Goal: Obtain resource: Download file/media

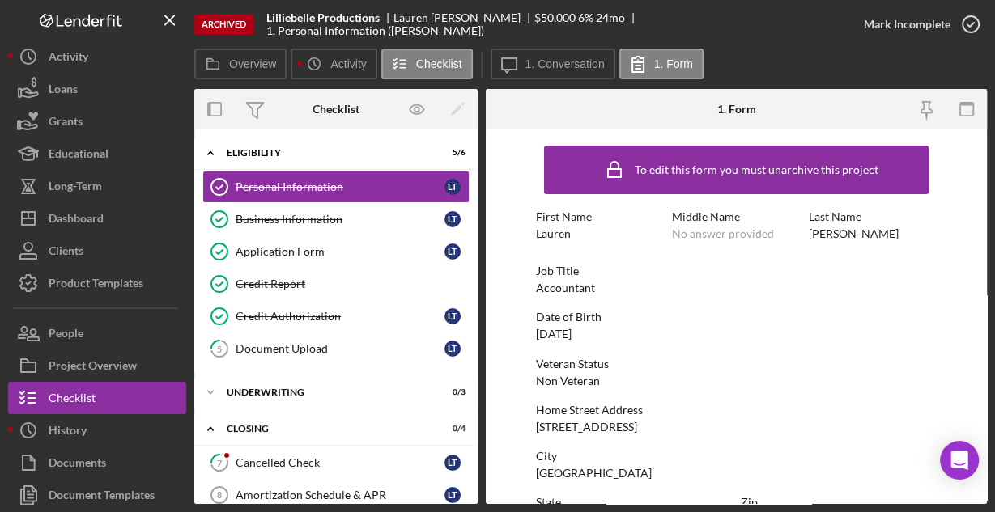
scroll to position [381, 0]
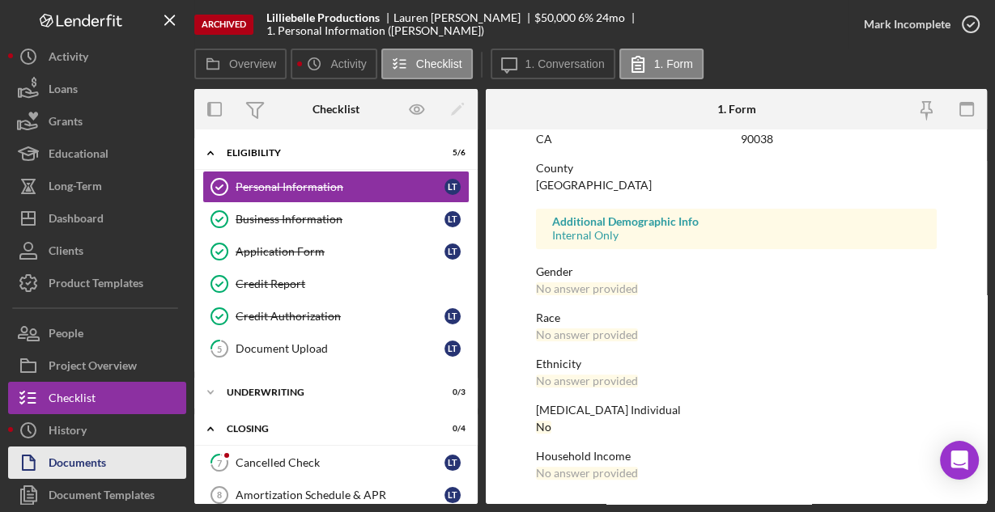
click at [121, 459] on button "Documents" at bounding box center [97, 463] width 178 height 32
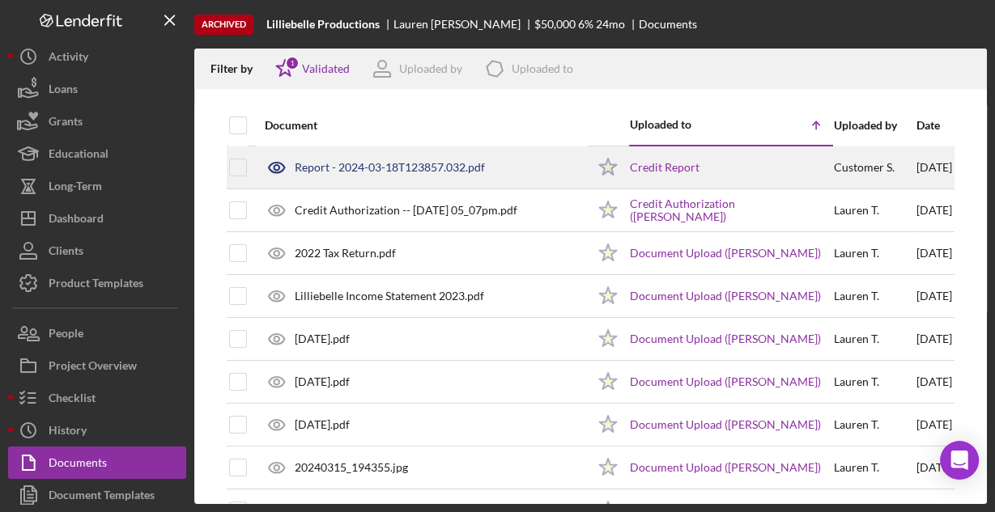
click at [318, 167] on div "Report - 2024-03-18T123857.032.pdf" at bounding box center [390, 167] width 190 height 13
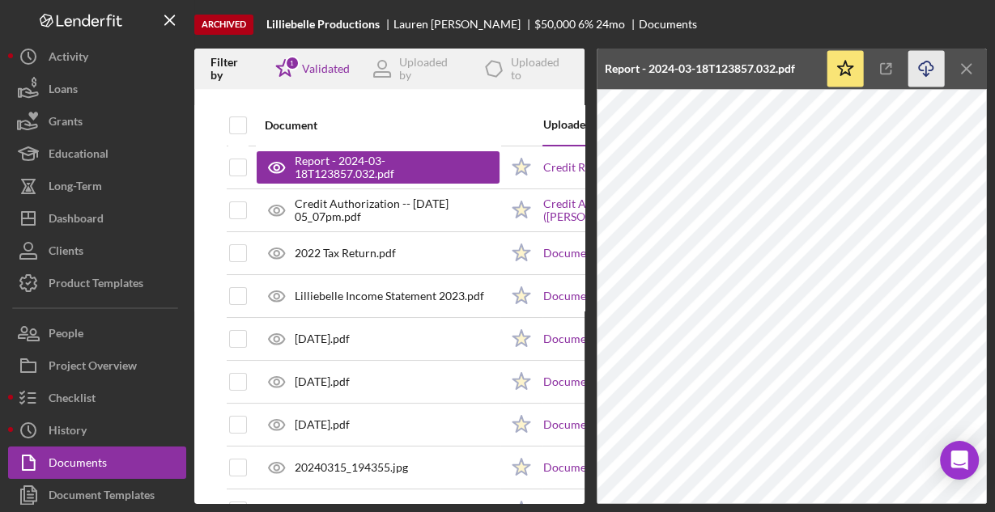
click at [920, 68] on icon "Icon/Download" at bounding box center [926, 69] width 36 height 36
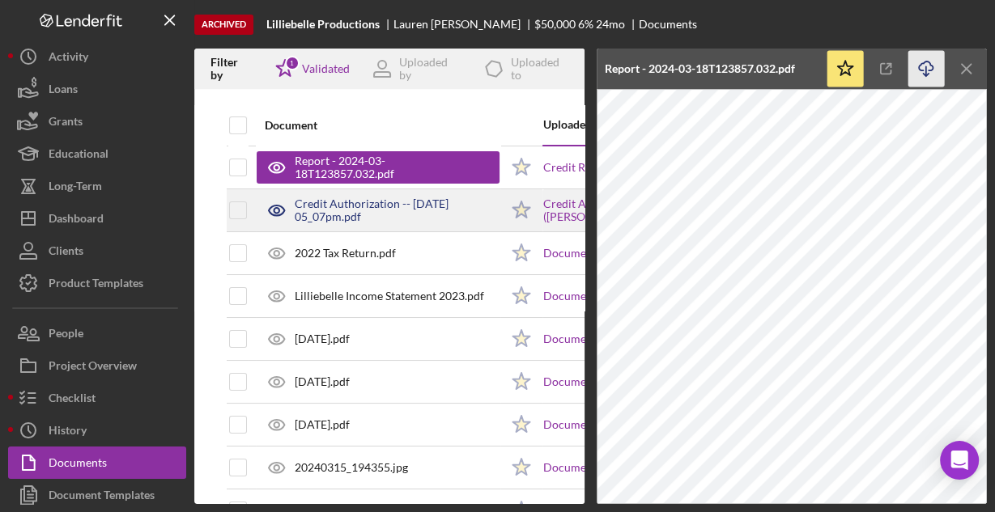
click at [434, 206] on div "Credit Authorization -- [DATE] 05_07pm.pdf" at bounding box center [397, 211] width 205 height 26
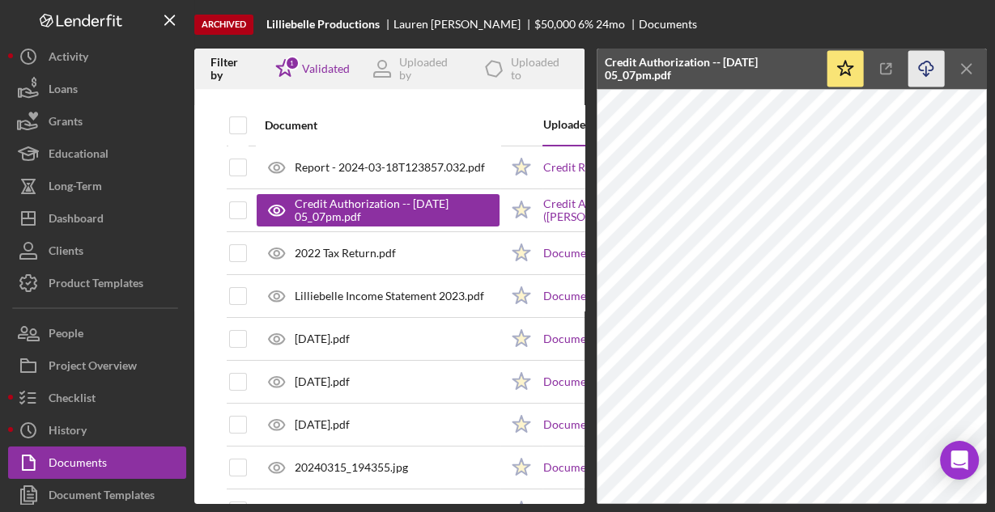
click at [926, 73] on icon "Icon/Download" at bounding box center [926, 69] width 36 height 36
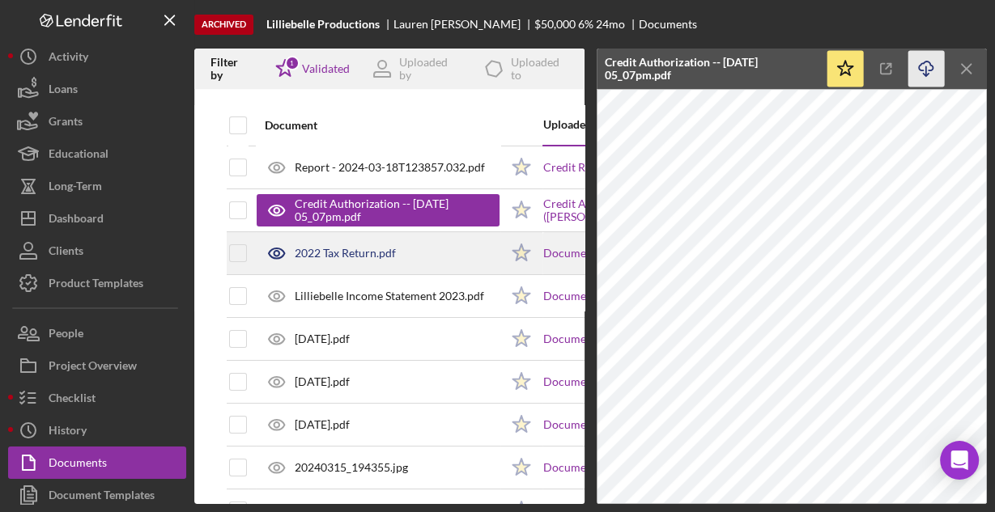
click at [430, 240] on div "2022 Tax Return.pdf" at bounding box center [378, 253] width 243 height 40
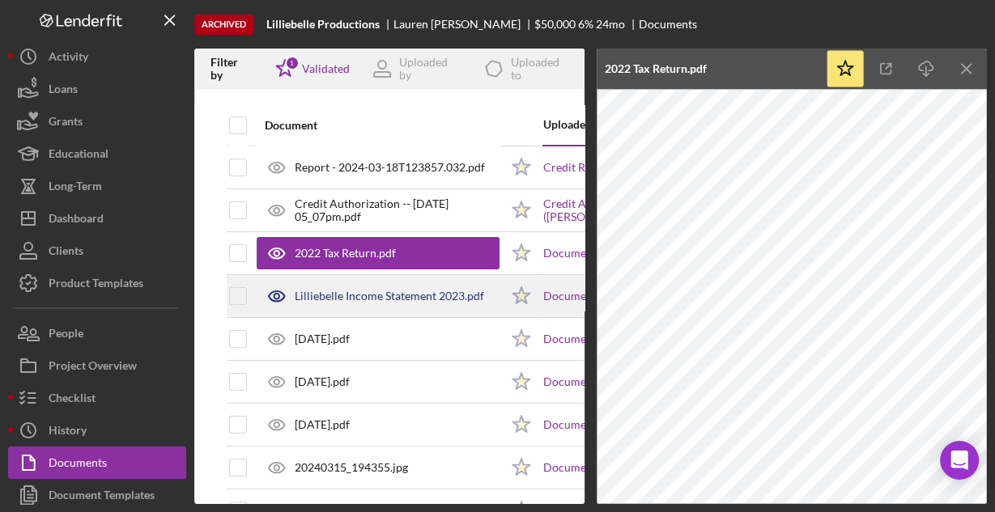
click at [393, 302] on div "Lilliebelle Income Statement 2023.pdf" at bounding box center [378, 296] width 243 height 40
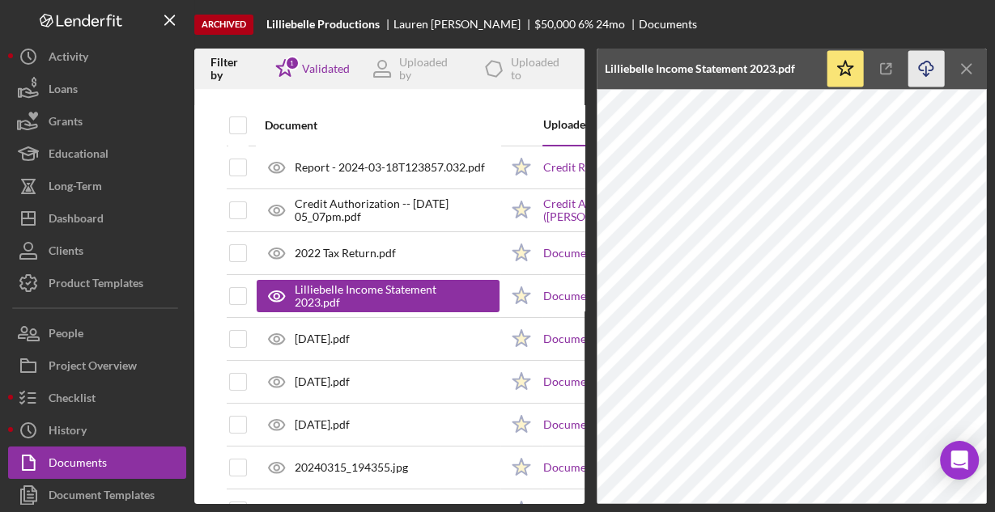
click at [924, 71] on icon "Icon/Download" at bounding box center [926, 69] width 36 height 36
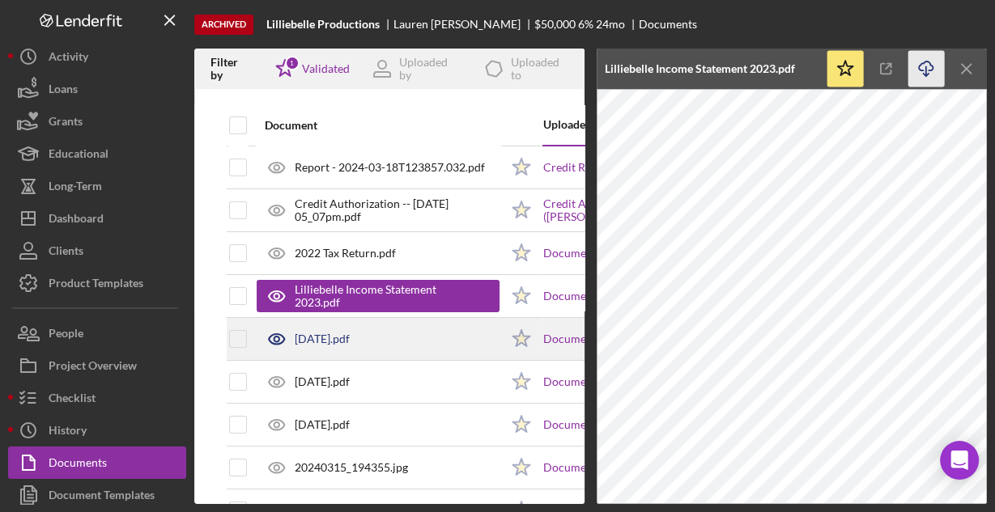
click at [318, 336] on div "[DATE].pdf" at bounding box center [322, 339] width 55 height 13
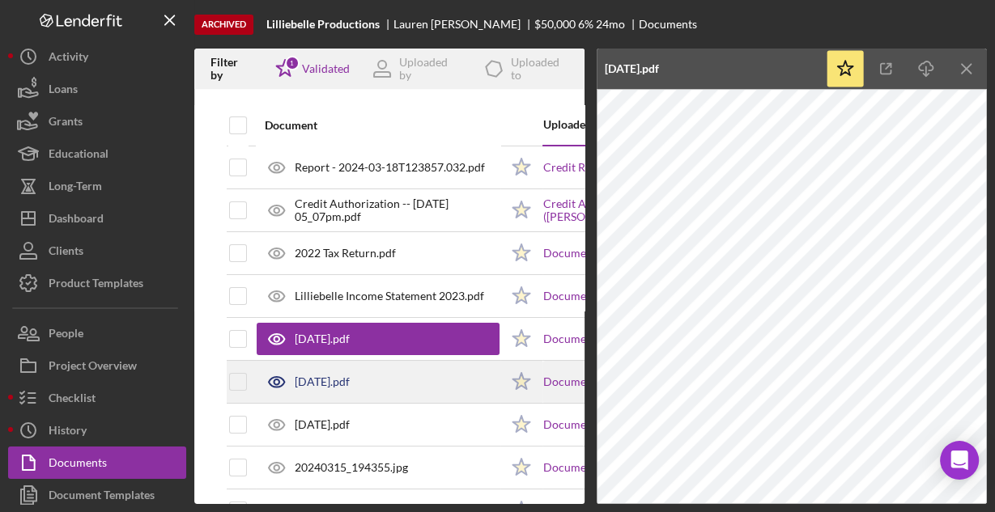
click at [332, 378] on div "[DATE].pdf" at bounding box center [322, 382] width 55 height 13
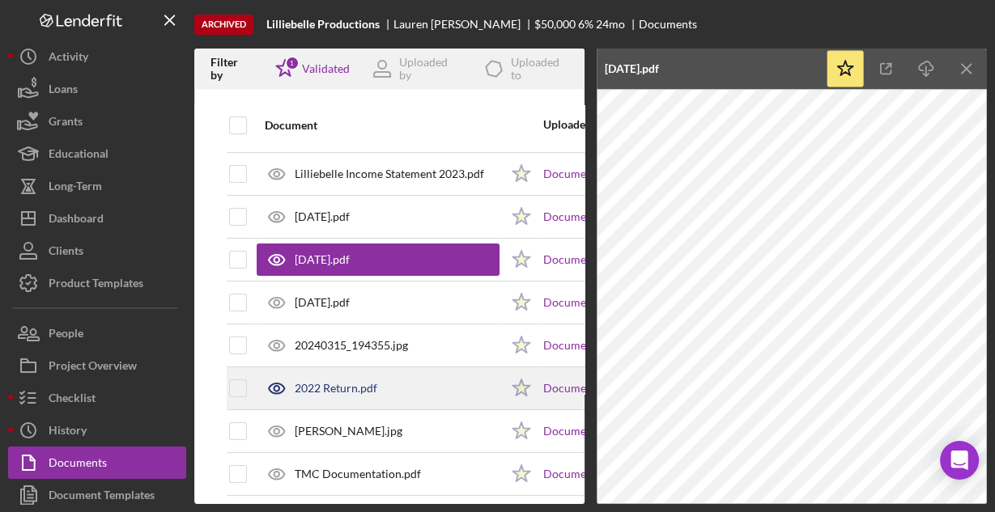
scroll to position [130, 0]
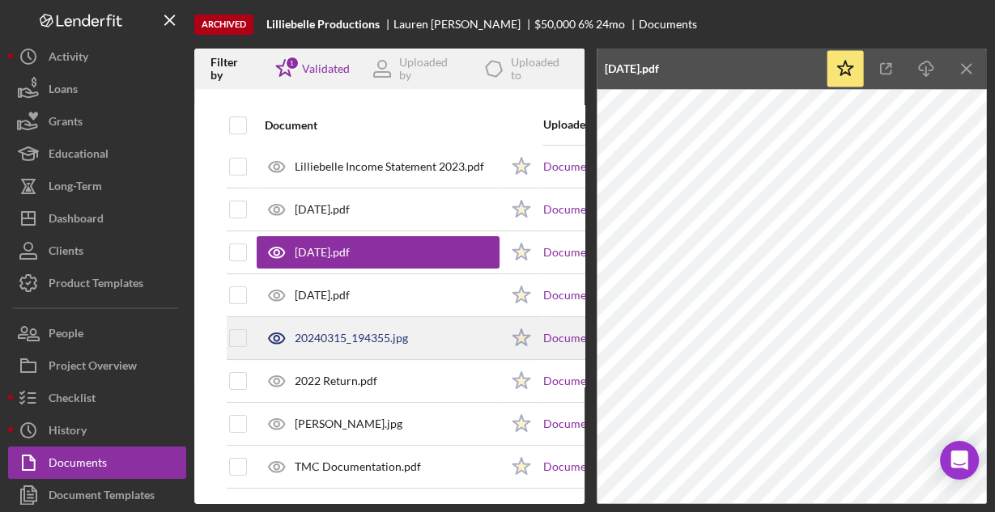
click at [363, 339] on div "20240315_194355.jpg" at bounding box center [351, 338] width 113 height 13
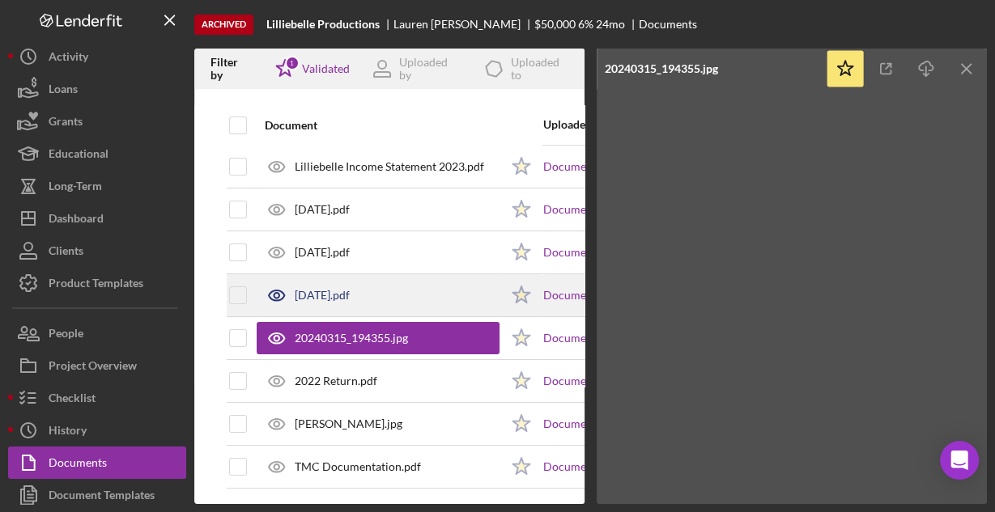
scroll to position [137, 0]
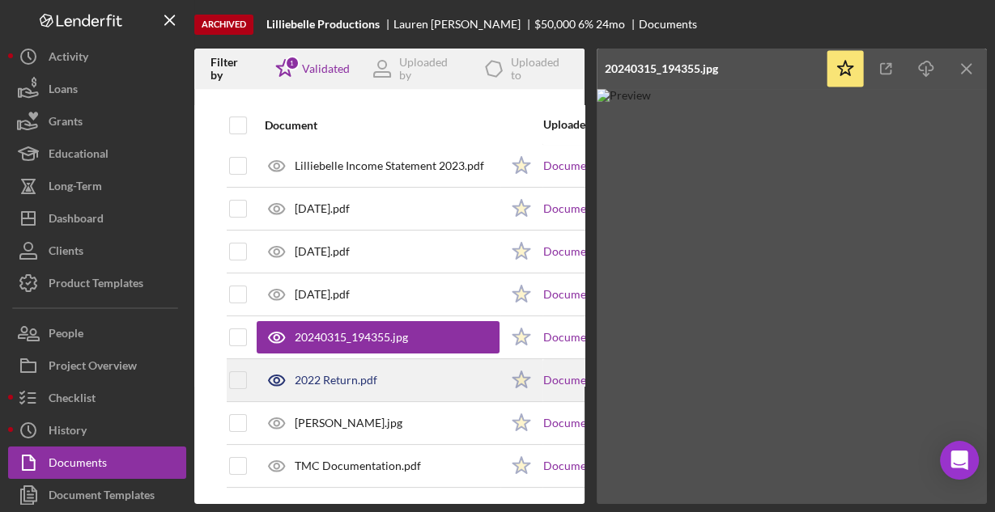
click at [400, 370] on div "2022 Return.pdf" at bounding box center [378, 380] width 243 height 40
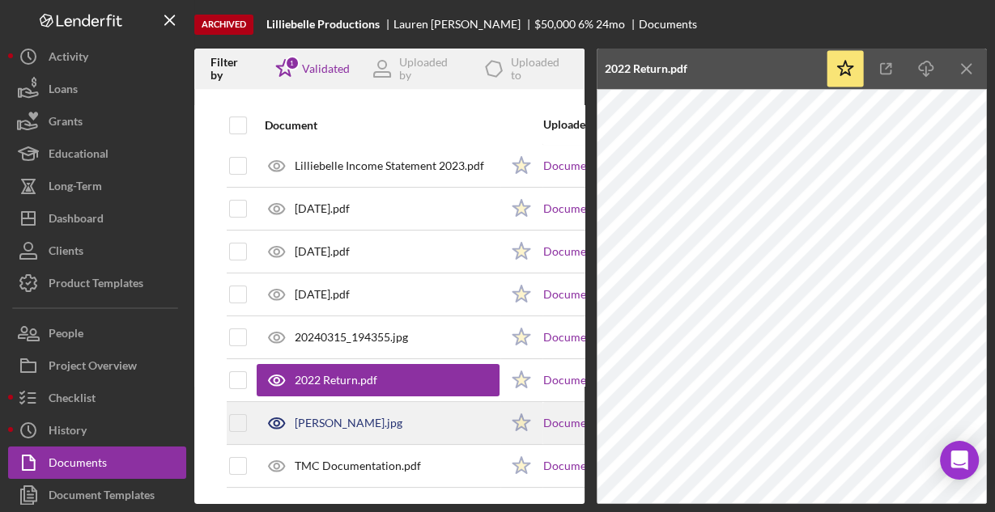
click at [362, 406] on div "[PERSON_NAME].jpg" at bounding box center [378, 423] width 243 height 40
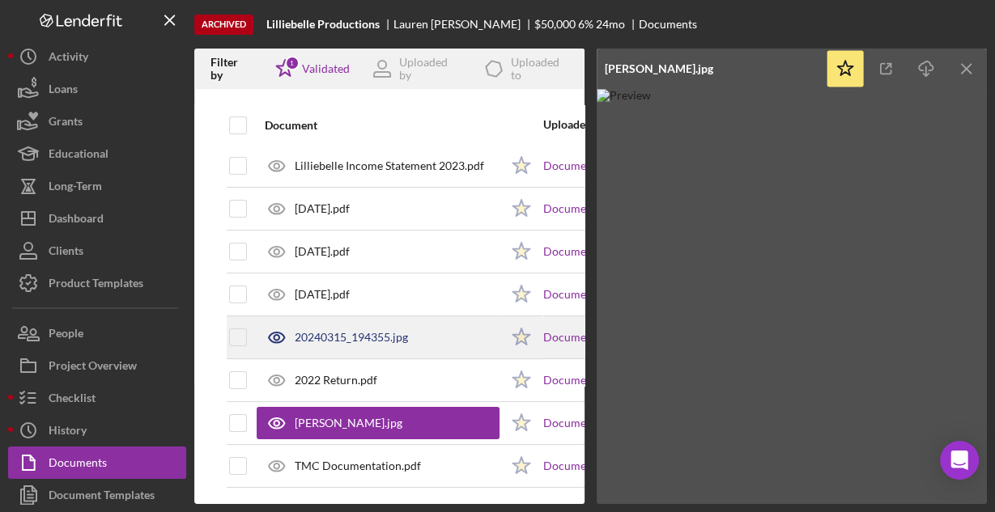
click at [338, 331] on div "20240315_194355.jpg" at bounding box center [351, 337] width 113 height 13
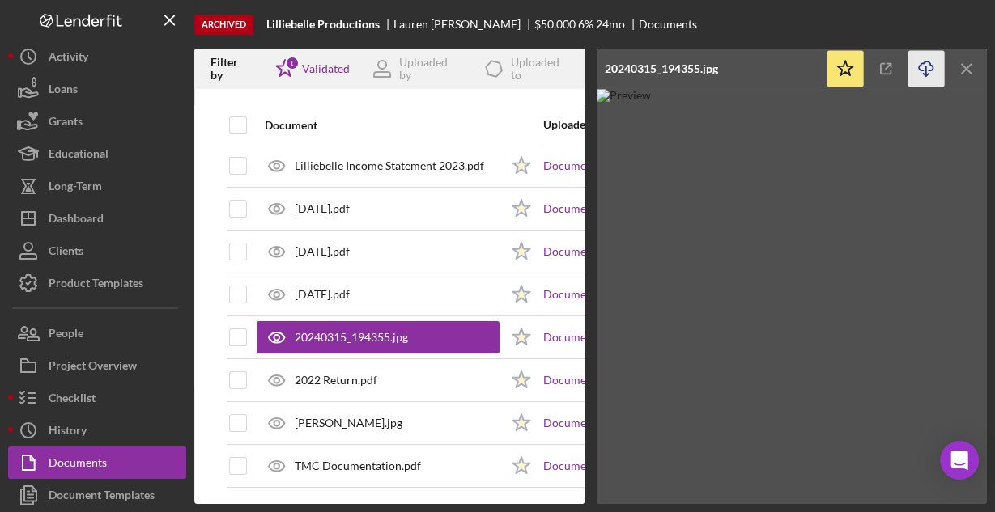
click at [928, 64] on icon "Icon/Download" at bounding box center [926, 69] width 36 height 36
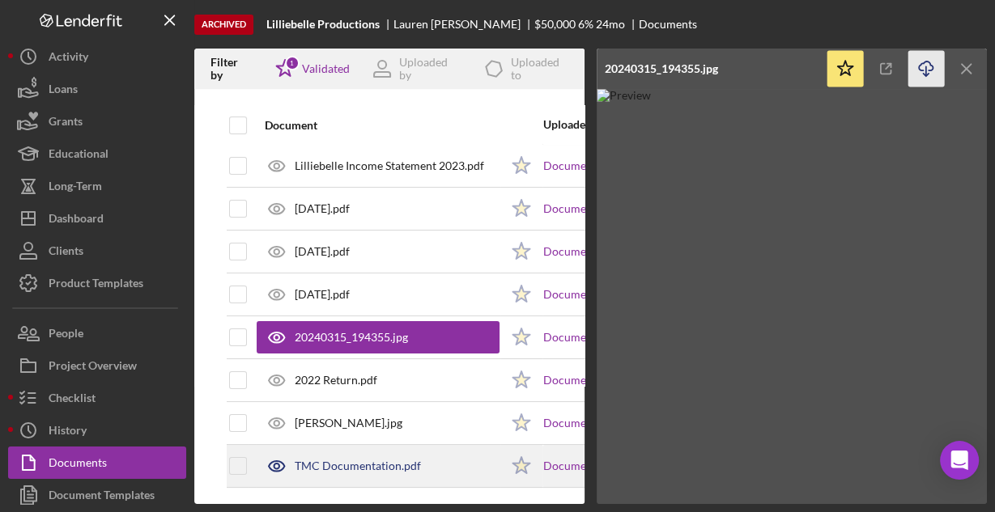
click at [345, 460] on div "TMC Documentation.pdf" at bounding box center [358, 466] width 126 height 13
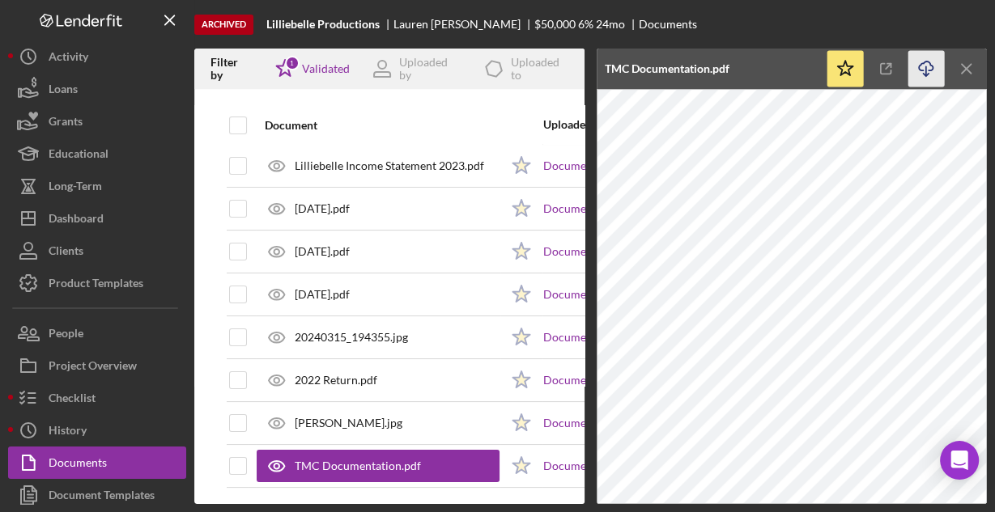
click at [924, 66] on icon "Icon/Download" at bounding box center [926, 69] width 36 height 36
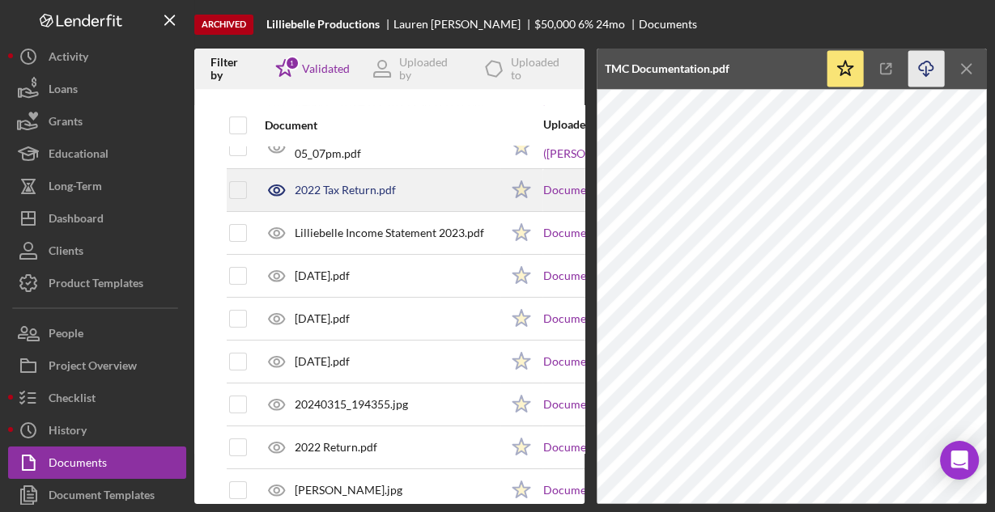
scroll to position [0, 0]
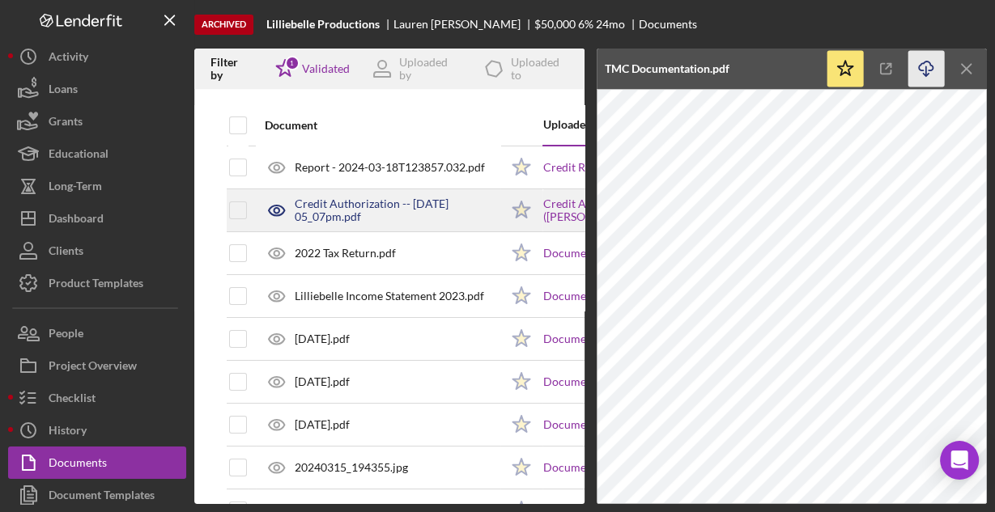
click at [410, 217] on div "Credit Authorization -- [DATE] 05_07pm.pdf" at bounding box center [397, 211] width 205 height 26
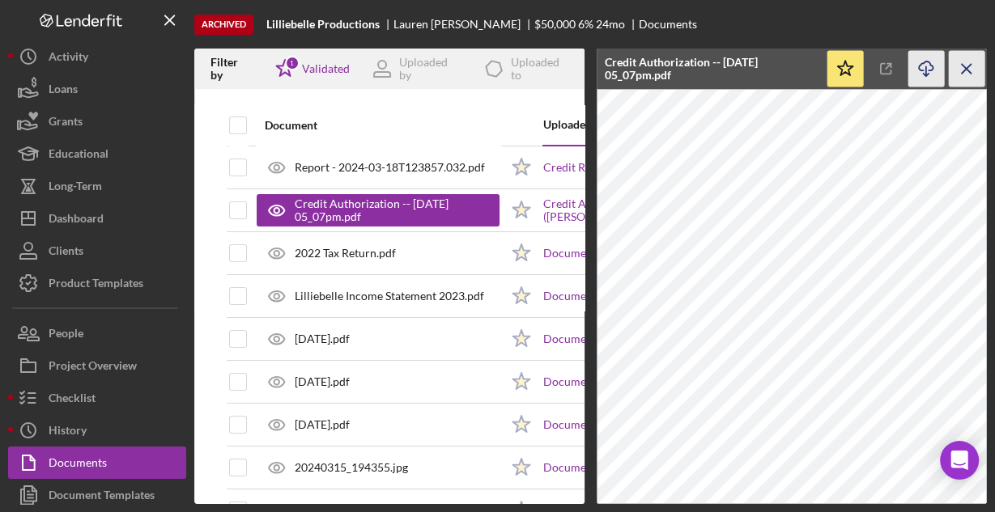
click at [964, 73] on icon "Icon/Menu Close" at bounding box center [967, 69] width 36 height 36
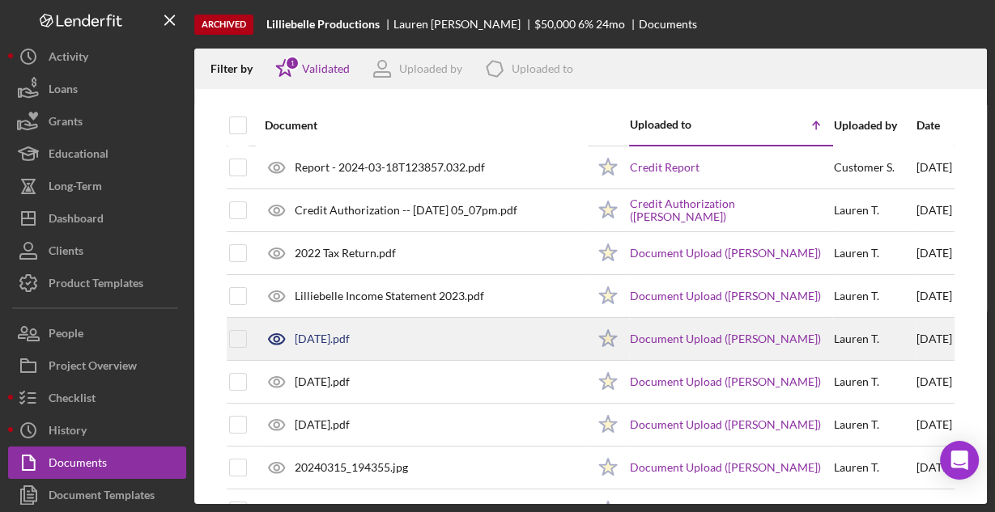
click at [325, 344] on div "[DATE].pdf" at bounding box center [322, 339] width 55 height 13
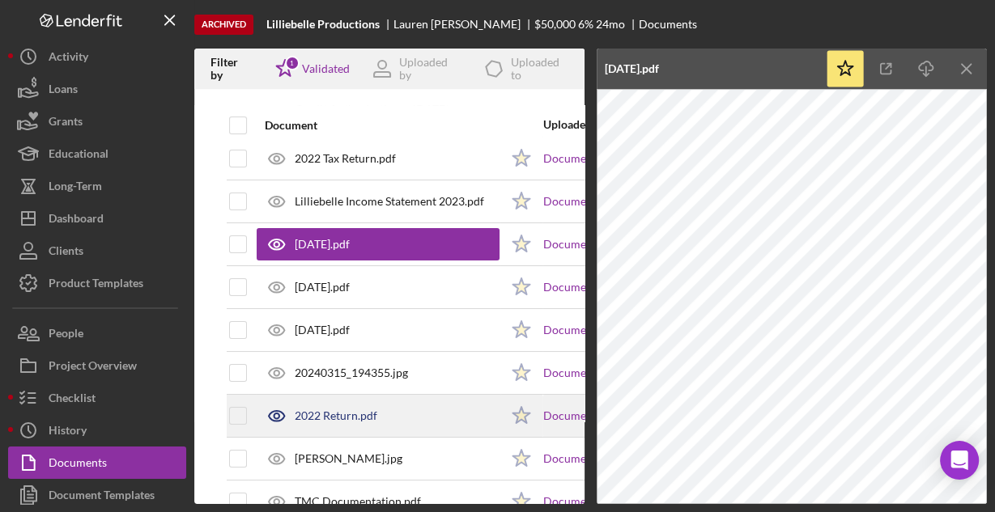
scroll to position [130, 0]
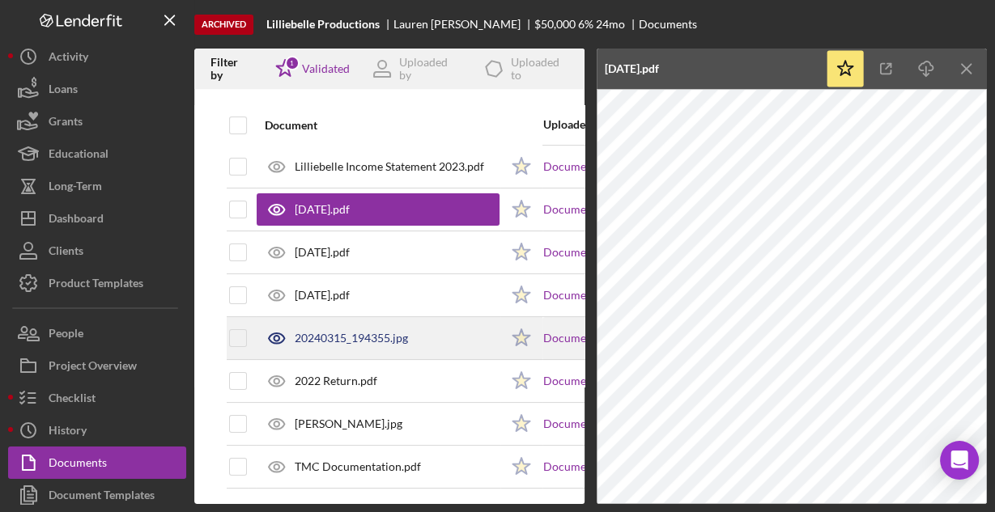
click at [386, 341] on div "20240315_194355.jpg" at bounding box center [351, 338] width 113 height 13
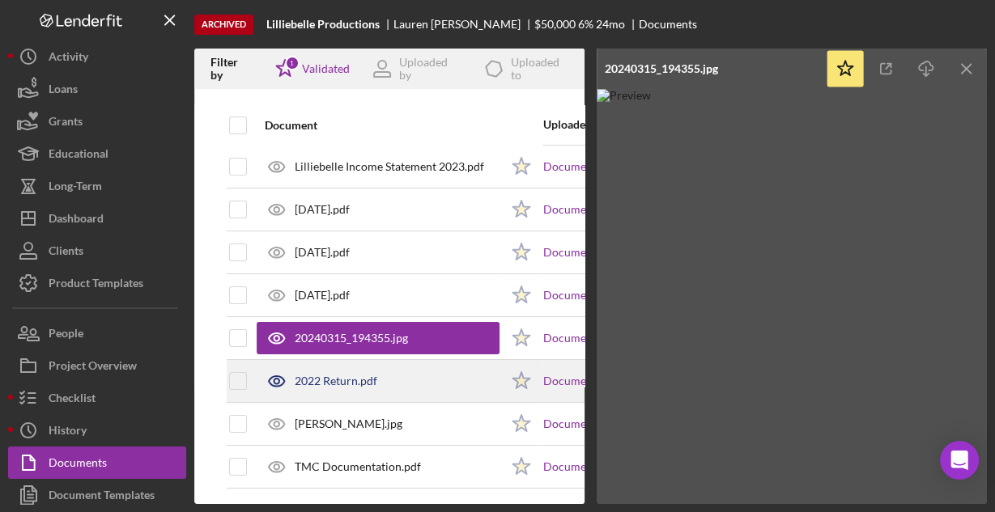
click at [350, 376] on div "2022 Return.pdf" at bounding box center [336, 381] width 83 height 13
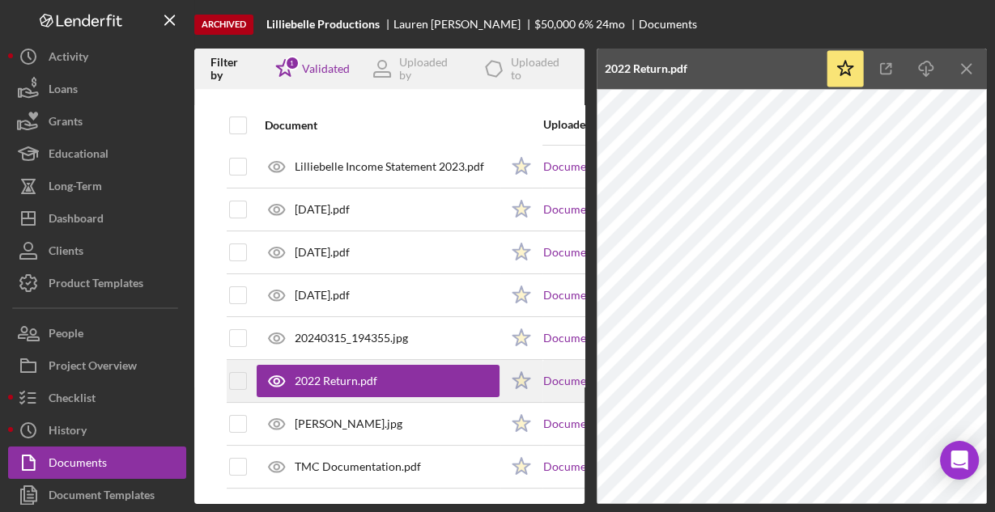
scroll to position [137, 0]
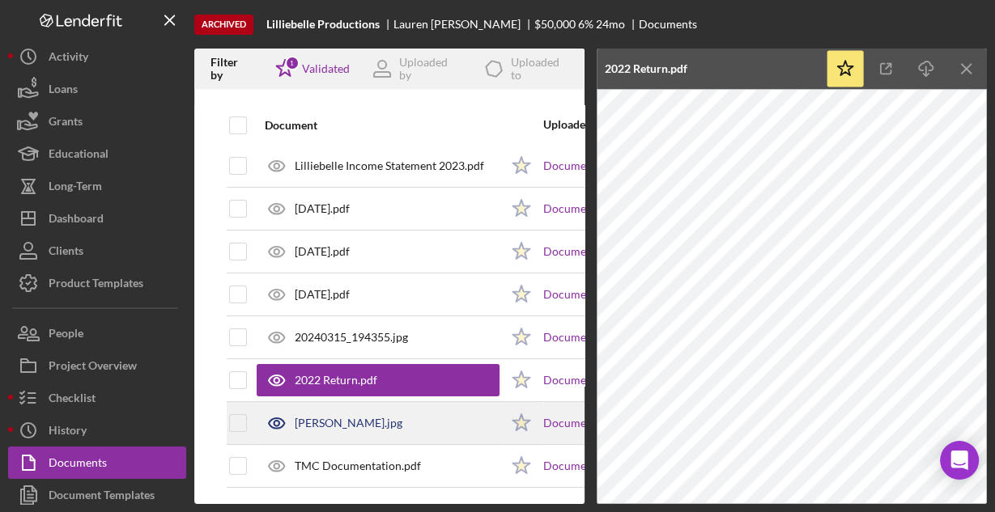
click at [354, 415] on div "[PERSON_NAME].jpg" at bounding box center [378, 423] width 243 height 40
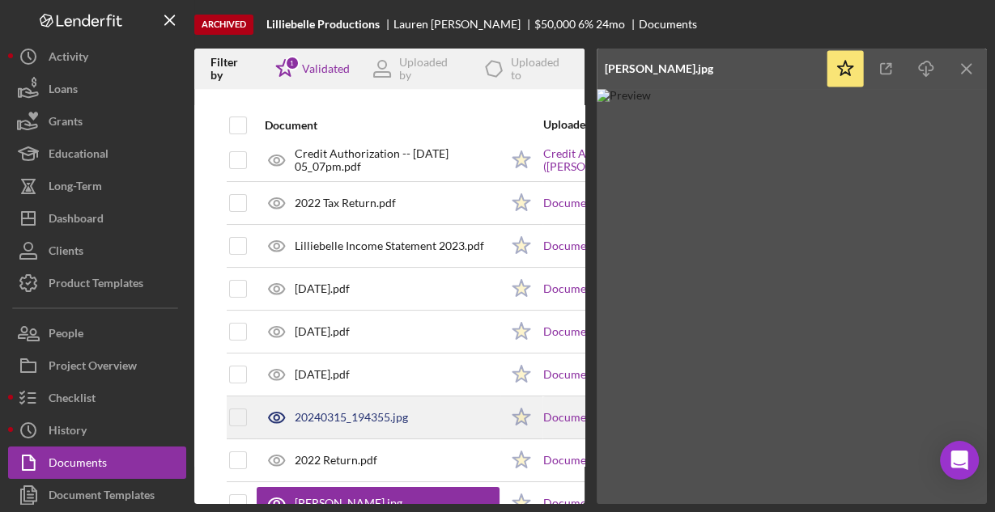
scroll to position [130, 0]
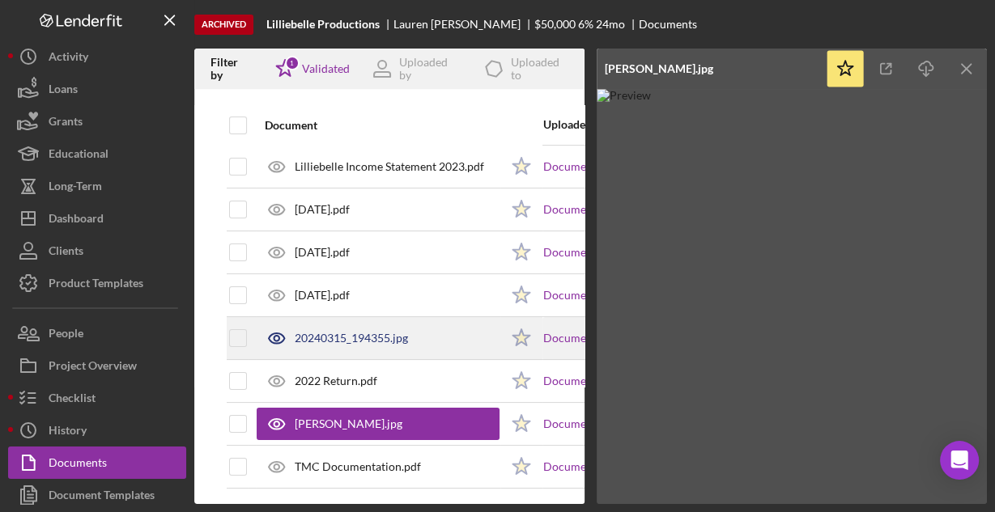
click at [364, 334] on div "20240315_194355.jpg" at bounding box center [351, 338] width 113 height 13
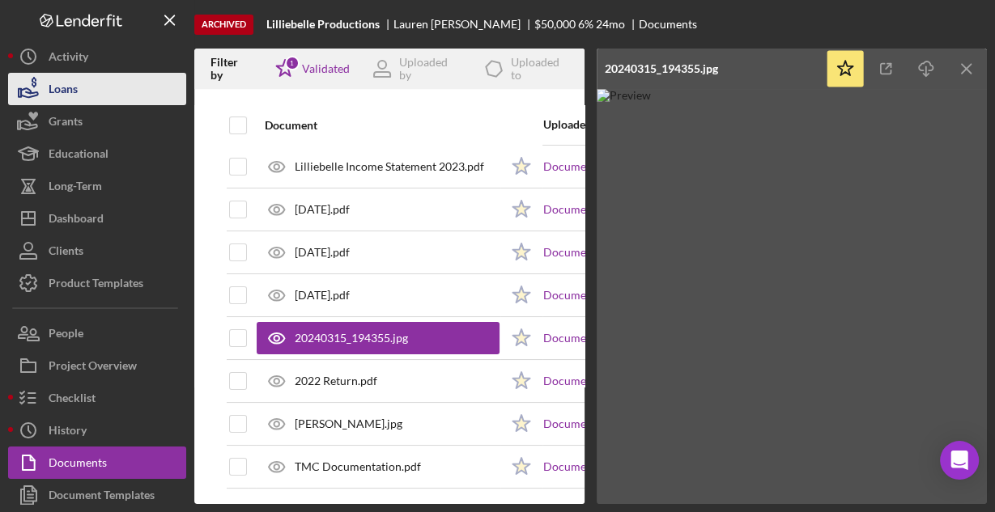
click at [74, 99] on div "Loans" at bounding box center [63, 91] width 29 height 36
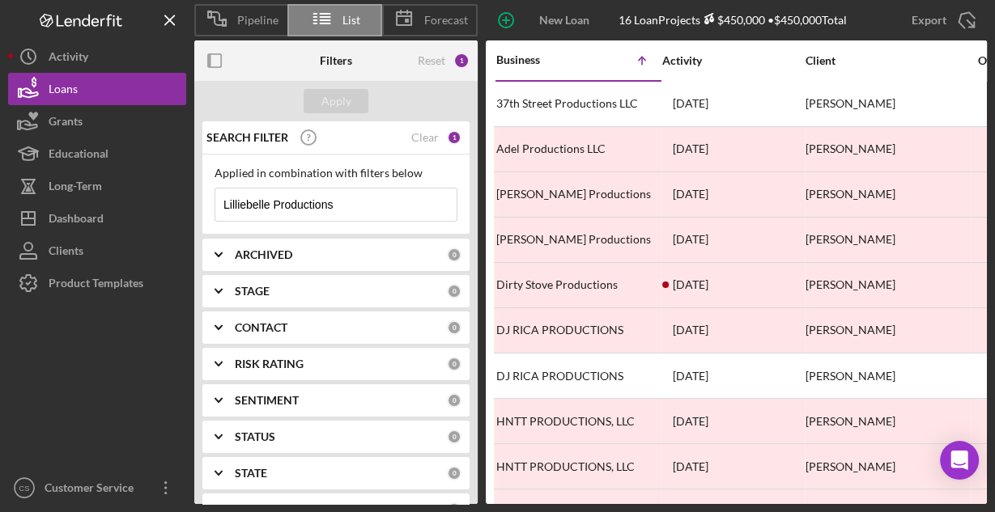
click at [354, 210] on input "Lilliebelle Productions" at bounding box center [335, 205] width 241 height 32
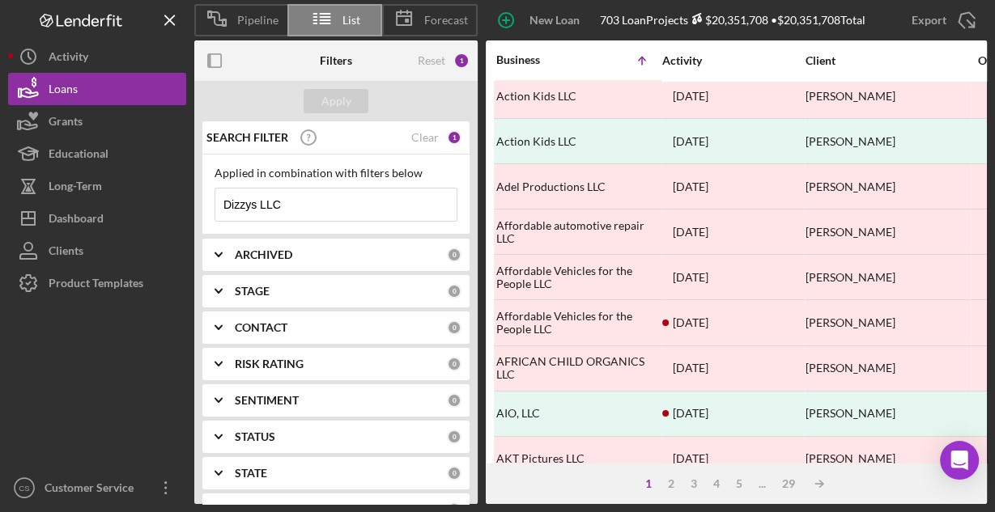
scroll to position [754, 0]
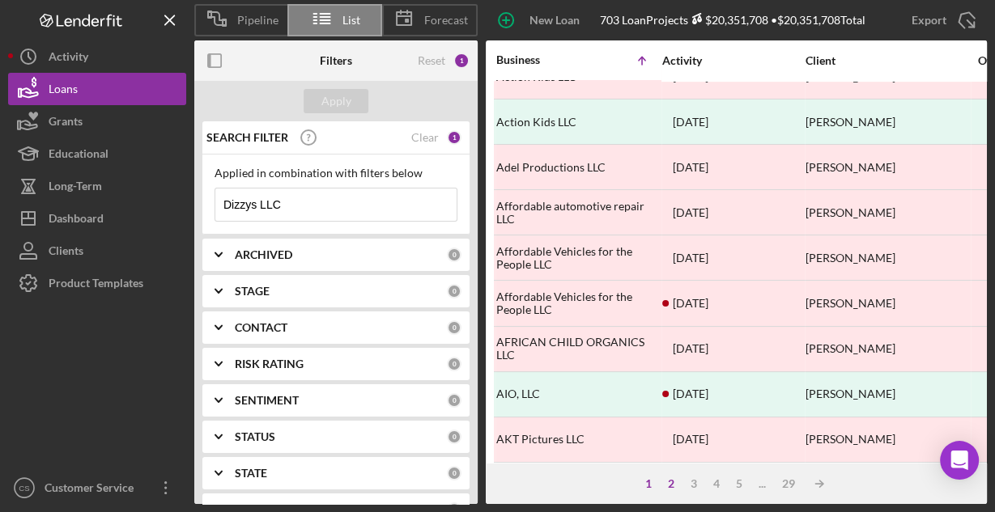
type input "Dizzys LLC"
click at [669, 484] on div "2" at bounding box center [671, 484] width 23 height 13
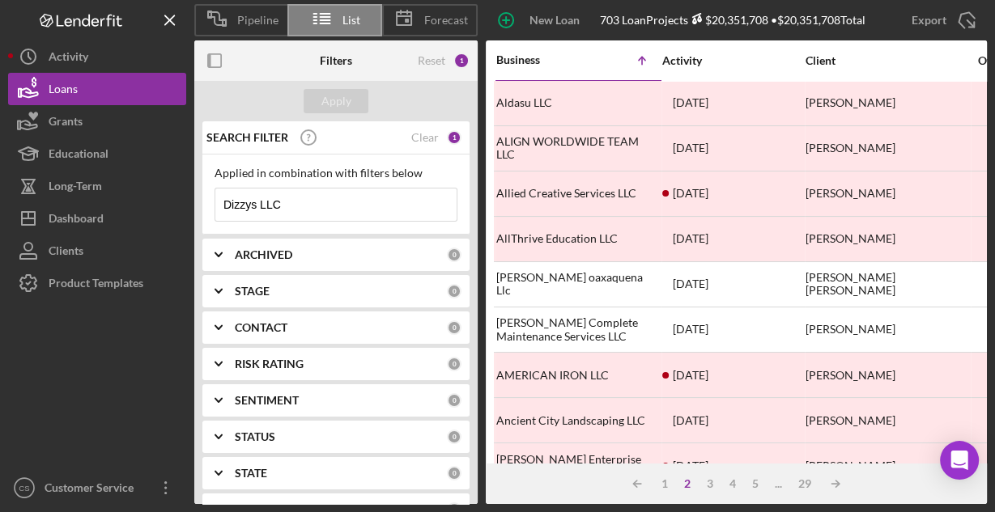
scroll to position [0, 0]
click at [711, 487] on div "3" at bounding box center [710, 484] width 23 height 13
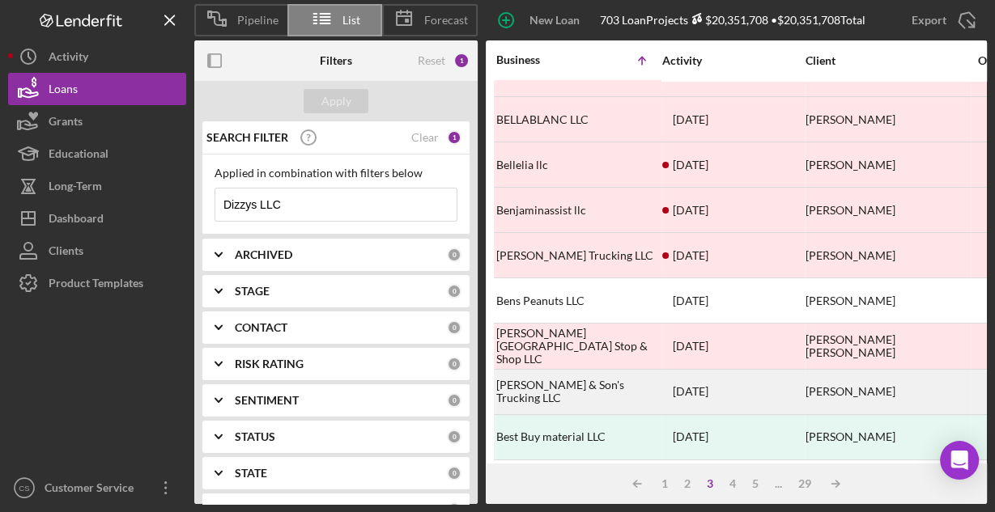
scroll to position [754, 0]
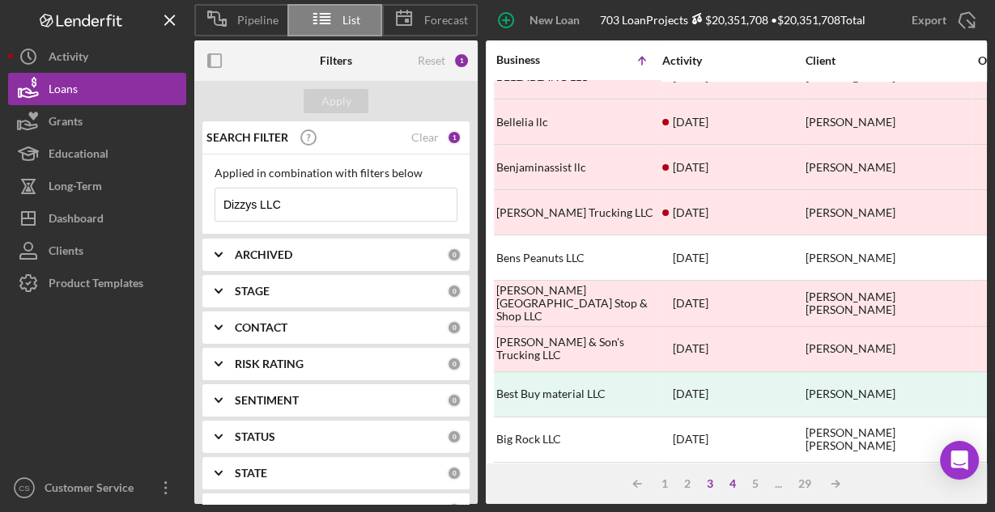
click at [733, 486] on div "4" at bounding box center [732, 484] width 23 height 13
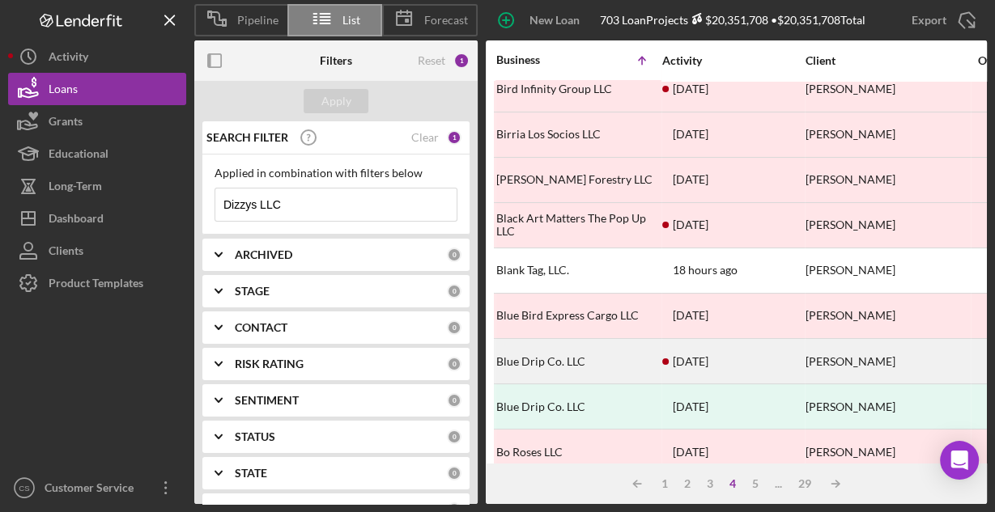
scroll to position [0, 0]
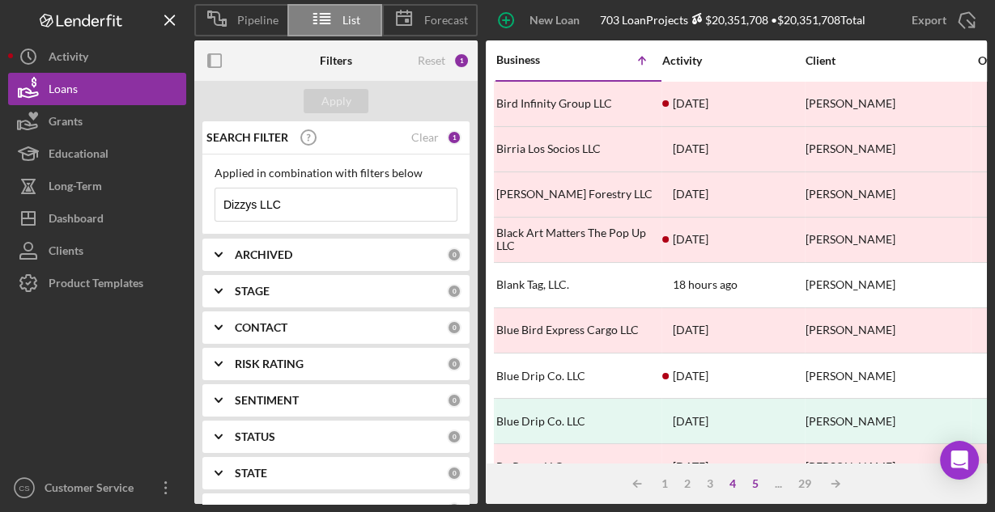
click at [750, 489] on div "5" at bounding box center [755, 484] width 23 height 13
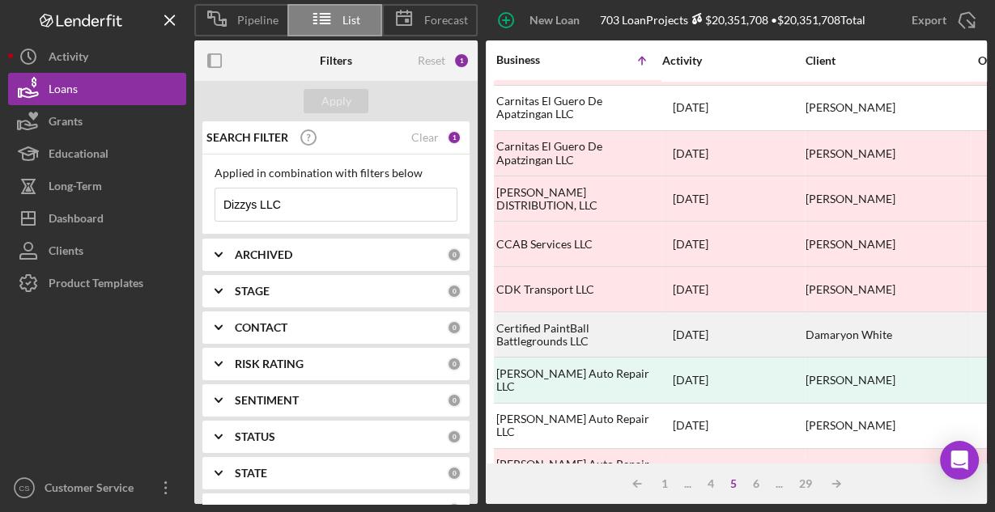
scroll to position [754, 0]
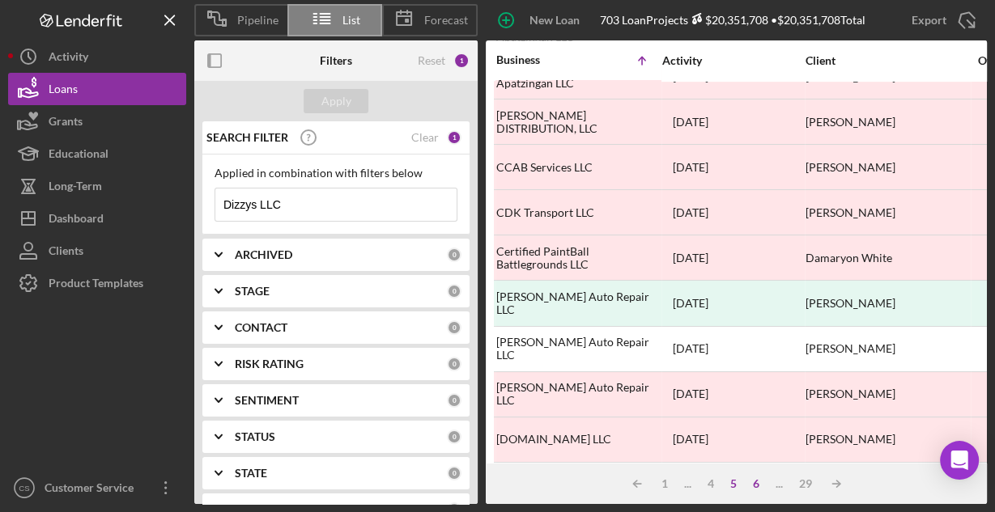
click at [752, 485] on div "6" at bounding box center [756, 484] width 23 height 13
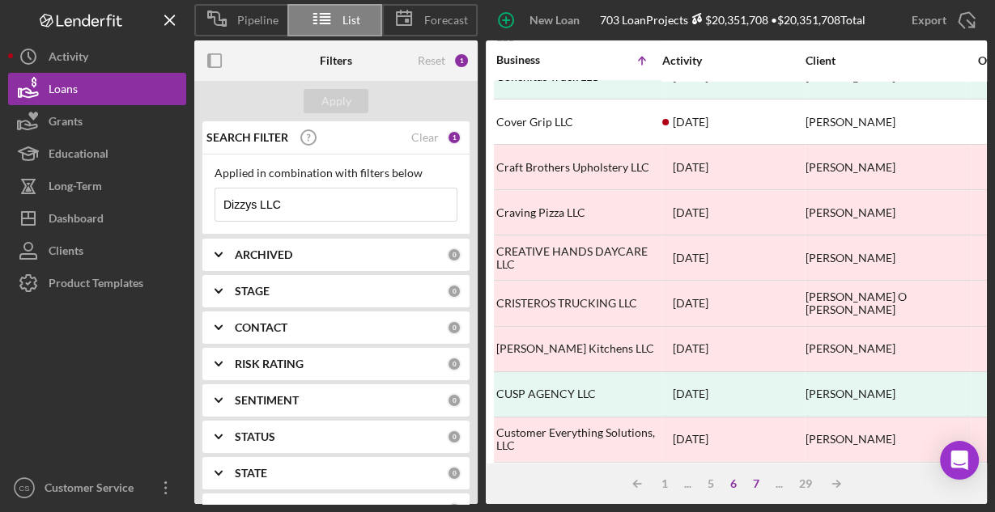
click at [759, 483] on div "7" at bounding box center [756, 484] width 23 height 13
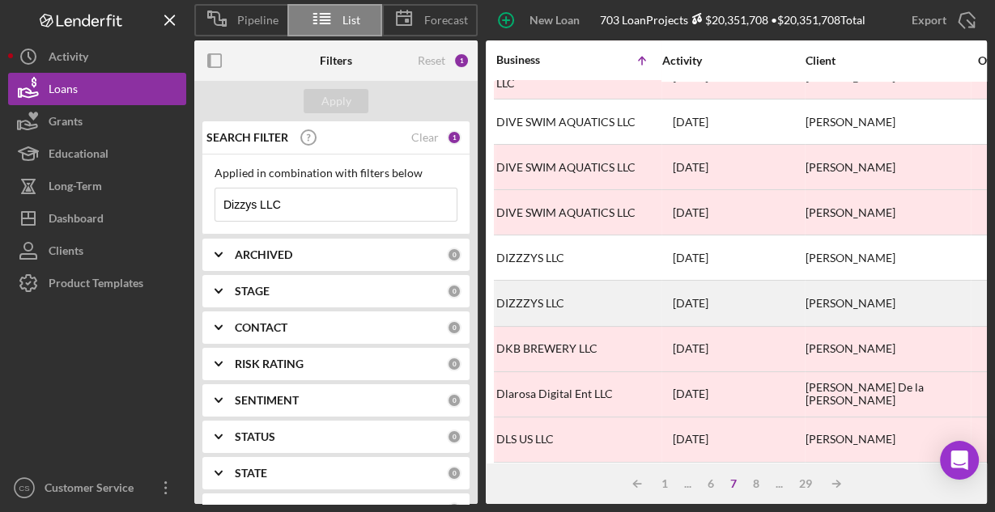
click at [548, 288] on div "DIZZZYS LLC" at bounding box center [577, 303] width 162 height 43
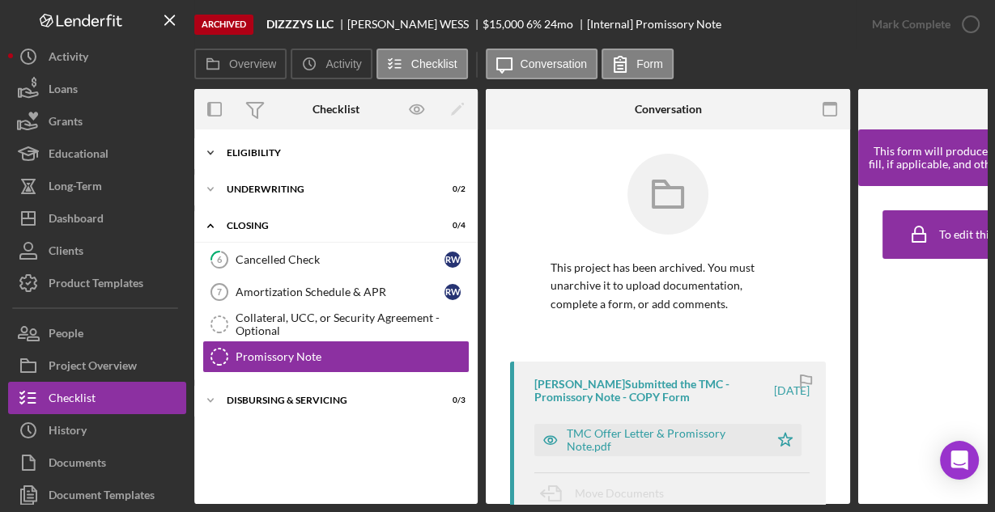
click at [248, 159] on div "Icon/Expander Eligibility 6 / 6" at bounding box center [335, 153] width 283 height 32
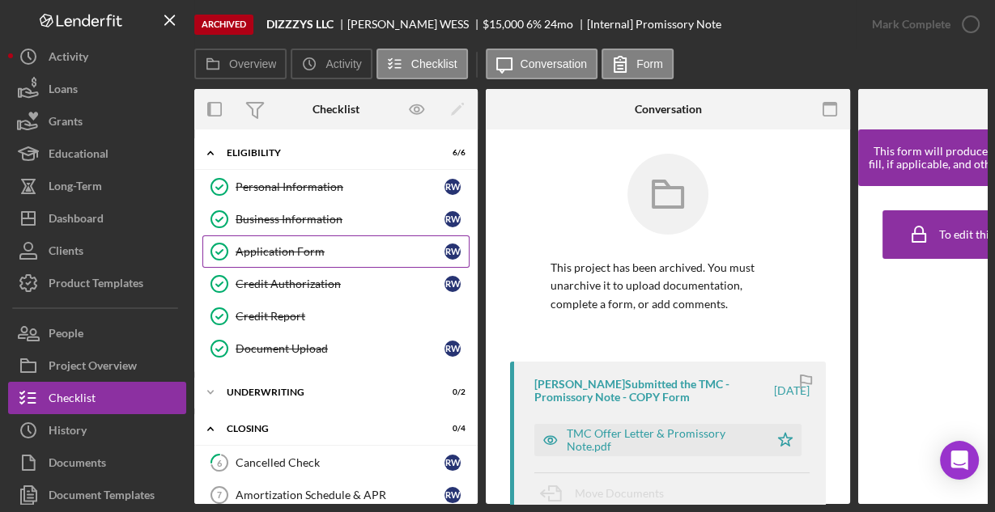
click at [261, 251] on div "Application Form" at bounding box center [340, 251] width 209 height 13
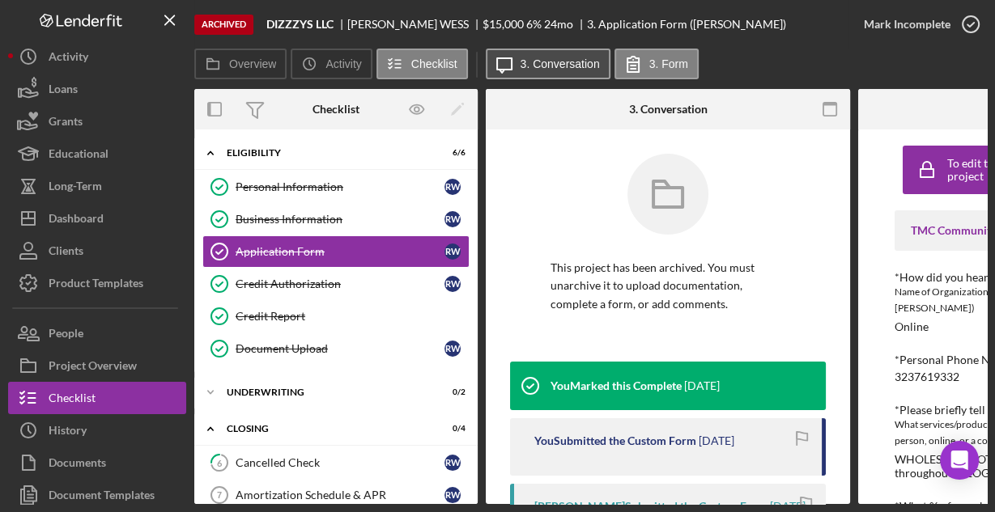
click at [574, 70] on label "3. Conversation" at bounding box center [560, 63] width 79 height 13
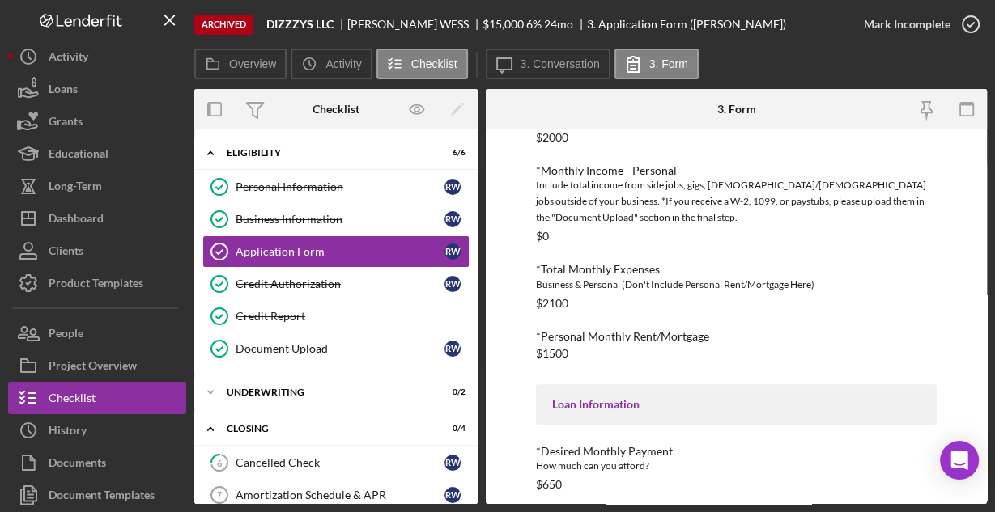
scroll to position [731, 0]
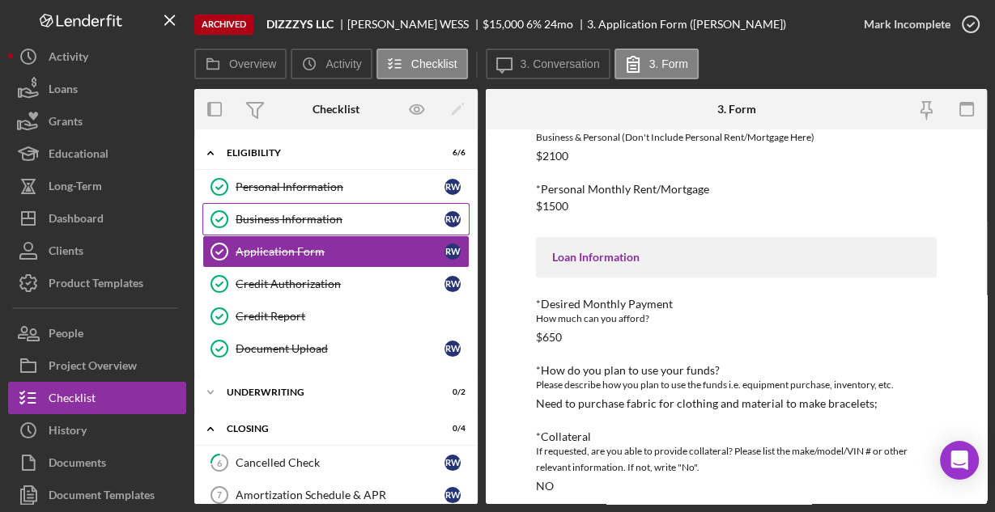
click at [280, 223] on div "Business Information" at bounding box center [340, 219] width 209 height 13
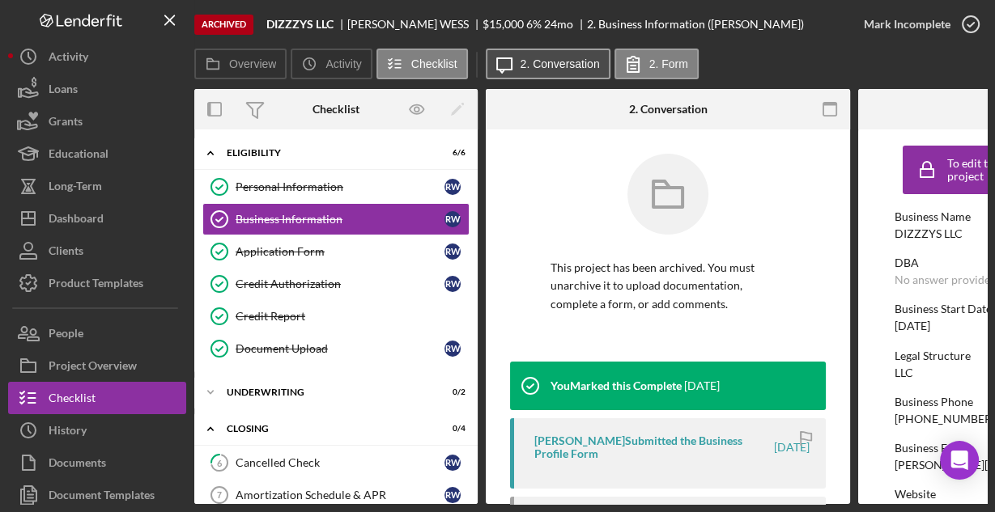
click at [510, 62] on icon "Icon/Message" at bounding box center [504, 64] width 40 height 40
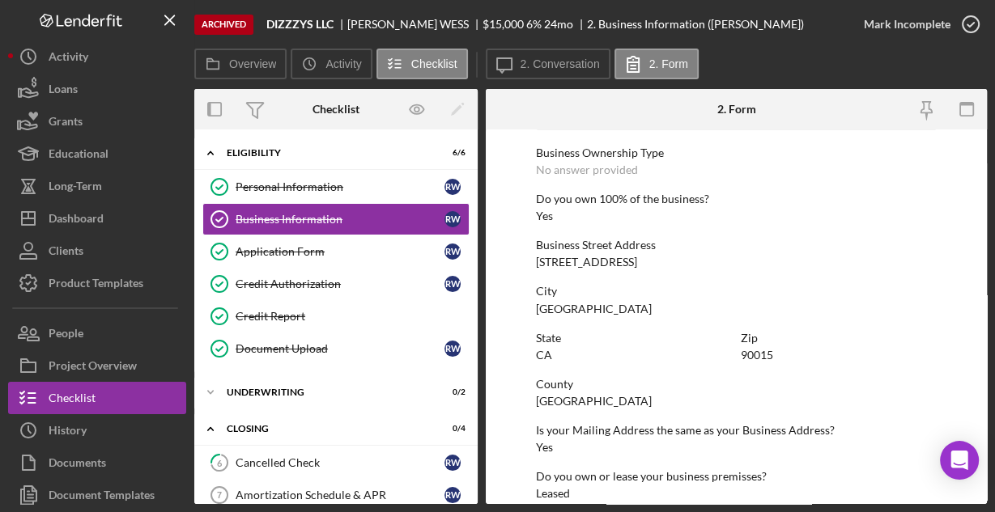
scroll to position [846, 0]
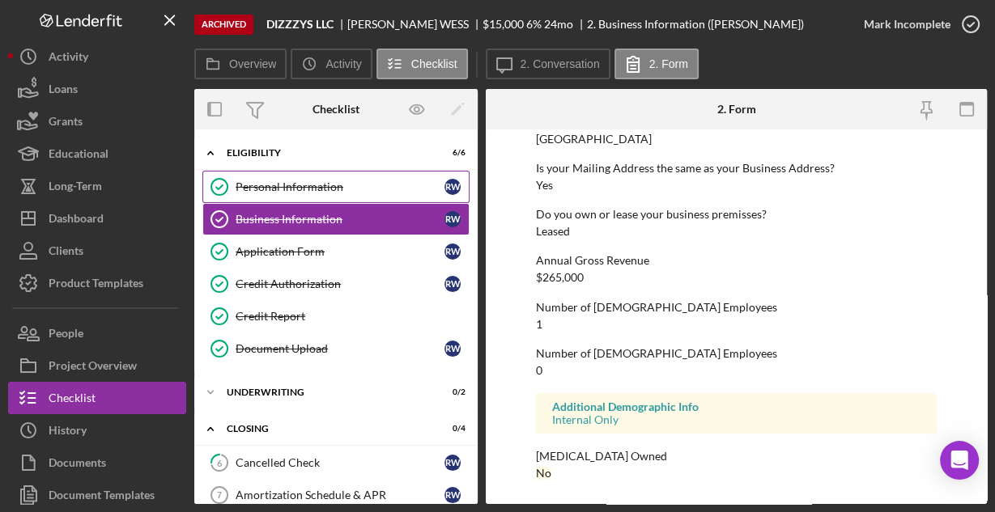
click at [304, 185] on div "Personal Information" at bounding box center [340, 187] width 209 height 13
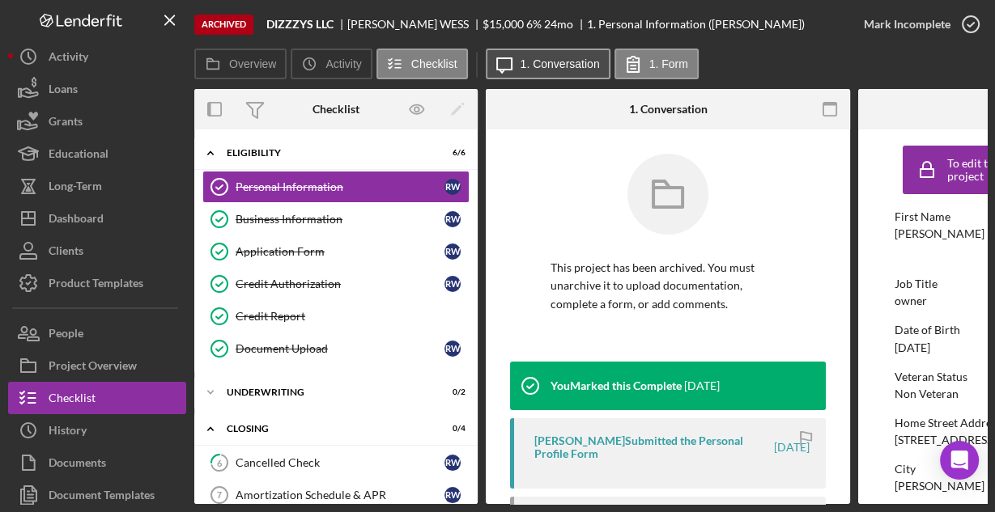
click at [548, 69] on label "1. Conversation" at bounding box center [560, 63] width 79 height 13
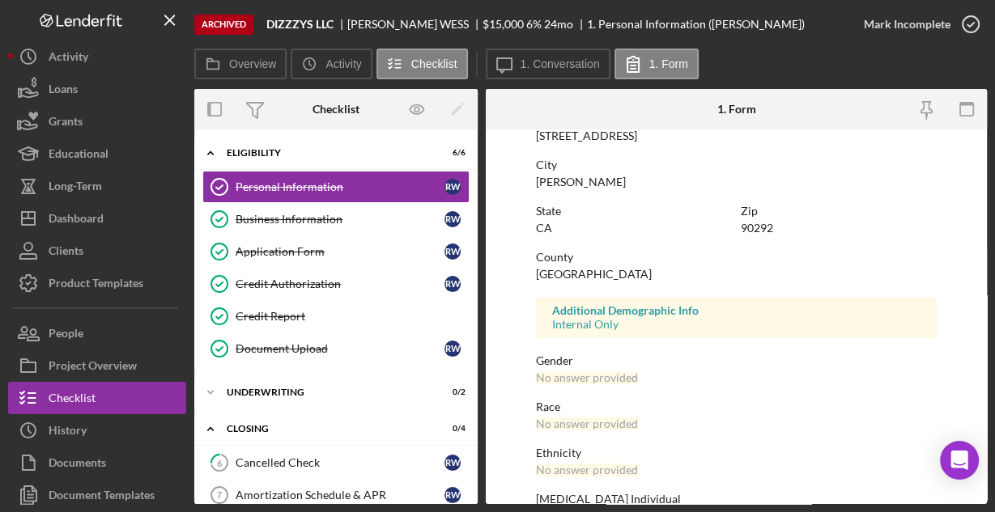
scroll to position [381, 0]
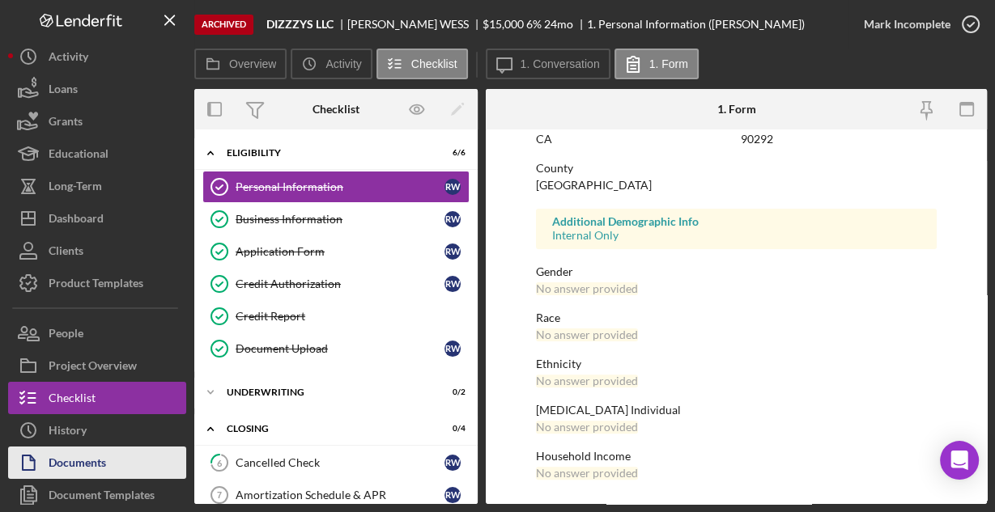
click at [79, 457] on div "Documents" at bounding box center [77, 465] width 57 height 36
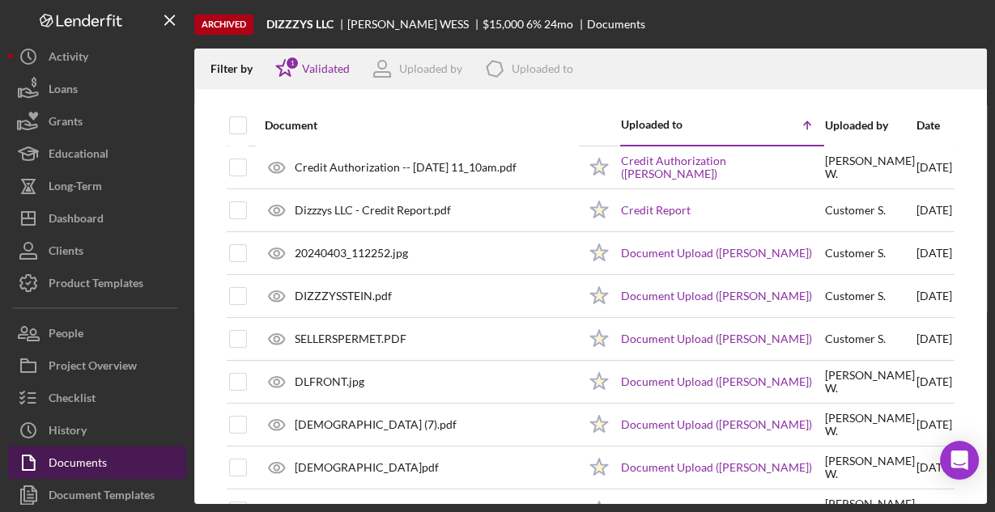
click at [97, 460] on div "Documents" at bounding box center [78, 465] width 58 height 36
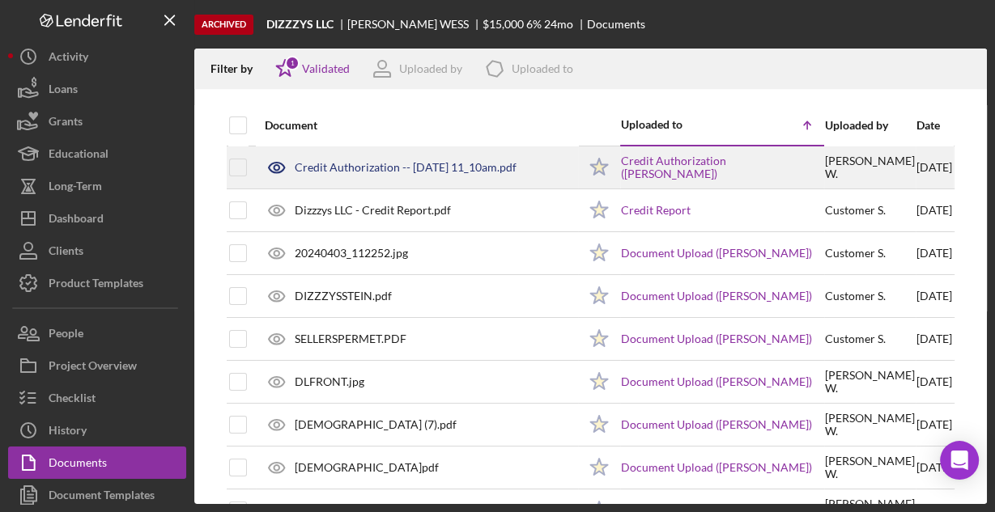
click at [410, 163] on div "Credit Authorization -- [DATE] 11_10am.pdf" at bounding box center [406, 167] width 222 height 13
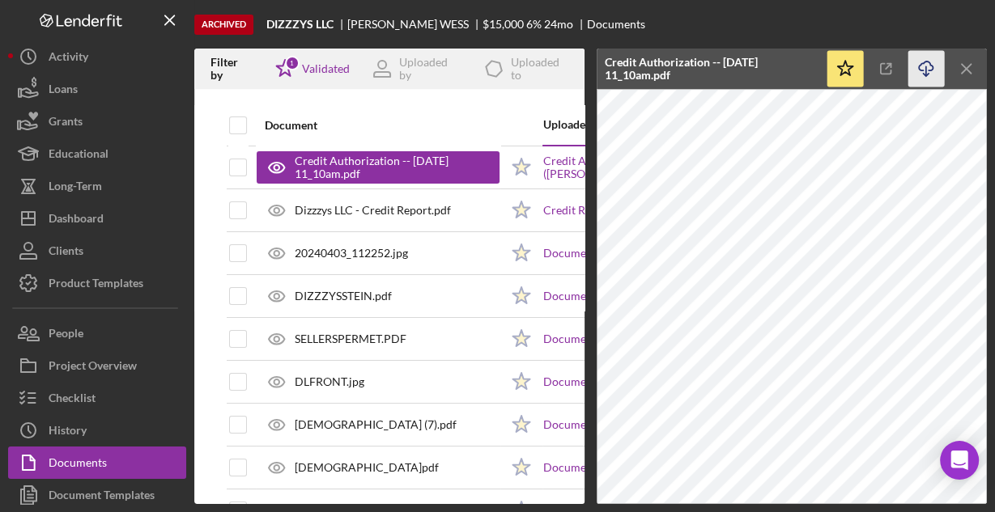
click at [921, 67] on icon "Icon/Download" at bounding box center [926, 69] width 36 height 36
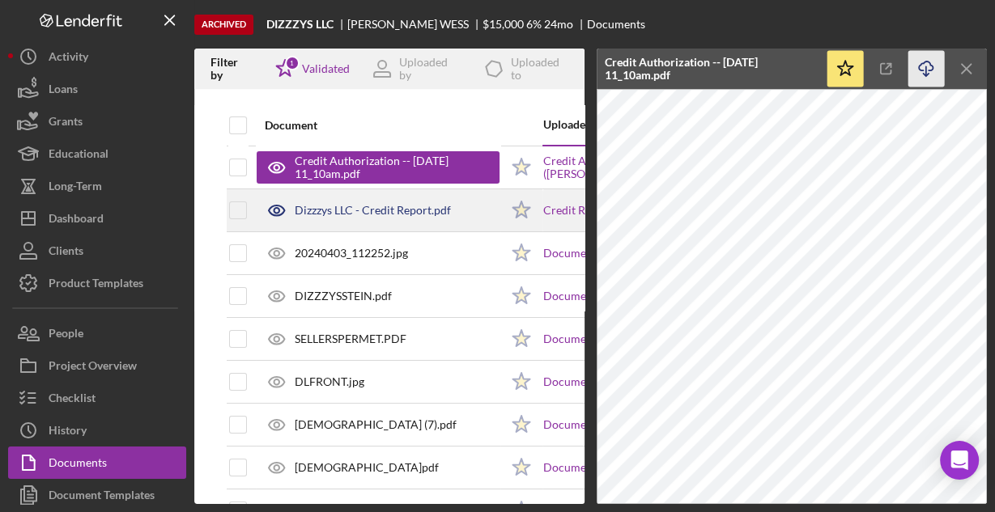
click at [441, 207] on div "Dizzzys LLC - Credit Report.pdf" at bounding box center [373, 210] width 156 height 13
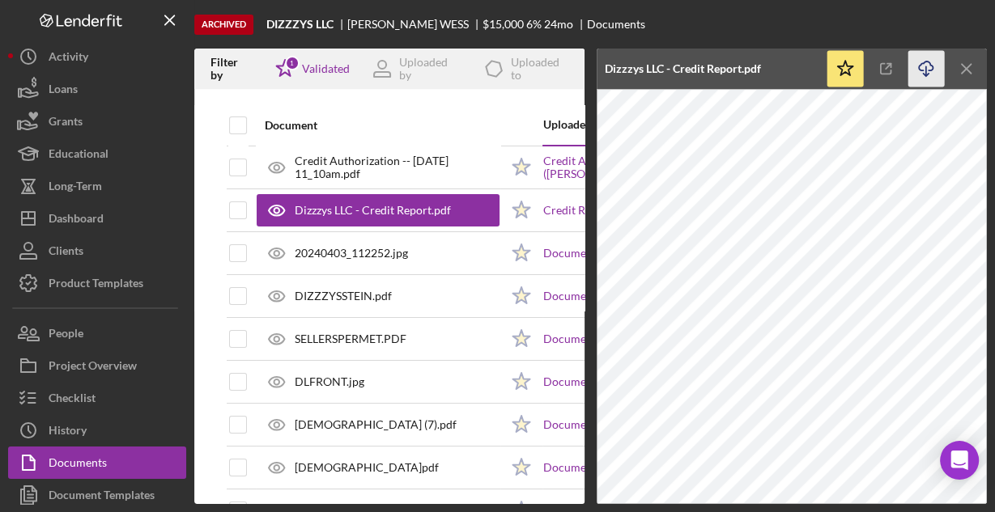
click at [916, 70] on icon "Icon/Download" at bounding box center [926, 69] width 36 height 36
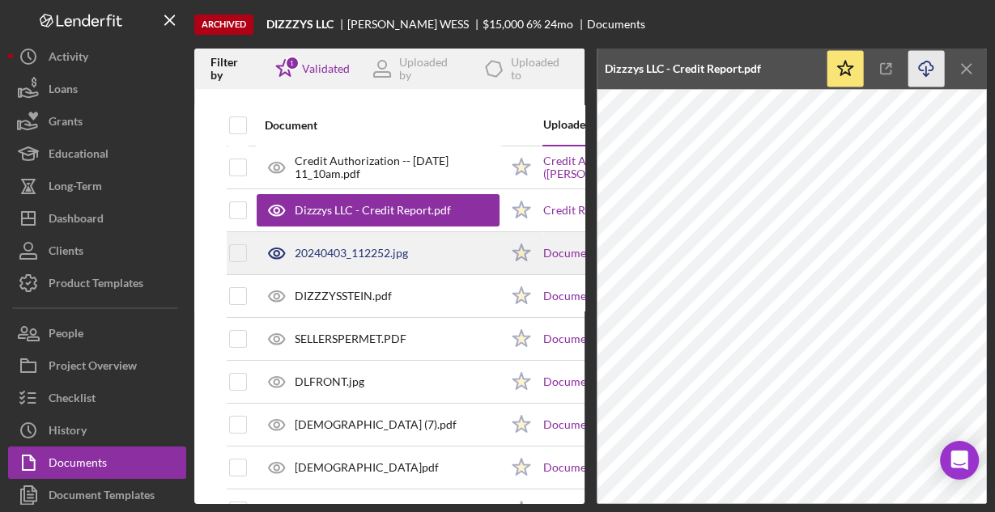
click at [422, 249] on div "20240403_112252.jpg" at bounding box center [378, 253] width 243 height 40
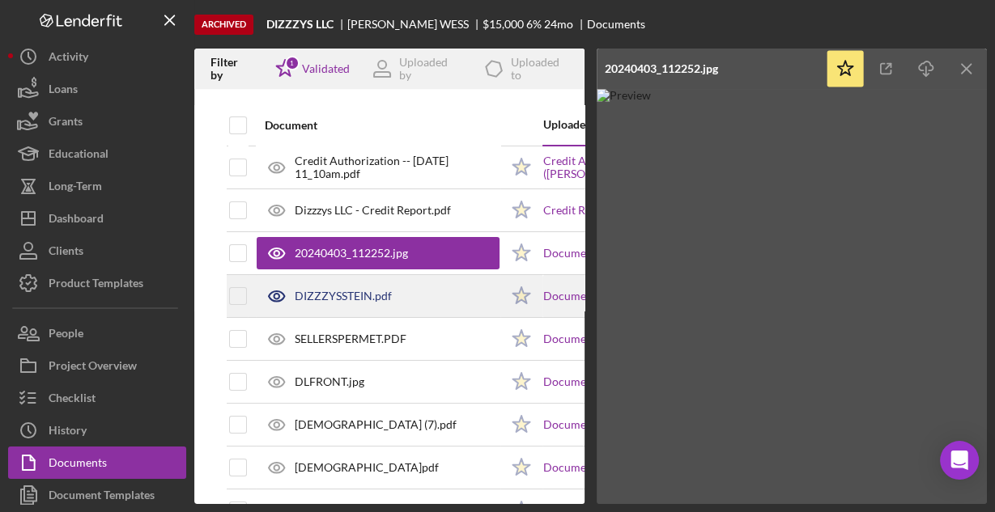
click at [391, 298] on div "DIZZZYSSTEIN.pdf" at bounding box center [378, 296] width 243 height 40
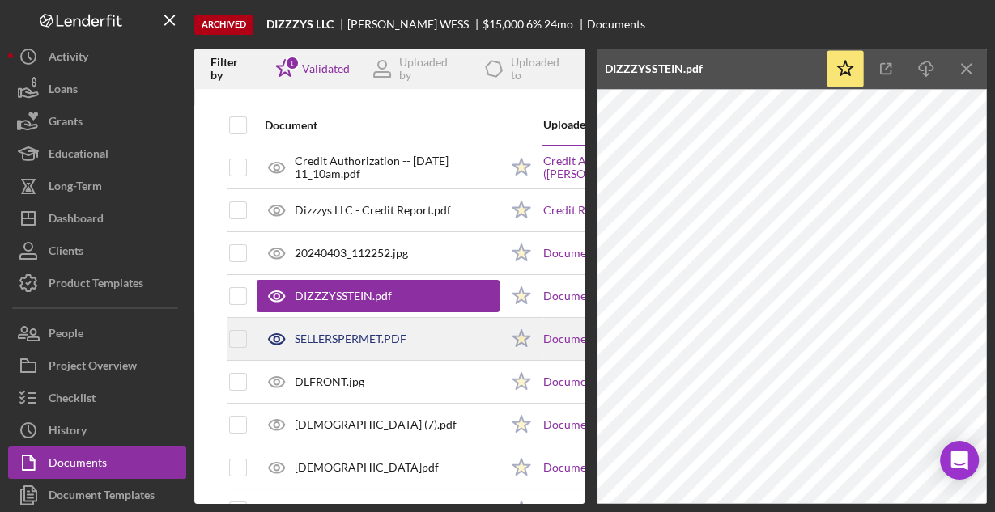
click at [427, 332] on div "SELLERSPERMET.PDF" at bounding box center [378, 339] width 243 height 40
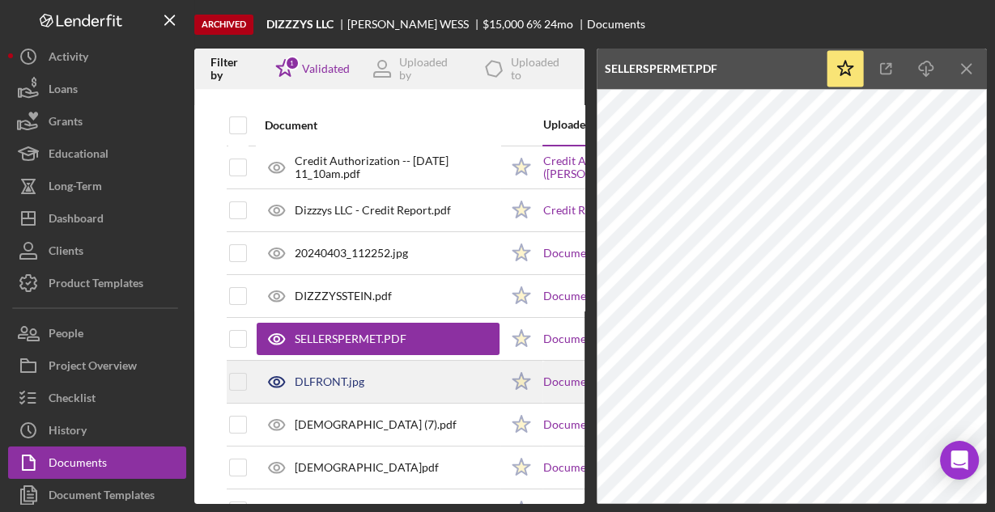
click at [417, 375] on div "DLFRONT.jpg" at bounding box center [378, 382] width 243 height 40
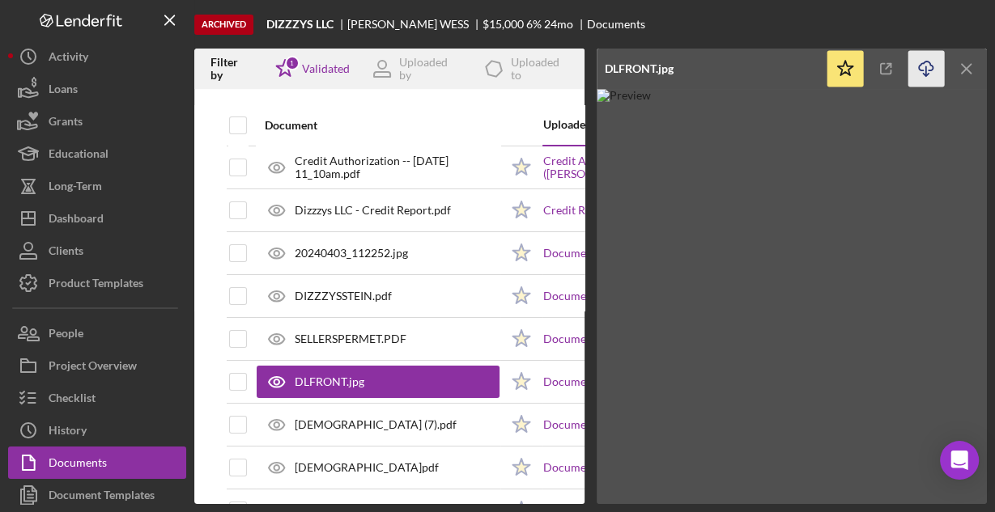
click at [933, 67] on icon "Icon/Download" at bounding box center [926, 69] width 36 height 36
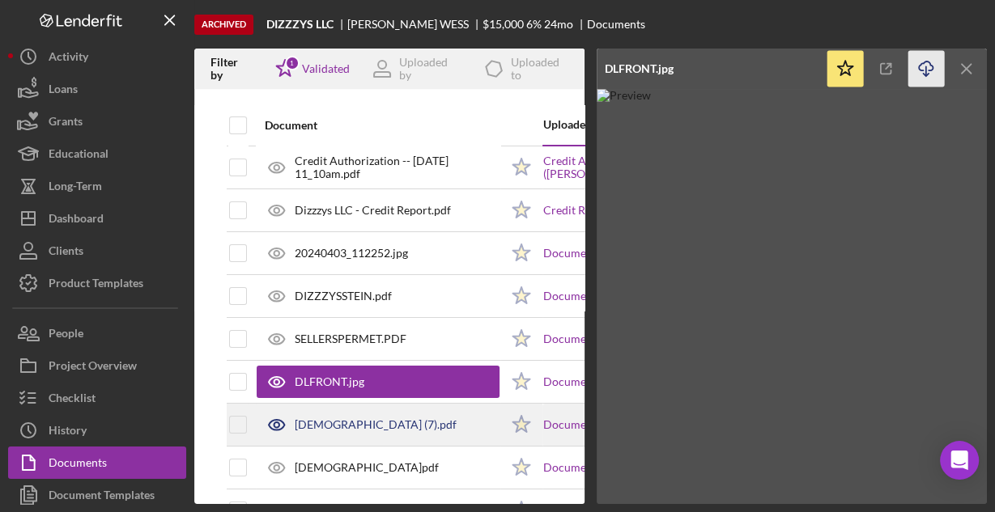
click at [376, 419] on div "[DEMOGRAPHIC_DATA] (7).pdf" at bounding box center [376, 425] width 162 height 13
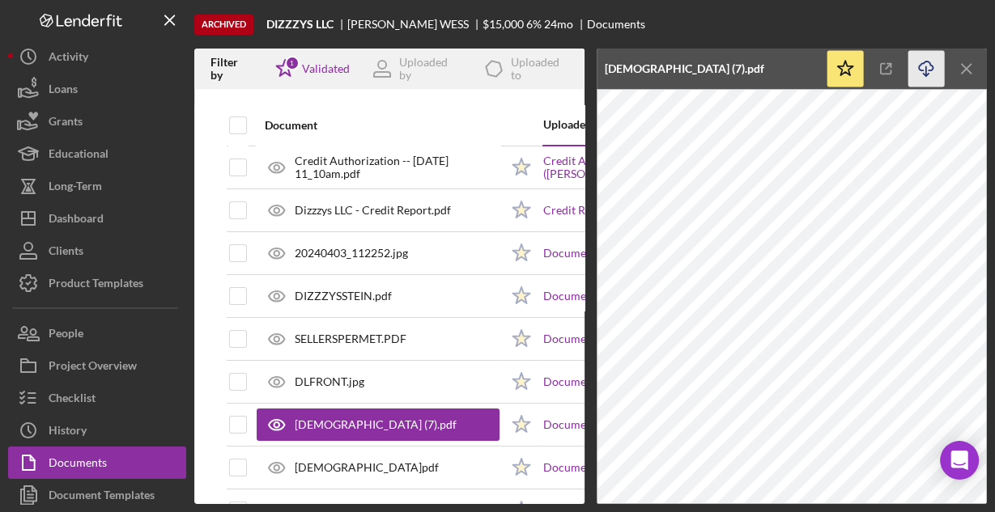
click at [926, 66] on icon "Icon/Download" at bounding box center [926, 69] width 36 height 36
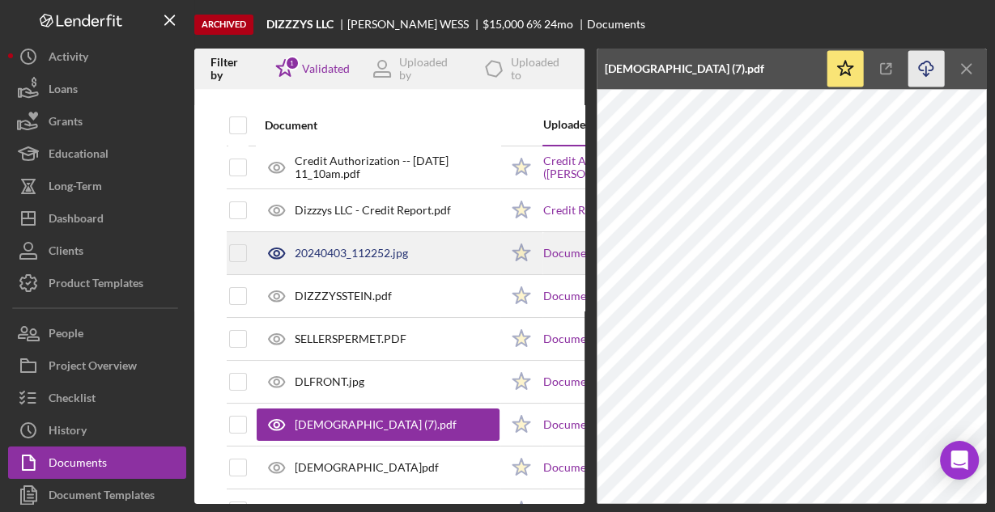
click at [337, 247] on div "20240403_112252.jpg" at bounding box center [351, 253] width 113 height 13
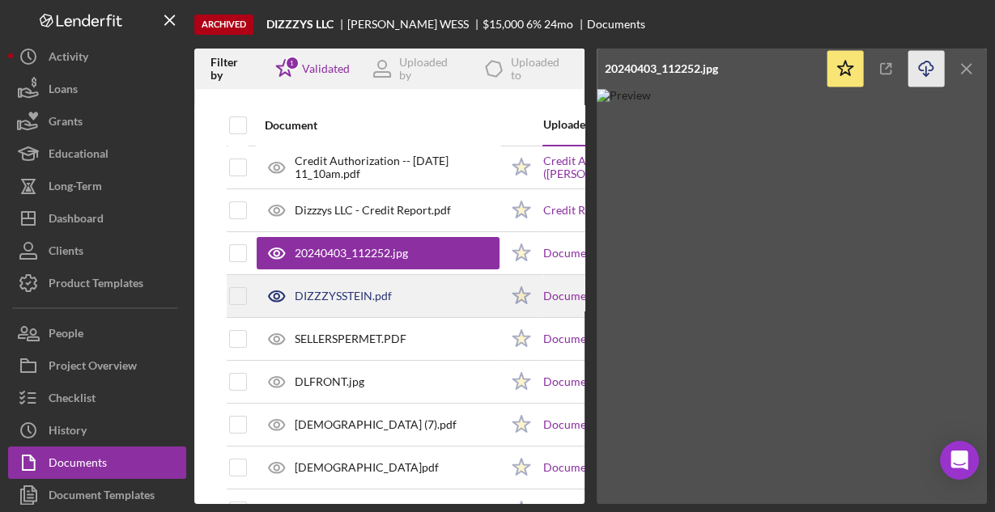
click at [317, 294] on div "DIZZZYSSTEIN.pdf" at bounding box center [343, 296] width 97 height 13
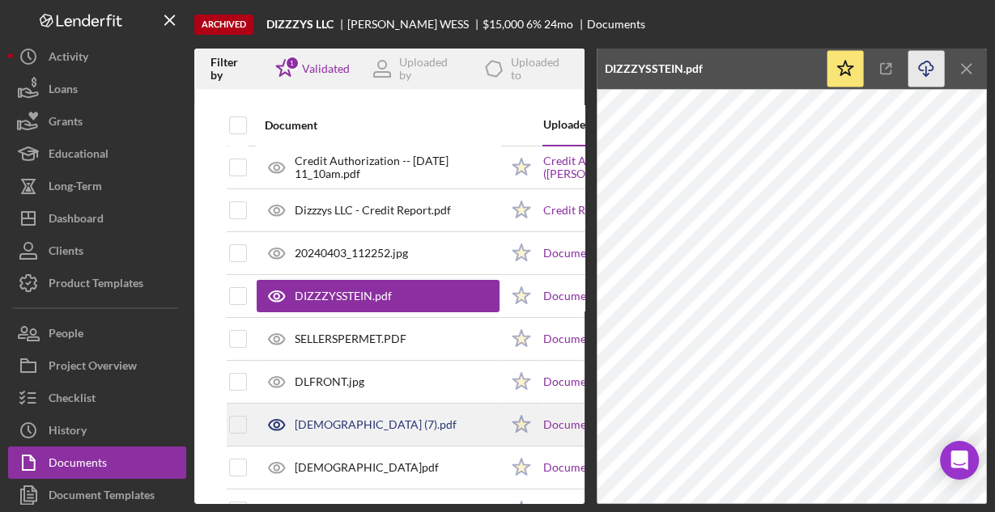
click at [351, 419] on div "[DEMOGRAPHIC_DATA] (7).pdf" at bounding box center [376, 425] width 162 height 13
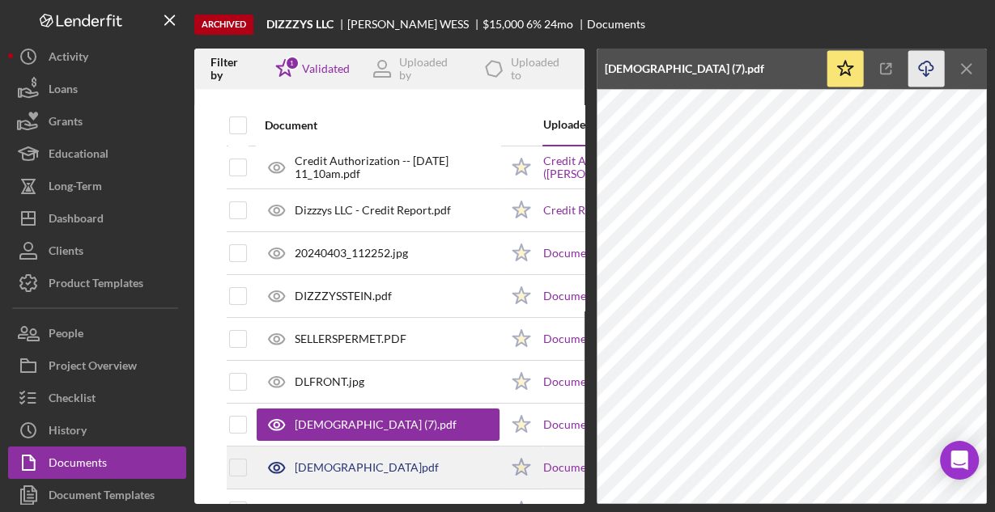
click at [349, 464] on div "[DEMOGRAPHIC_DATA]pdf" at bounding box center [367, 467] width 144 height 13
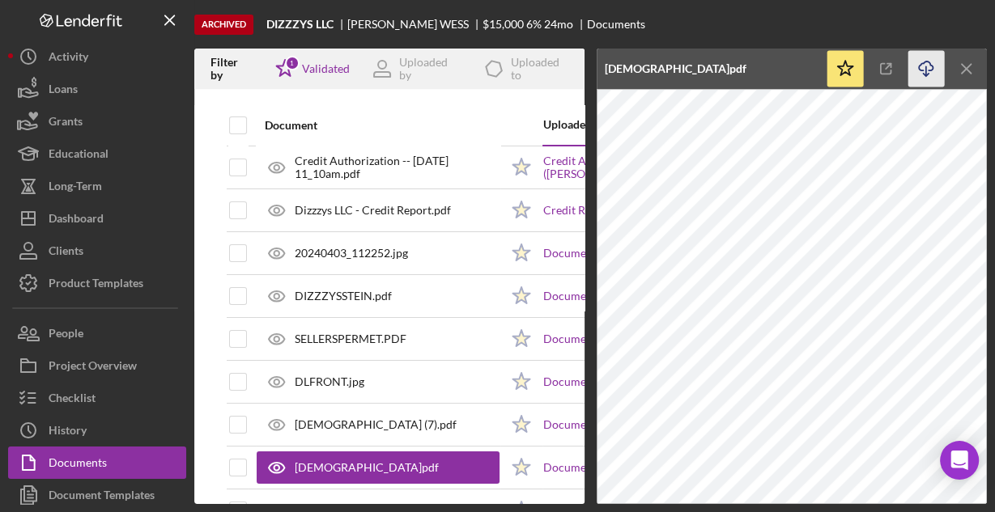
click at [927, 70] on icon "Icon/Download" at bounding box center [926, 69] width 36 height 36
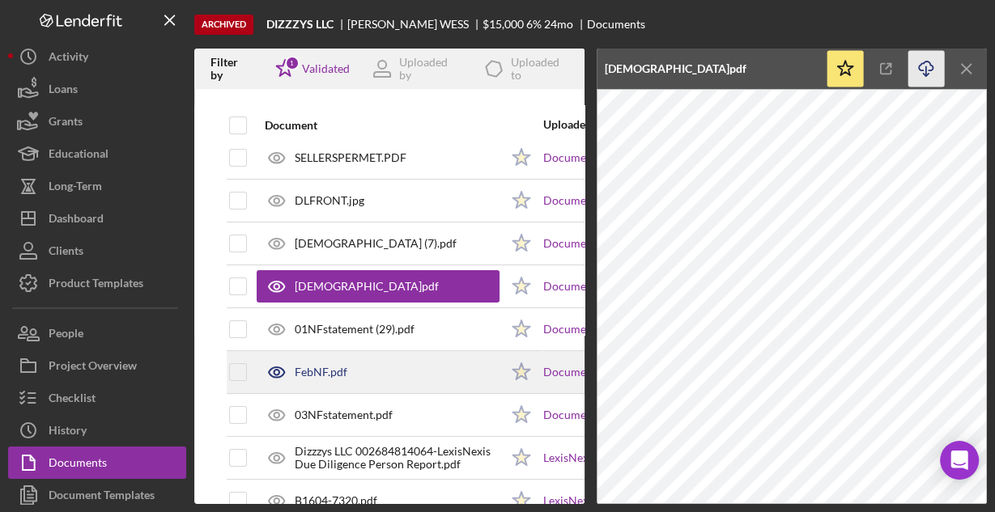
scroll to position [194, 0]
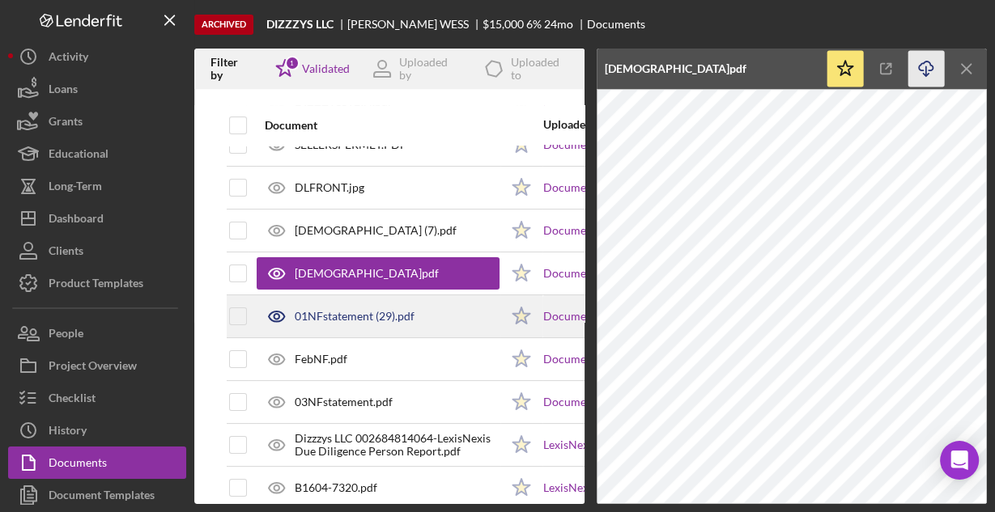
click at [363, 321] on div "01NFstatement (29).pdf" at bounding box center [378, 316] width 243 height 40
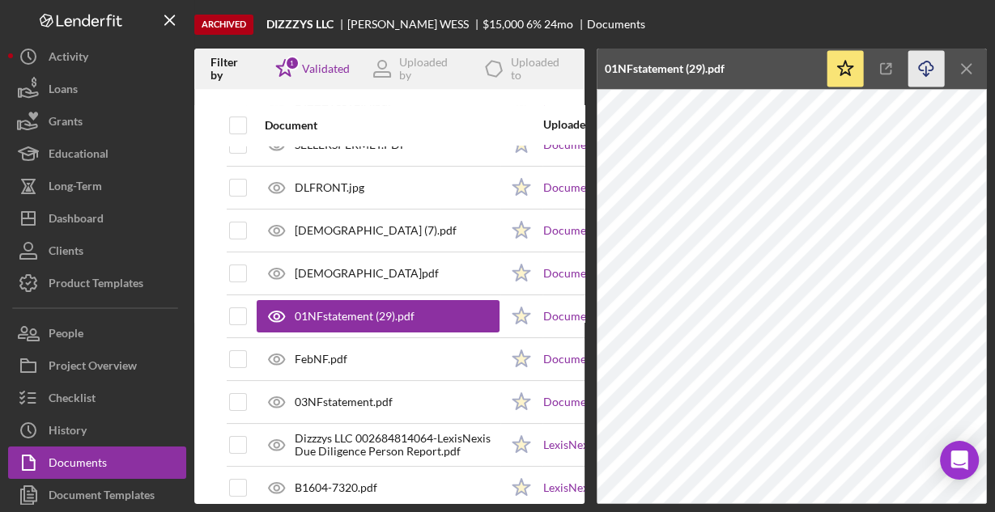
click at [922, 68] on icon "Icon/Download" at bounding box center [926, 69] width 36 height 36
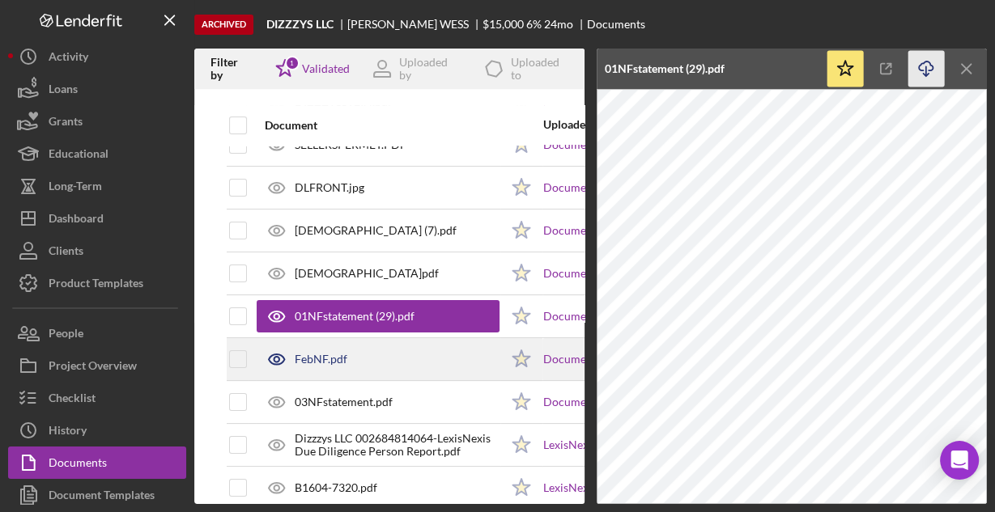
click at [428, 359] on div "FebNF.pdf" at bounding box center [378, 359] width 243 height 40
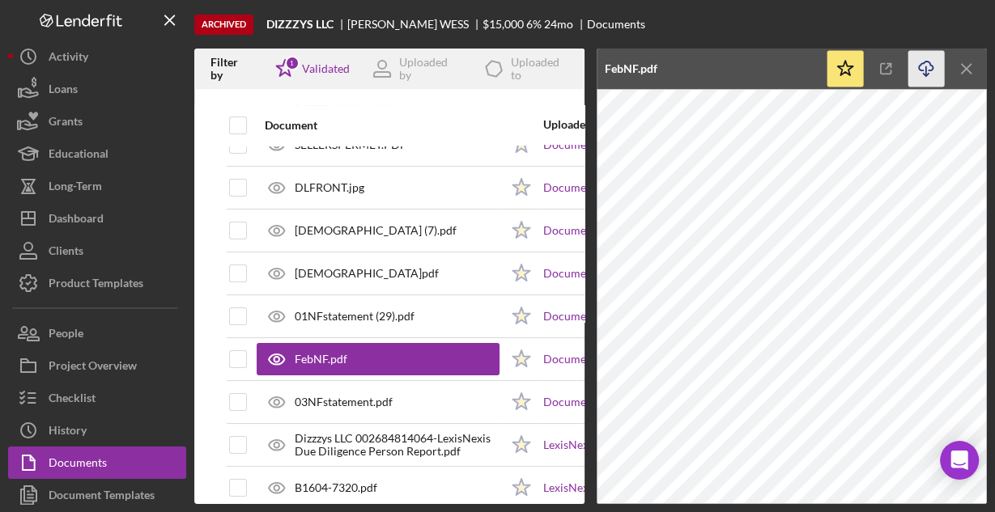
click at [915, 62] on icon "Icon/Download" at bounding box center [926, 69] width 36 height 36
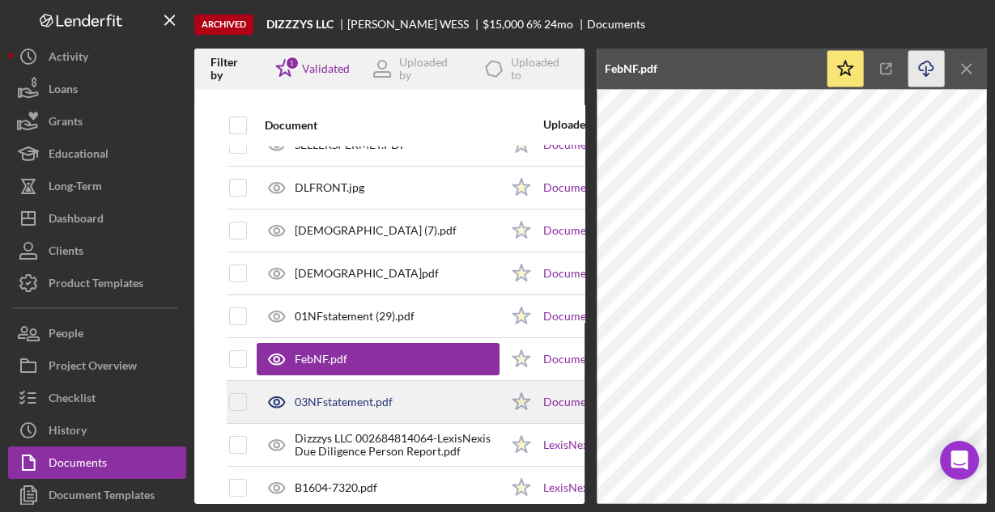
click at [330, 399] on div "03NFstatement.pdf" at bounding box center [344, 402] width 98 height 13
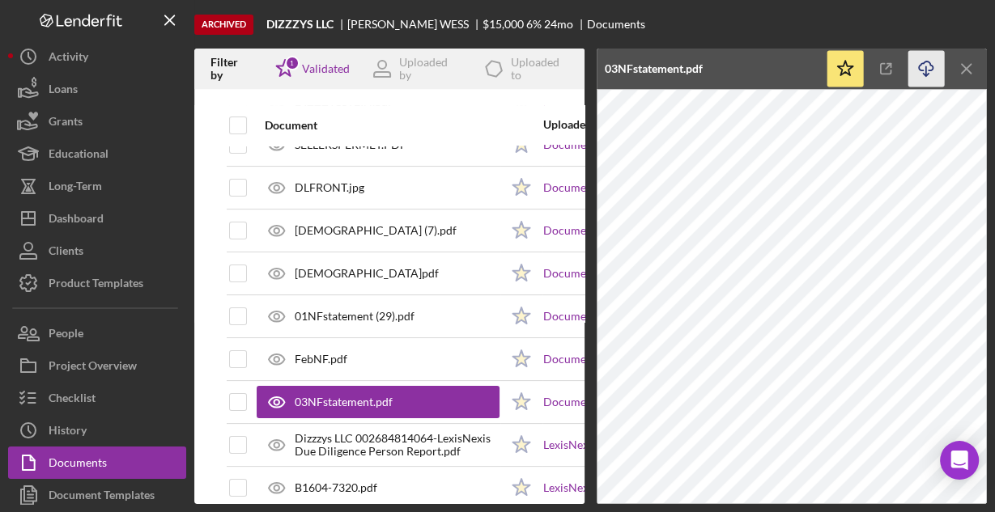
click at [928, 73] on icon "Icon/Download" at bounding box center [926, 69] width 36 height 36
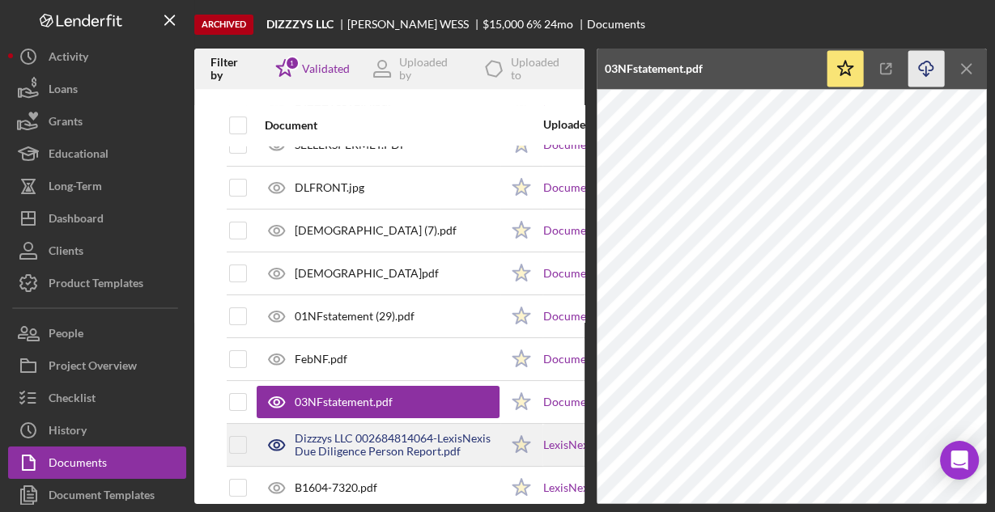
click at [388, 444] on div "Dizzzys LLC 002684814064-LexisNexis Due Diligence Person Report.pdf" at bounding box center [397, 445] width 205 height 26
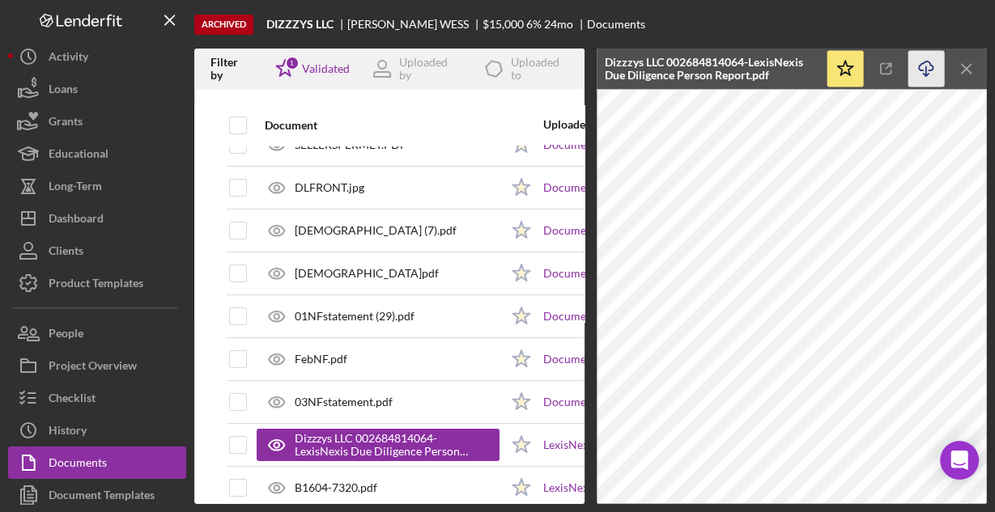
click at [925, 70] on icon "Icon/Download" at bounding box center [926, 69] width 36 height 36
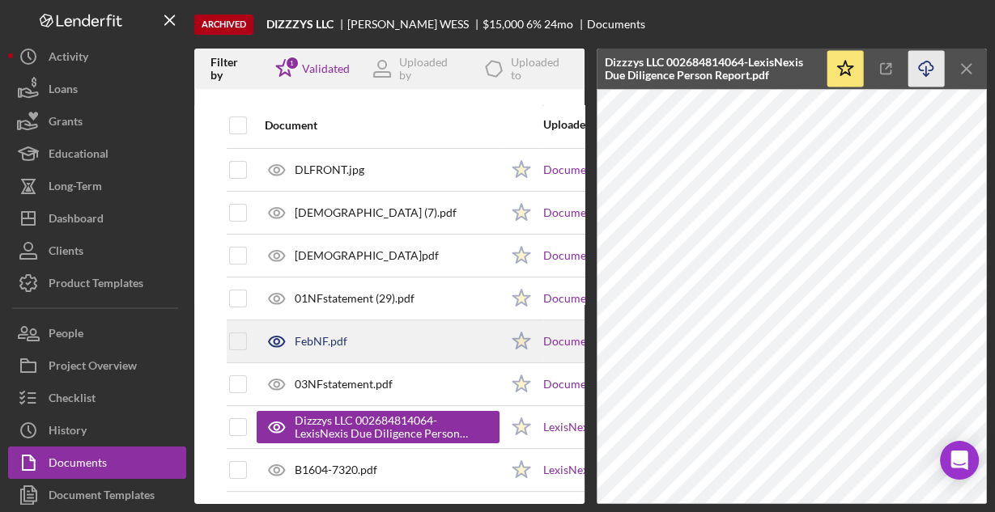
scroll to position [222, 0]
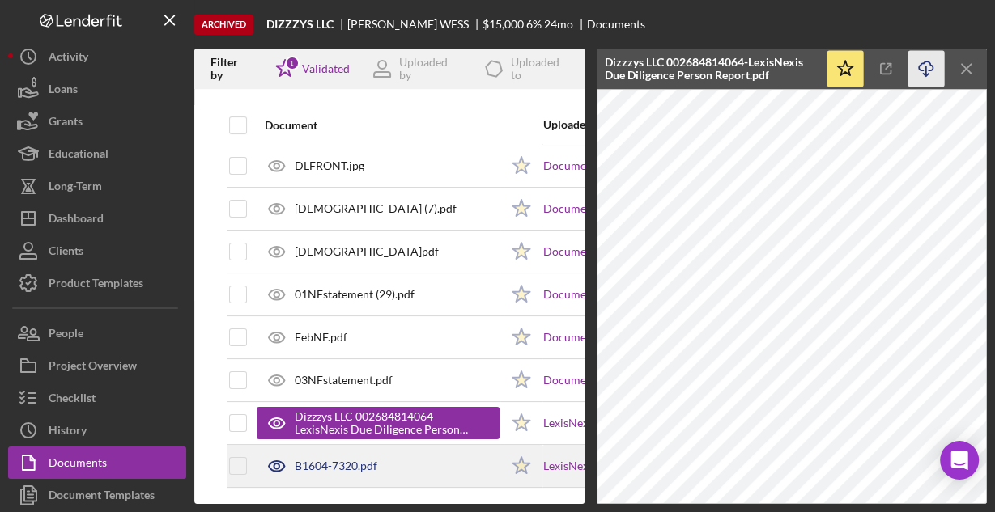
click at [351, 460] on div "B1604-7320.pdf" at bounding box center [336, 466] width 83 height 13
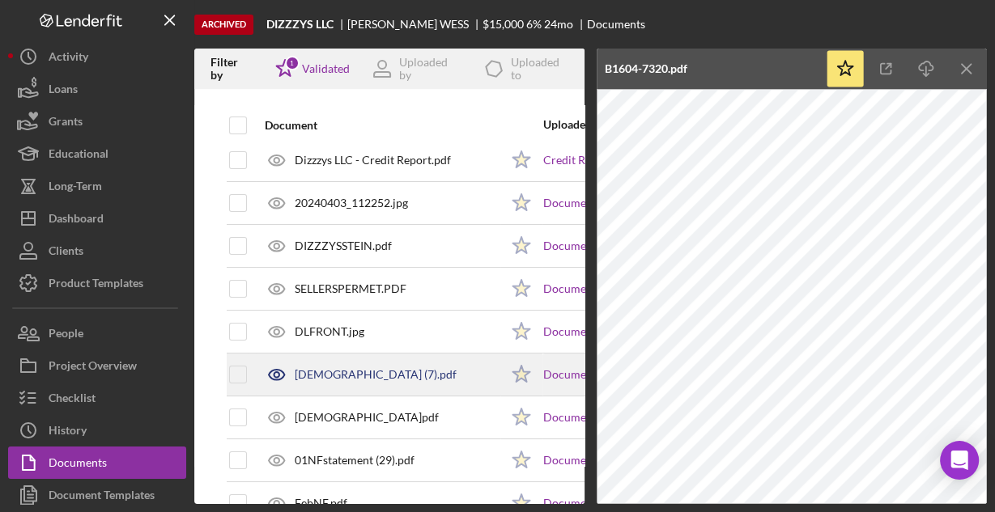
scroll to position [28, 0]
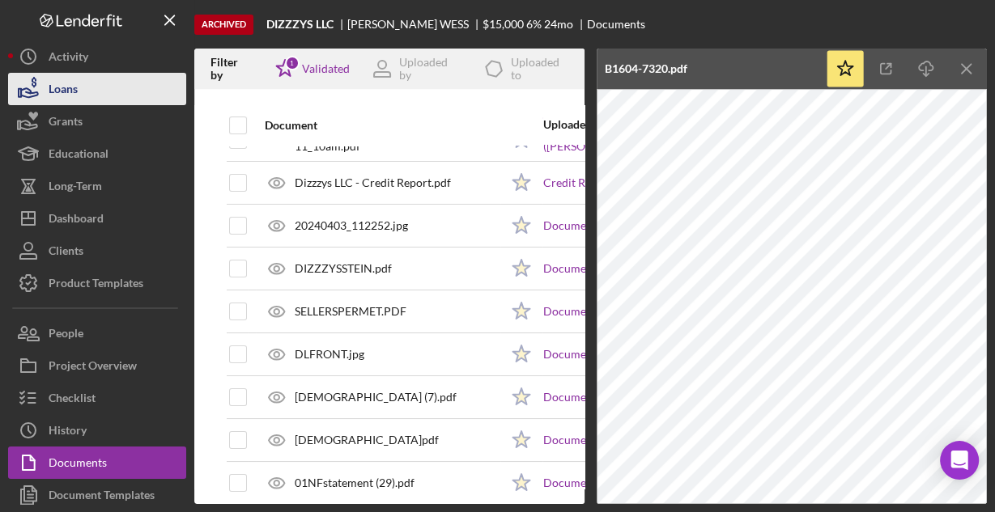
click at [71, 86] on div "Loans" at bounding box center [63, 91] width 29 height 36
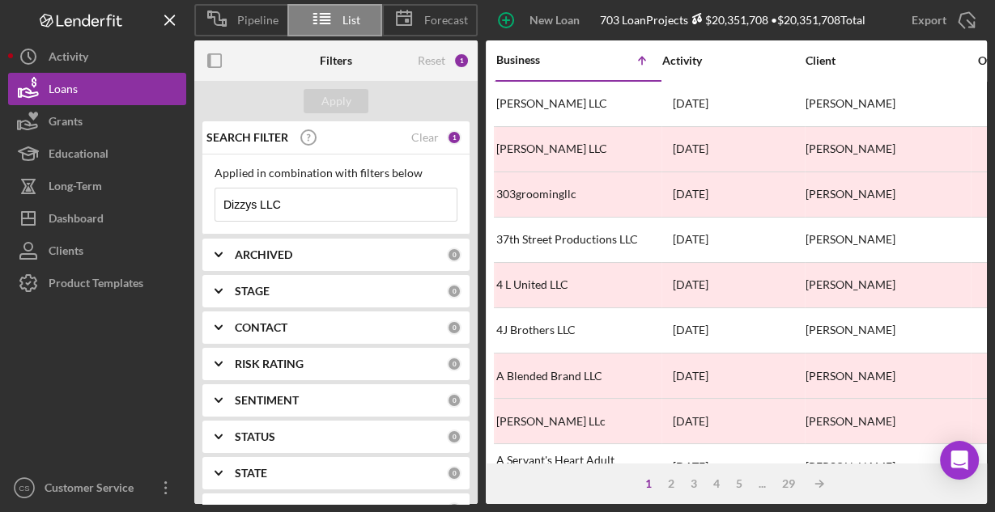
click at [295, 199] on input "Dizzys LLC" at bounding box center [335, 205] width 241 height 32
click at [295, 201] on input "Dizzys LLC" at bounding box center [335, 205] width 241 height 32
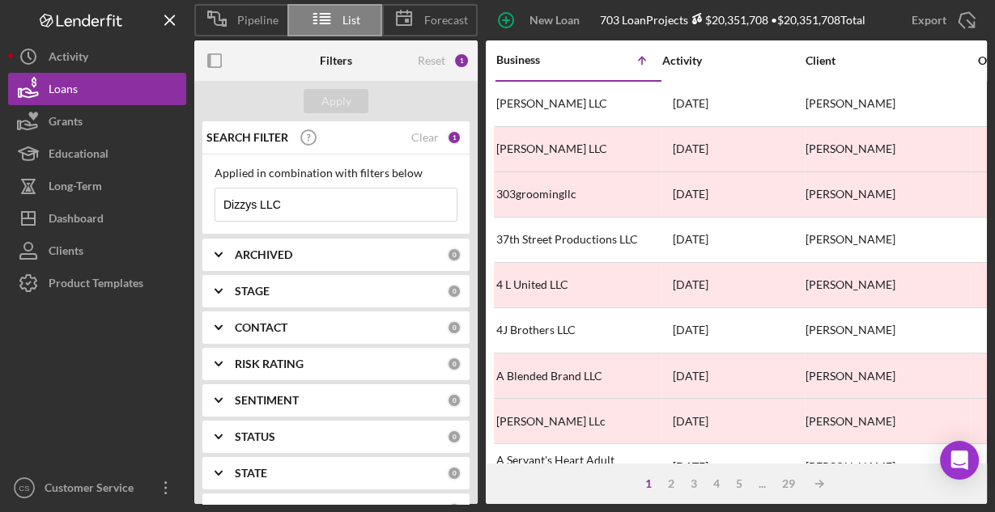
click at [295, 201] on input "Dizzys LLC" at bounding box center [335, 205] width 241 height 32
paste input "Equakecreative"
type input "Equakecreative"
click at [328, 104] on div "Apply" at bounding box center [336, 101] width 30 height 24
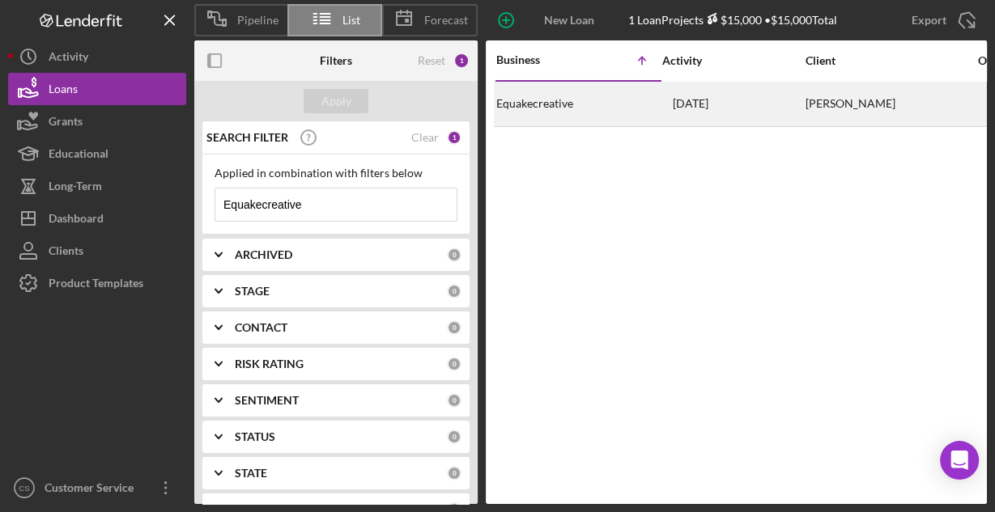
click at [558, 109] on div "Equakecreative" at bounding box center [577, 104] width 162 height 43
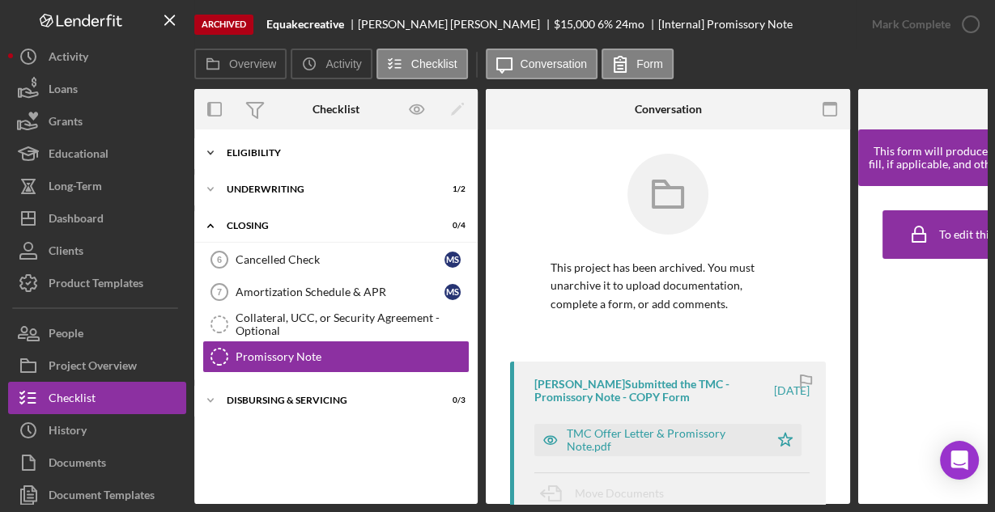
click at [262, 159] on div "Icon/Expander Eligibility 6 / 6" at bounding box center [335, 153] width 283 height 32
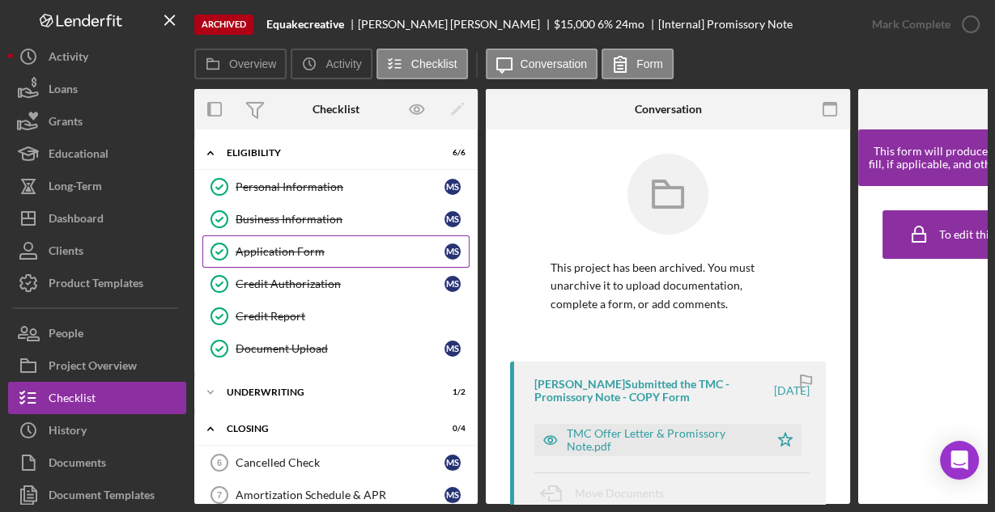
click at [273, 245] on div "Application Form" at bounding box center [340, 251] width 209 height 13
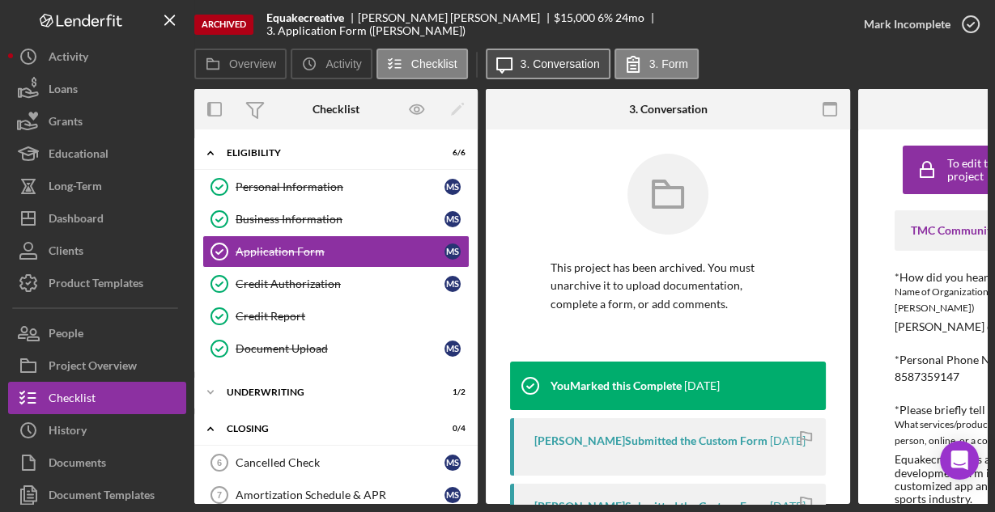
drag, startPoint x: 584, startPoint y: 66, endPoint x: 596, endPoint y: 66, distance: 12.2
click at [584, 66] on label "3. Conversation" at bounding box center [560, 63] width 79 height 13
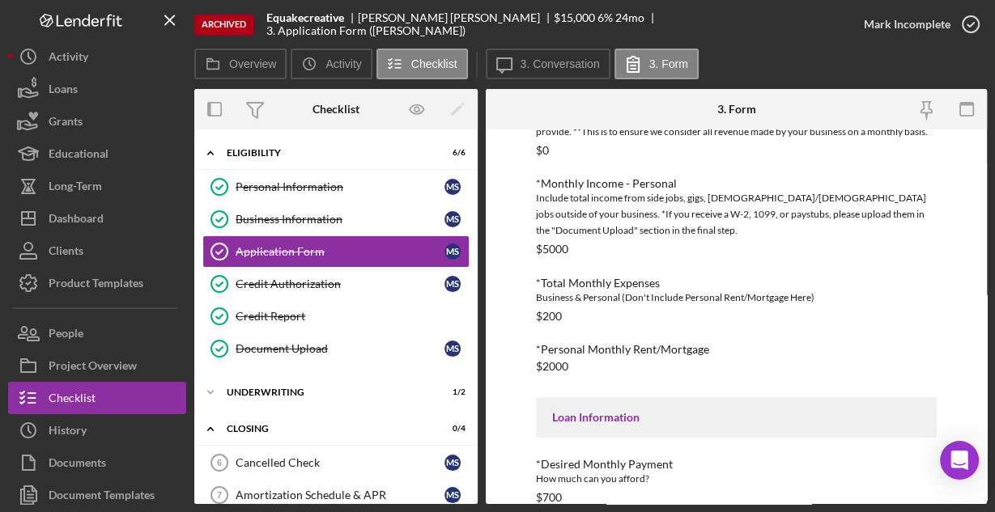
scroll to position [784, 0]
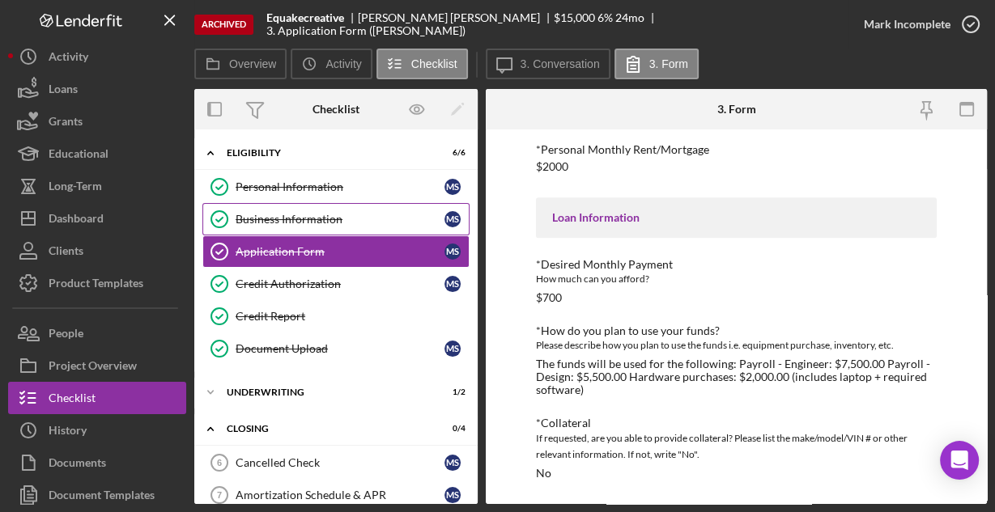
click at [271, 219] on div "Business Information" at bounding box center [340, 219] width 209 height 13
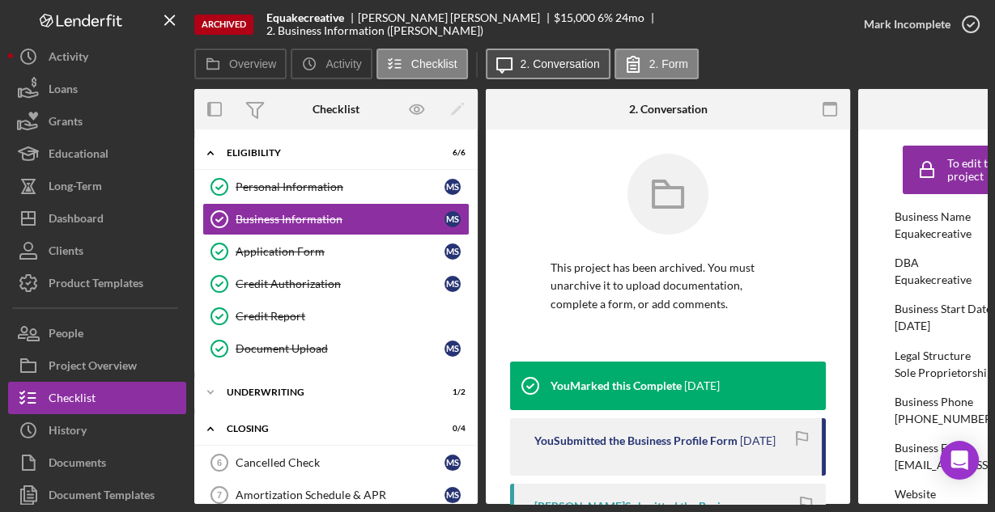
click at [539, 66] on label "2. Conversation" at bounding box center [560, 63] width 79 height 13
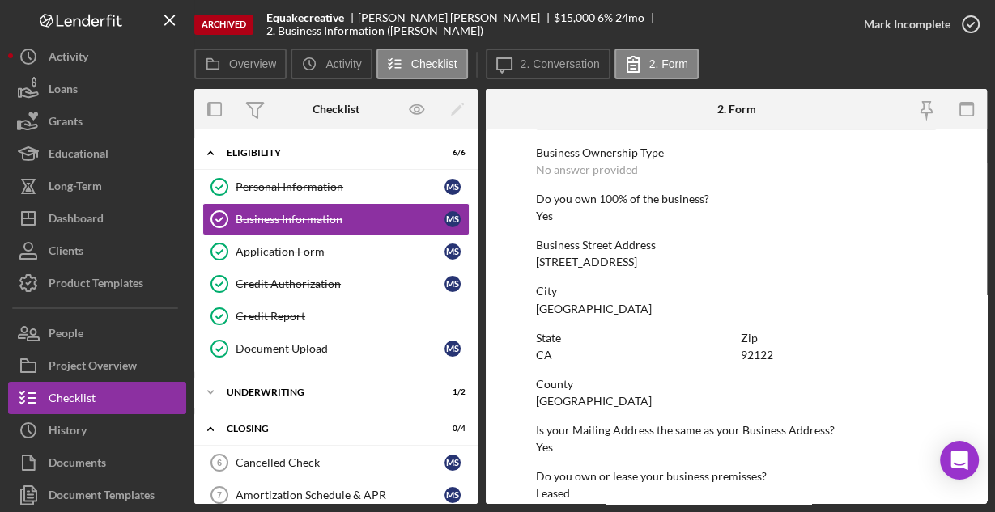
scroll to position [846, 0]
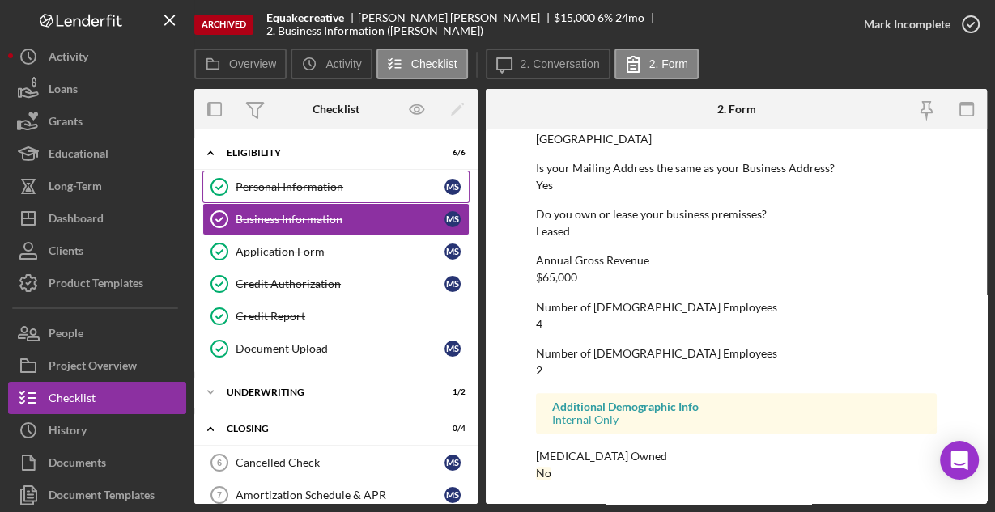
click at [269, 189] on div "Personal Information" at bounding box center [340, 187] width 209 height 13
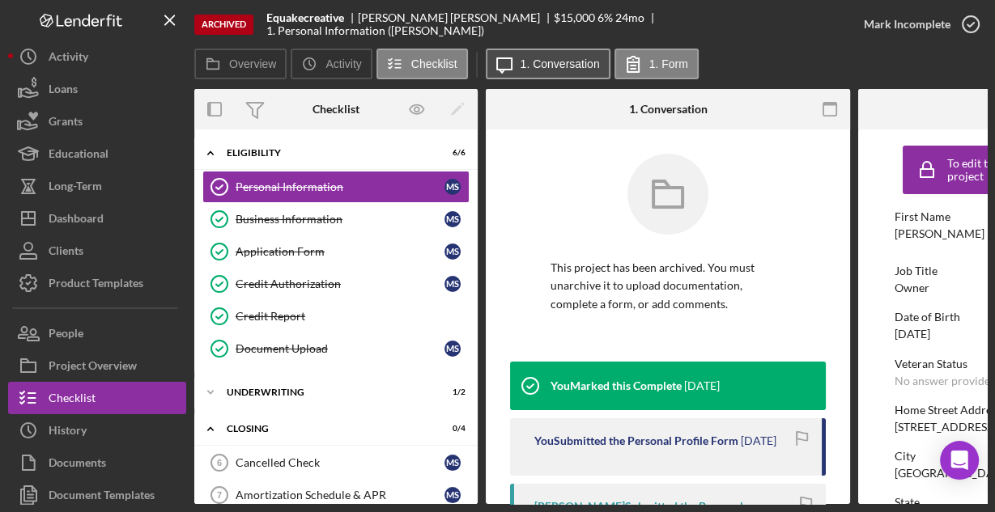
click at [521, 67] on label "1. Conversation" at bounding box center [560, 63] width 79 height 13
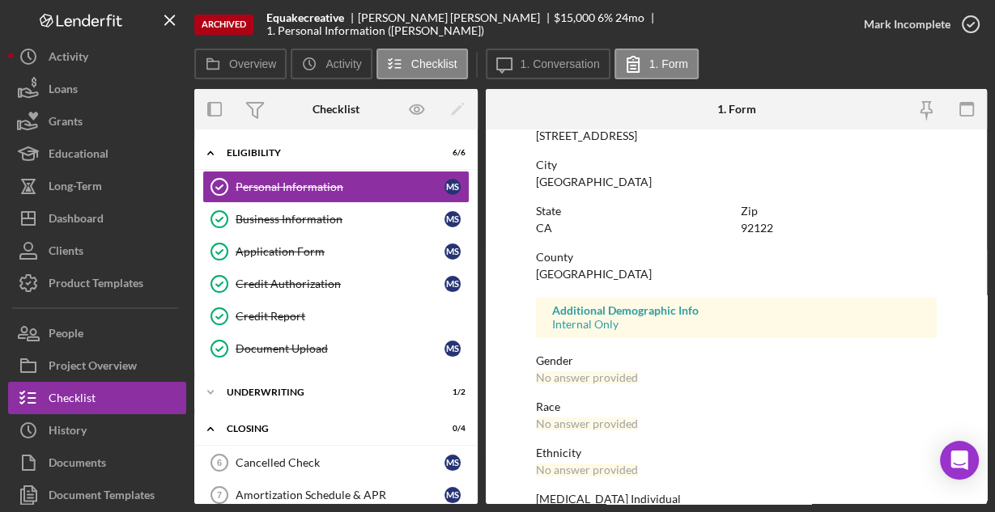
scroll to position [381, 0]
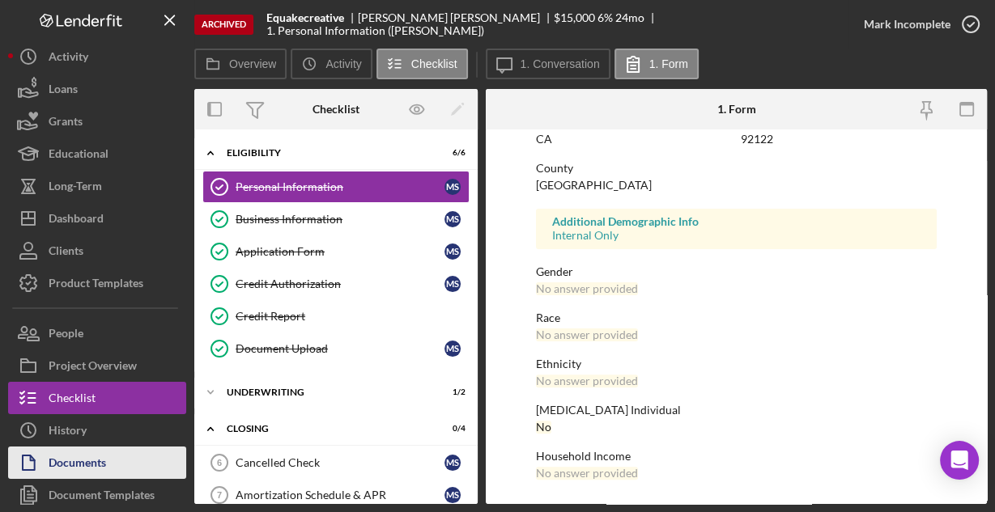
click at [75, 464] on div "Documents" at bounding box center [77, 465] width 57 height 36
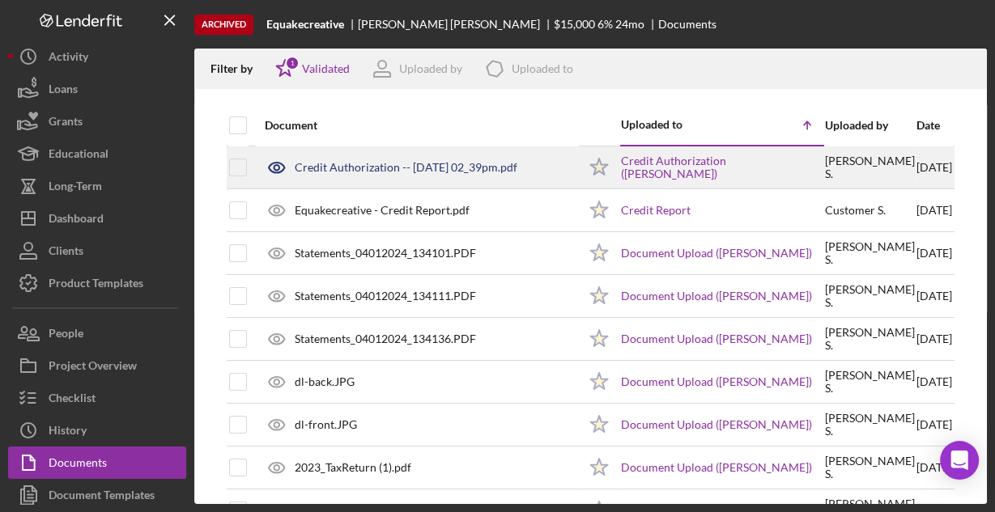
click at [357, 165] on div "Credit Authorization -- [DATE] 02_39pm.pdf" at bounding box center [406, 167] width 223 height 13
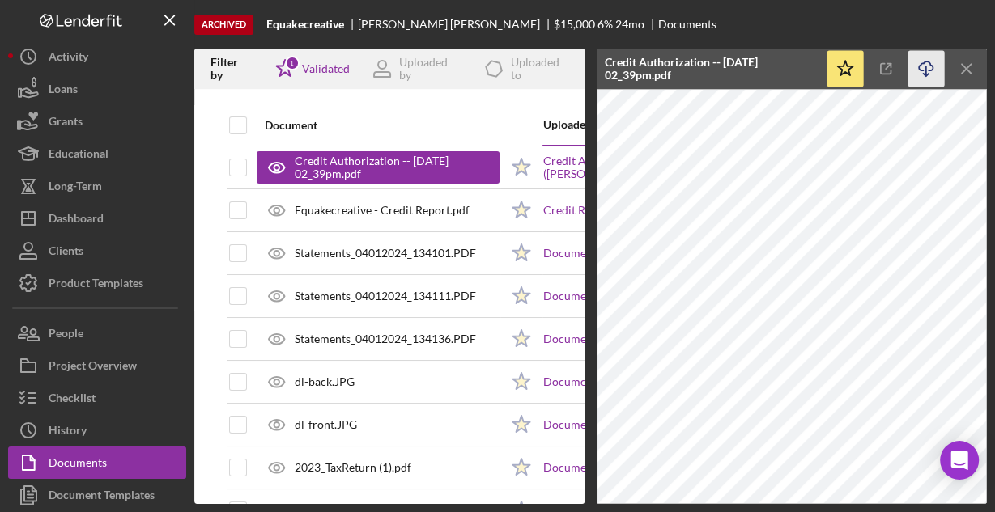
click at [922, 70] on icon "button" at bounding box center [926, 66] width 14 height 9
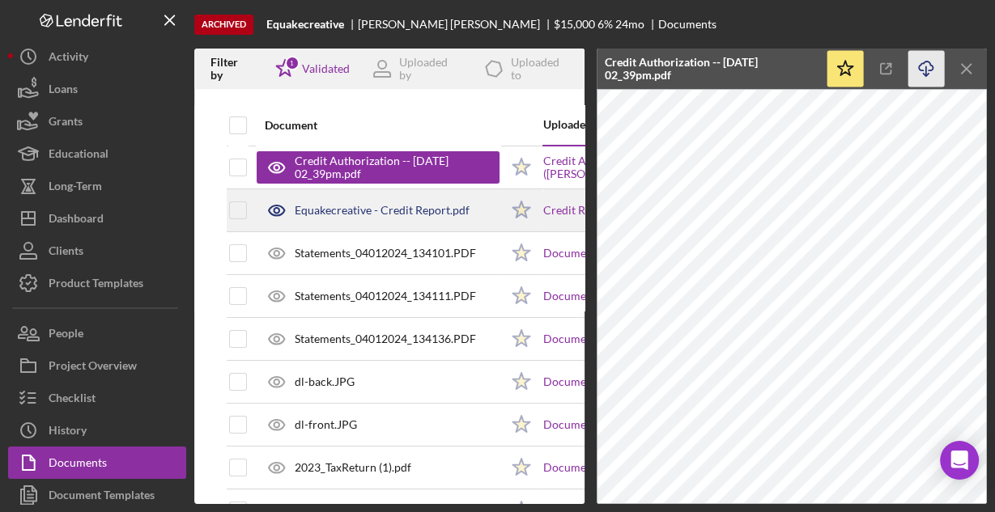
click at [454, 204] on div "Equakecreative - Credit Report.pdf" at bounding box center [382, 210] width 175 height 13
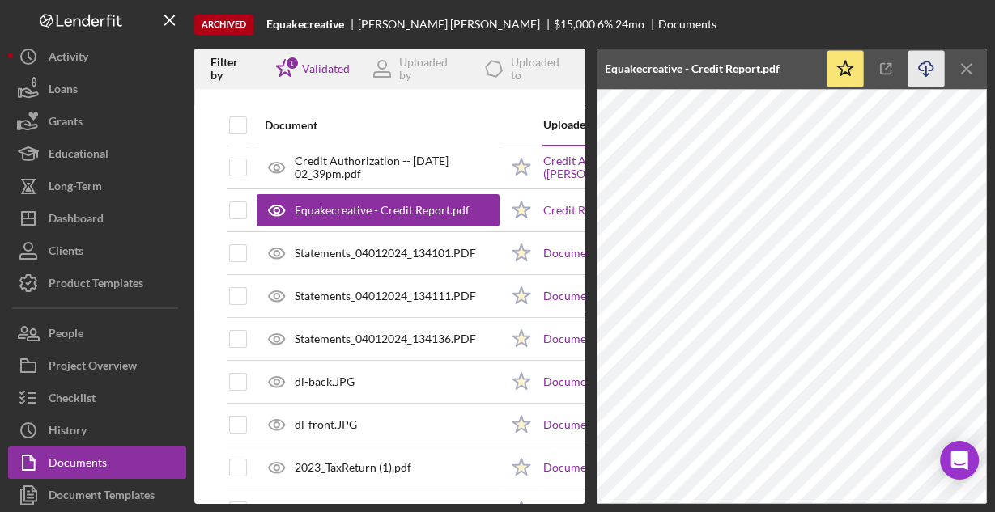
click at [920, 70] on icon "button" at bounding box center [926, 66] width 14 height 9
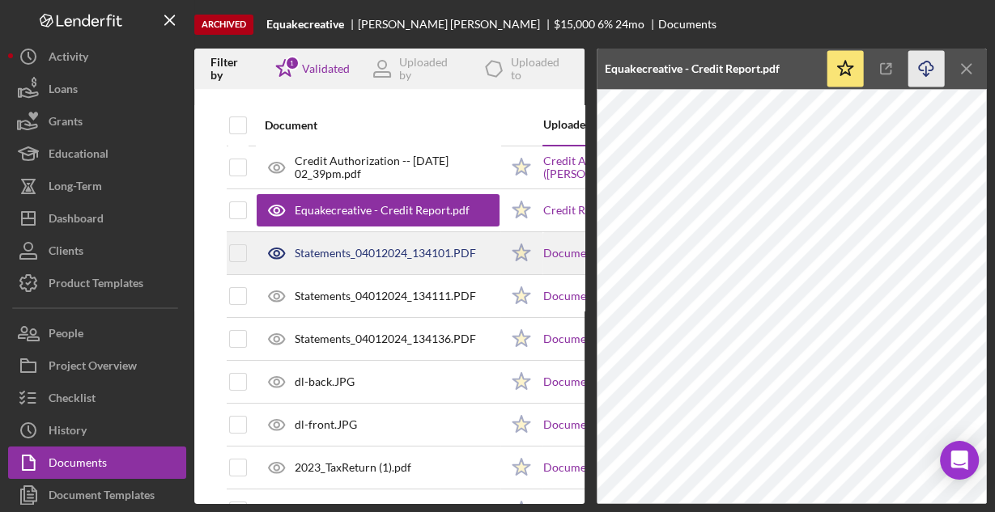
click at [442, 249] on div "Statements_04012024_134101.PDF" at bounding box center [385, 253] width 181 height 13
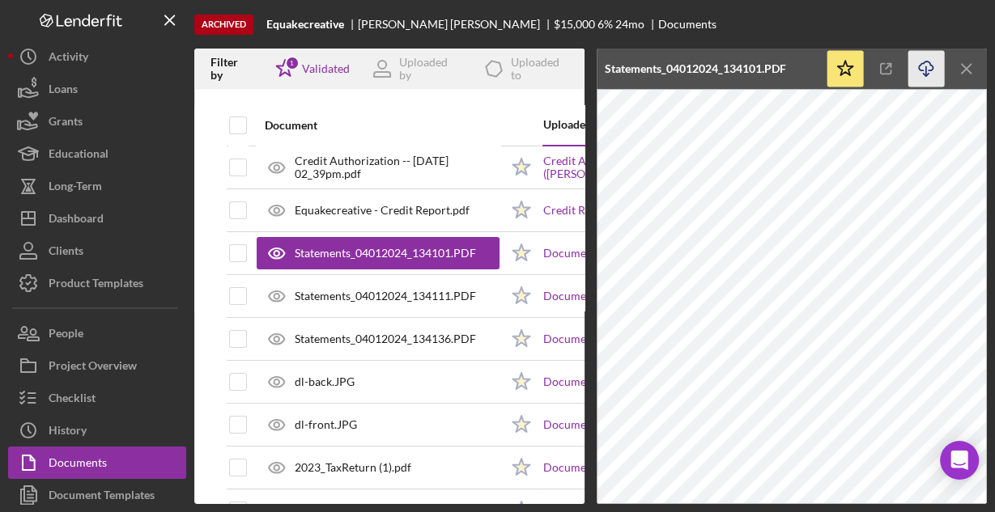
click at [920, 73] on icon "Icon/Download" at bounding box center [926, 69] width 36 height 36
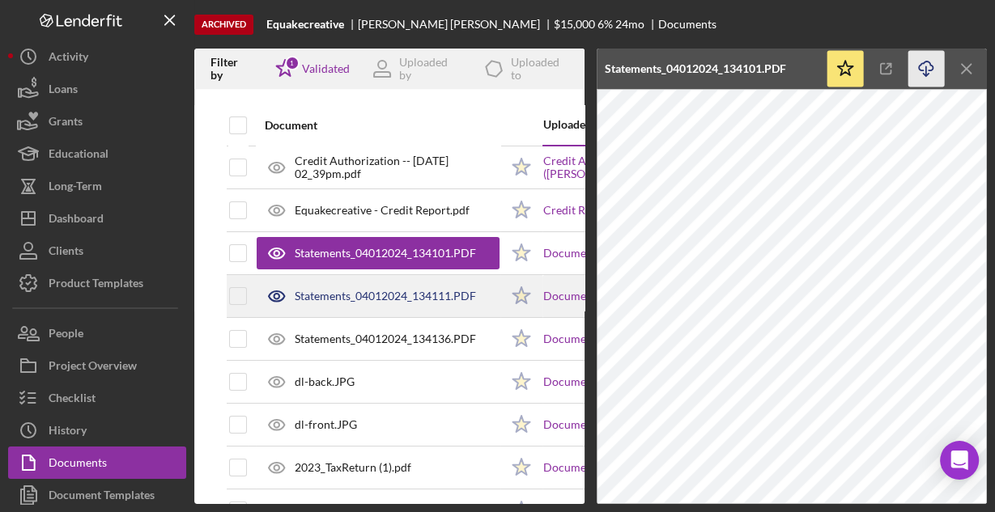
click at [452, 295] on div "Statements_04012024_134111.PDF" at bounding box center [385, 296] width 181 height 13
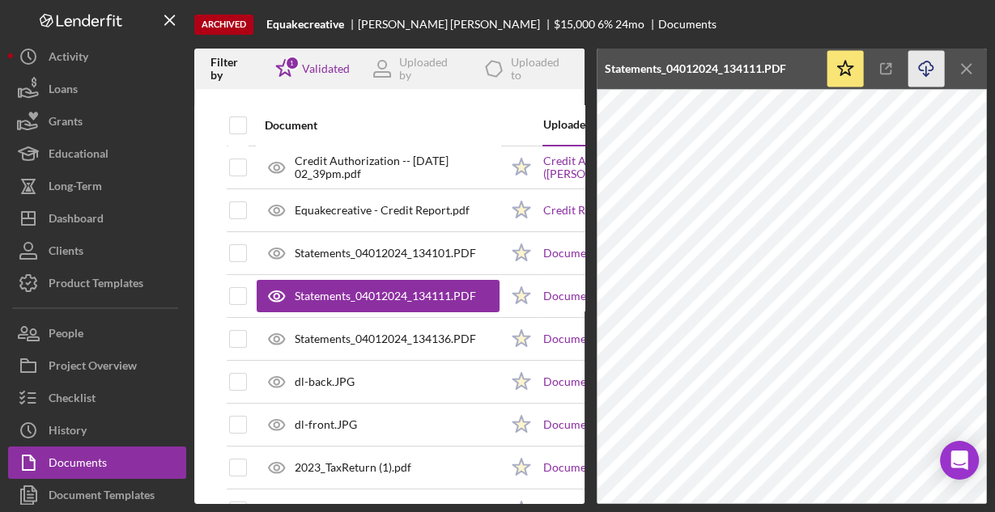
click at [920, 68] on icon "Icon/Download" at bounding box center [926, 69] width 36 height 36
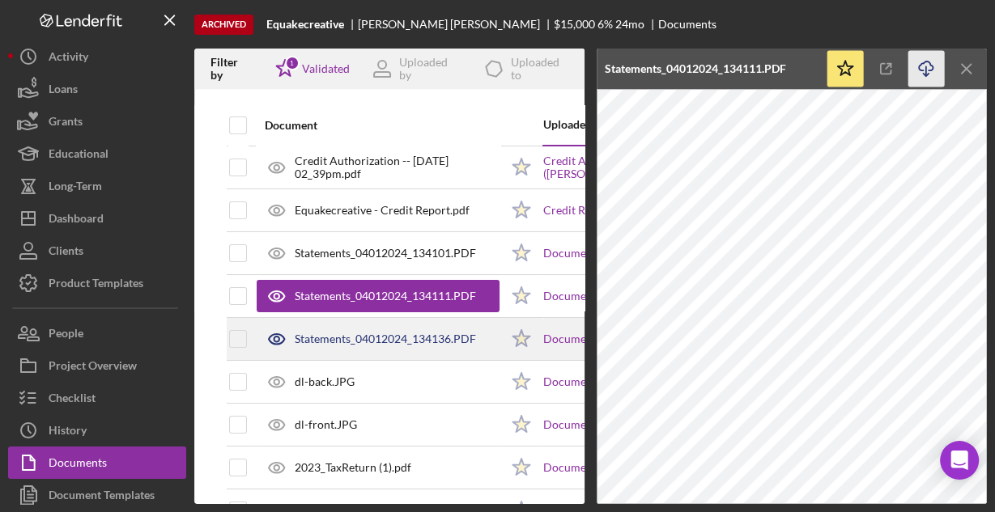
click at [402, 329] on div "Statements_04012024_134136.PDF" at bounding box center [378, 339] width 243 height 40
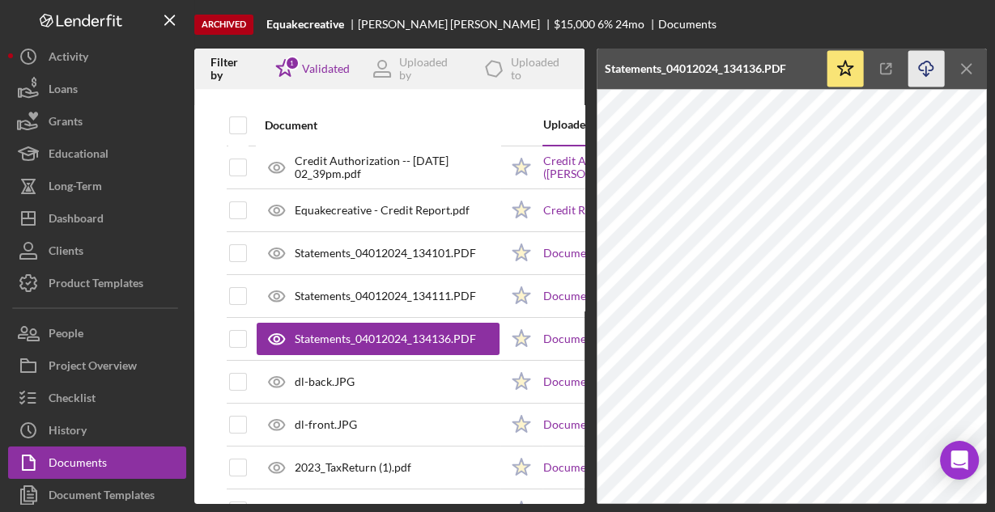
click at [920, 71] on icon "Icon/Download" at bounding box center [926, 69] width 36 height 36
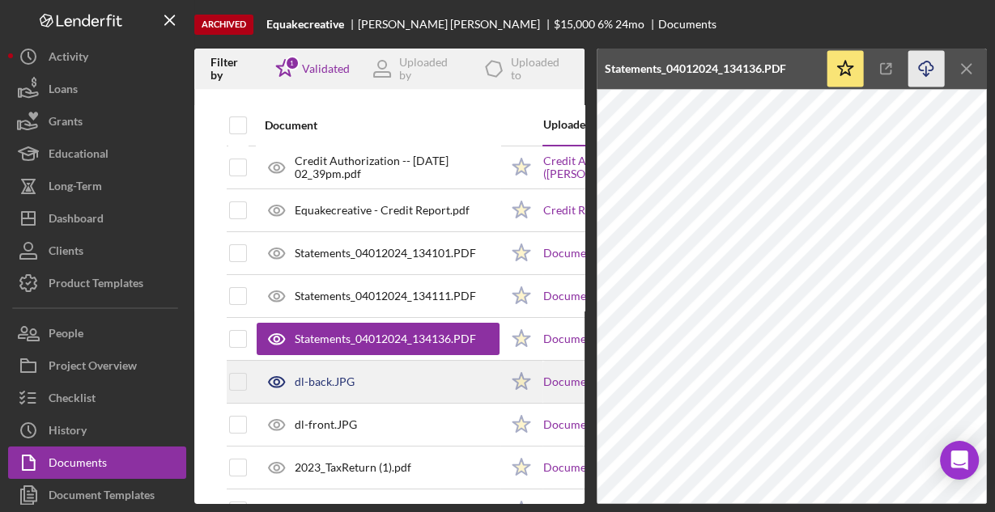
click at [423, 376] on div "dl-back.JPG" at bounding box center [378, 382] width 243 height 40
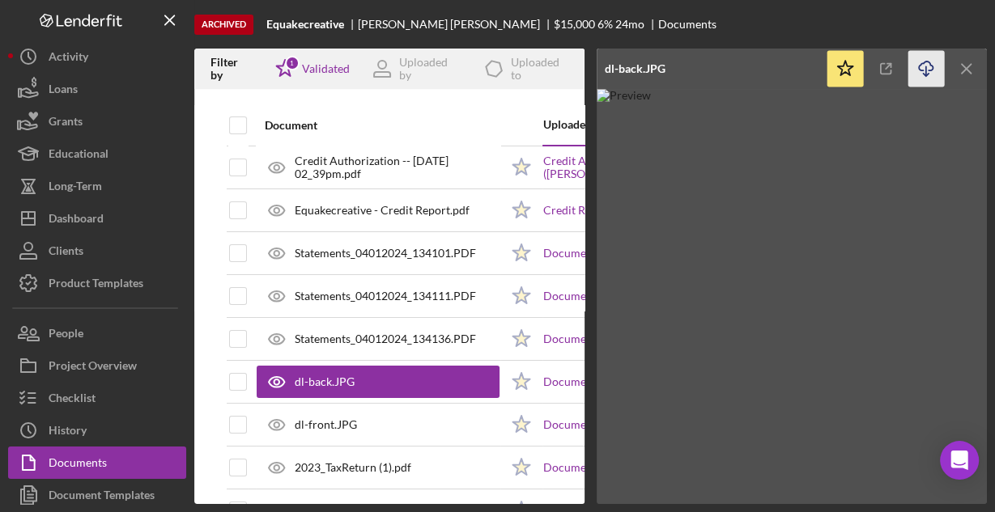
click at [924, 73] on icon "Icon/Download" at bounding box center [926, 69] width 36 height 36
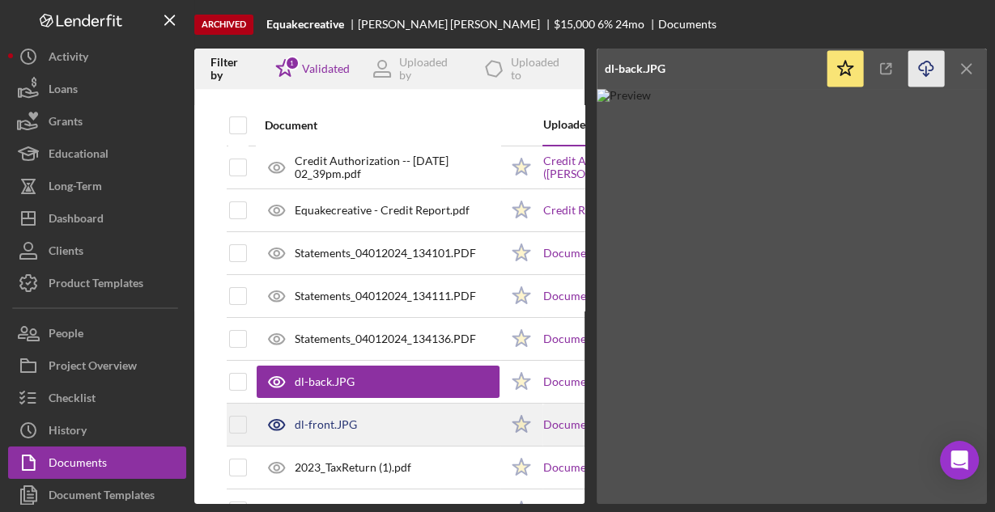
click at [423, 420] on div "dl-front.JPG" at bounding box center [378, 425] width 243 height 40
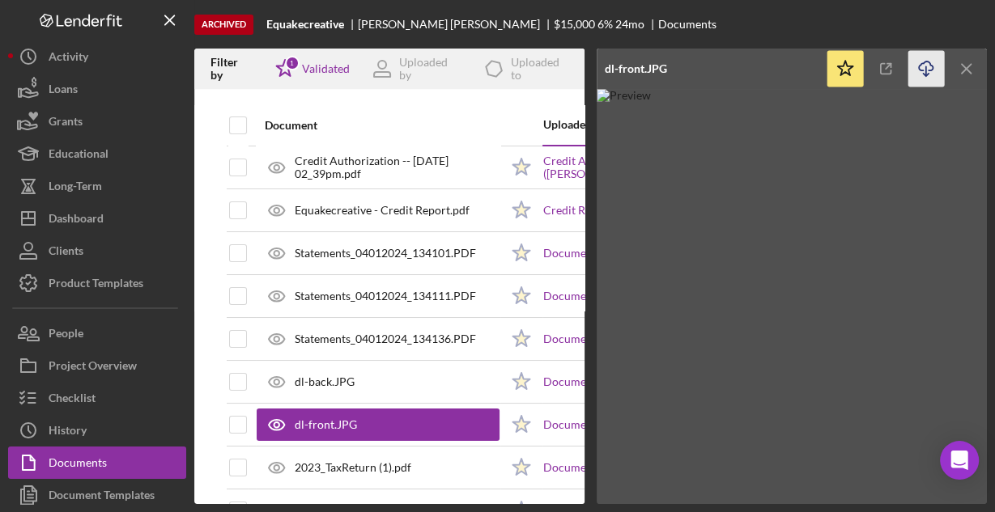
click at [920, 67] on icon "Icon/Download" at bounding box center [926, 69] width 36 height 36
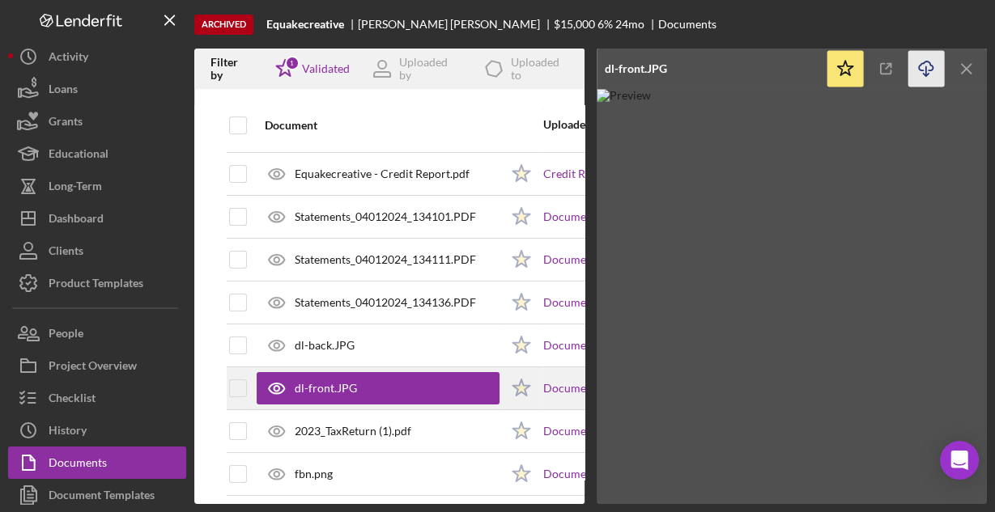
scroll to position [94, 0]
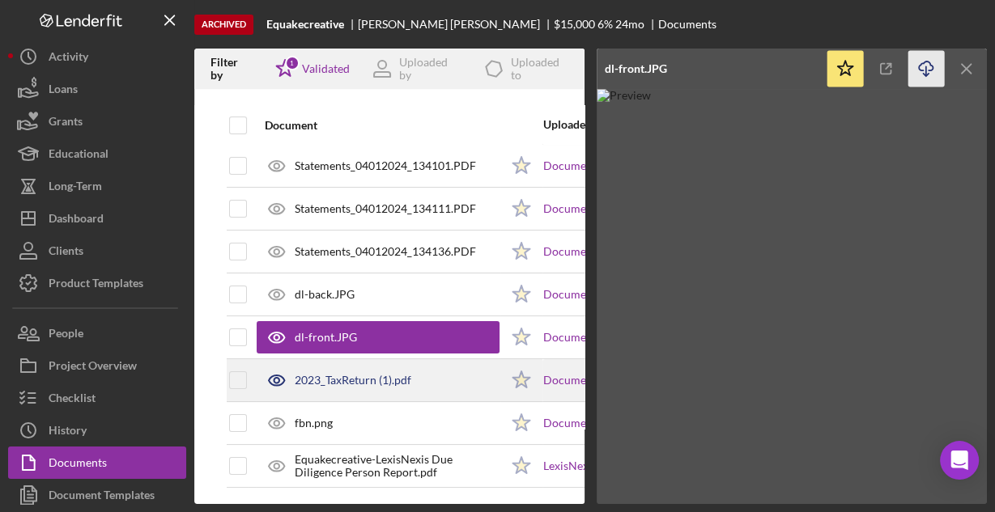
click at [337, 374] on div "2023_TaxReturn (1).pdf" at bounding box center [353, 380] width 117 height 13
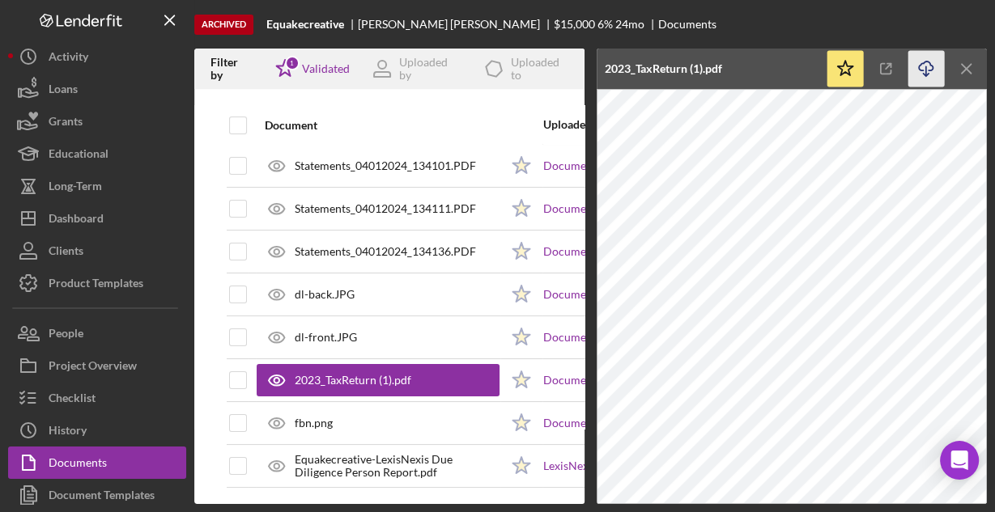
click at [925, 63] on icon "Icon/Download" at bounding box center [926, 69] width 36 height 36
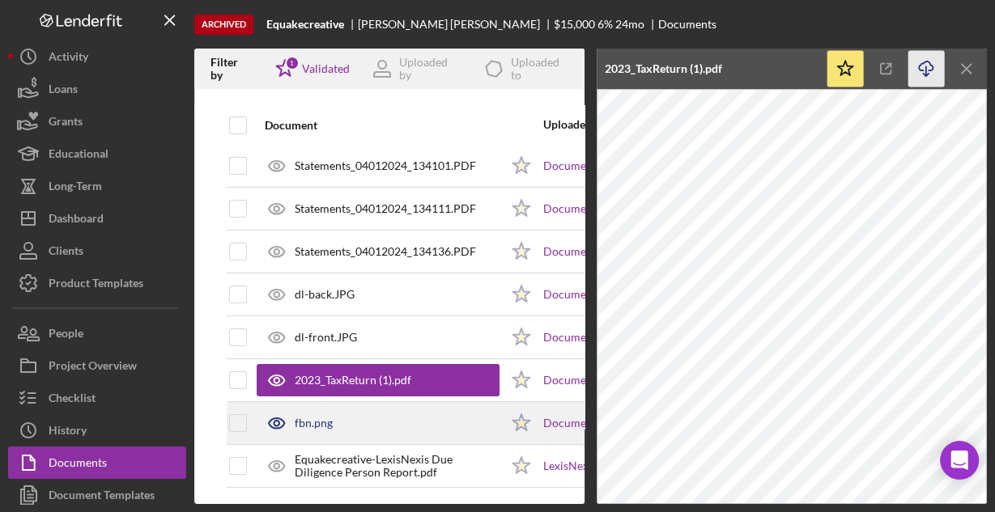
click at [350, 421] on div "fbn.png" at bounding box center [378, 423] width 243 height 40
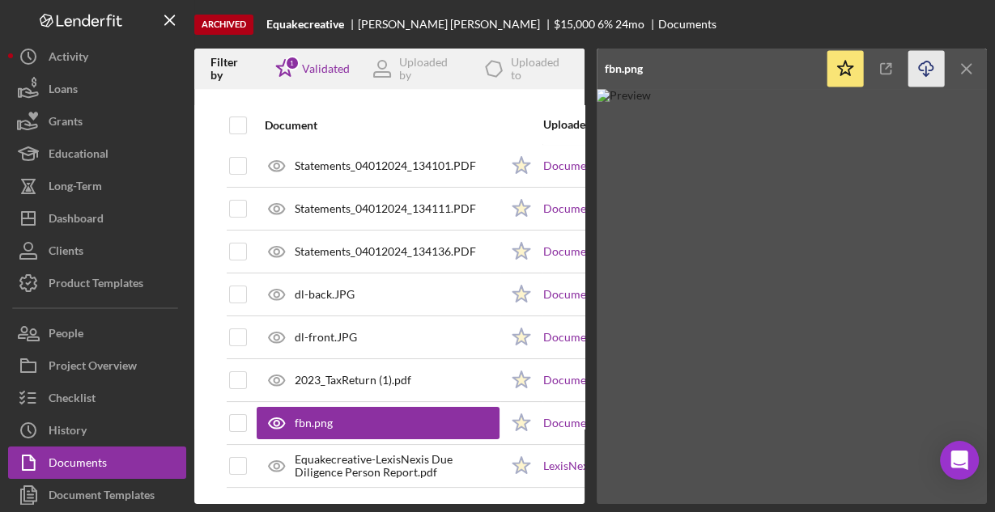
click at [927, 68] on icon "Icon/Download" at bounding box center [926, 69] width 36 height 36
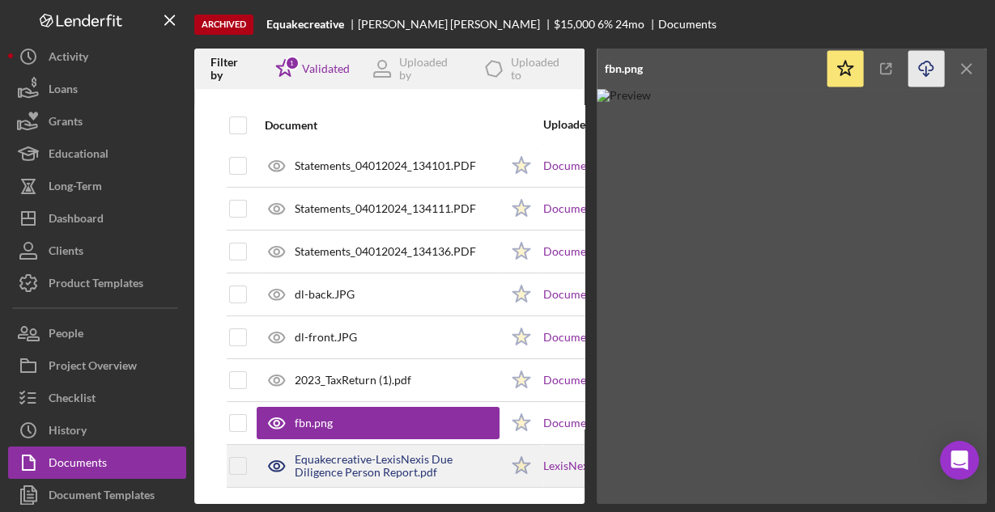
click at [342, 453] on div "Equakecreative-LexisNexis Due Diligence Person Report.pdf" at bounding box center [397, 466] width 205 height 26
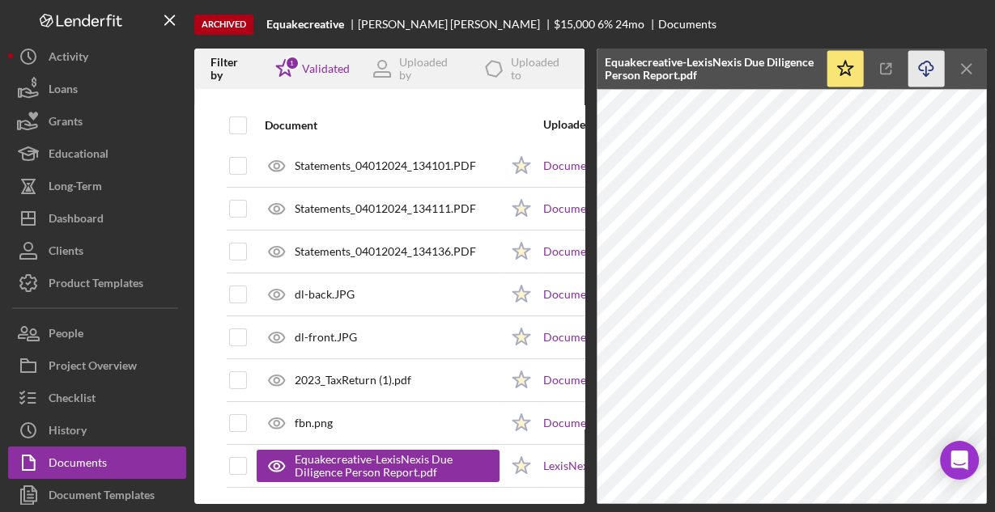
click at [919, 70] on icon "button" at bounding box center [926, 66] width 14 height 9
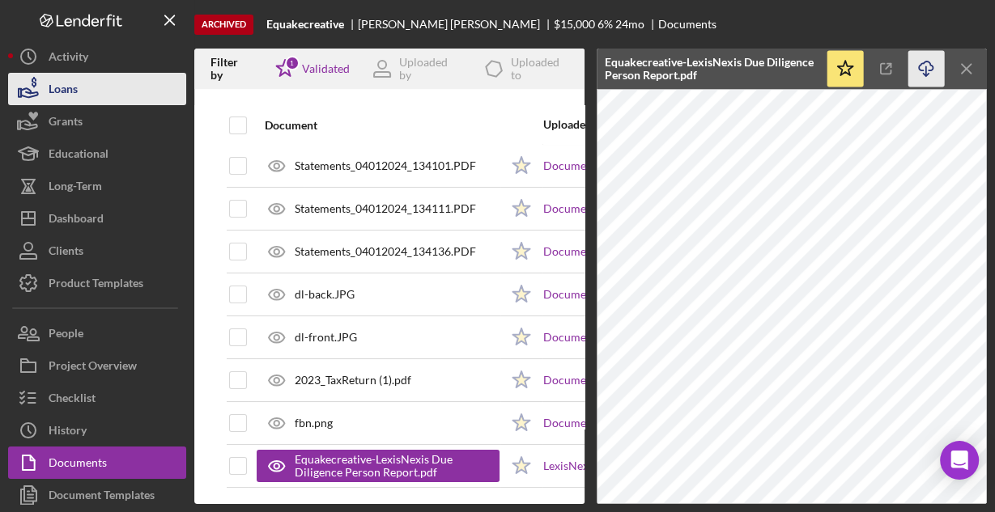
click at [68, 99] on div "Loans" at bounding box center [63, 91] width 29 height 36
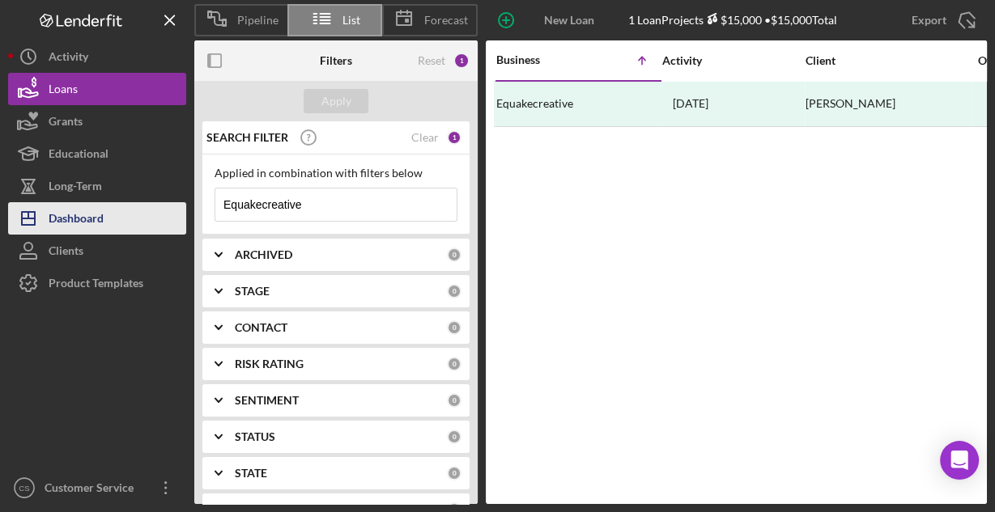
drag, startPoint x: 334, startPoint y: 210, endPoint x: 143, endPoint y: 204, distance: 191.1
click at [143, 203] on div "Pipeline List Forecast New Loan Project 1 Loan Projects $15,000 • $15,000 Total…" at bounding box center [497, 252] width 979 height 504
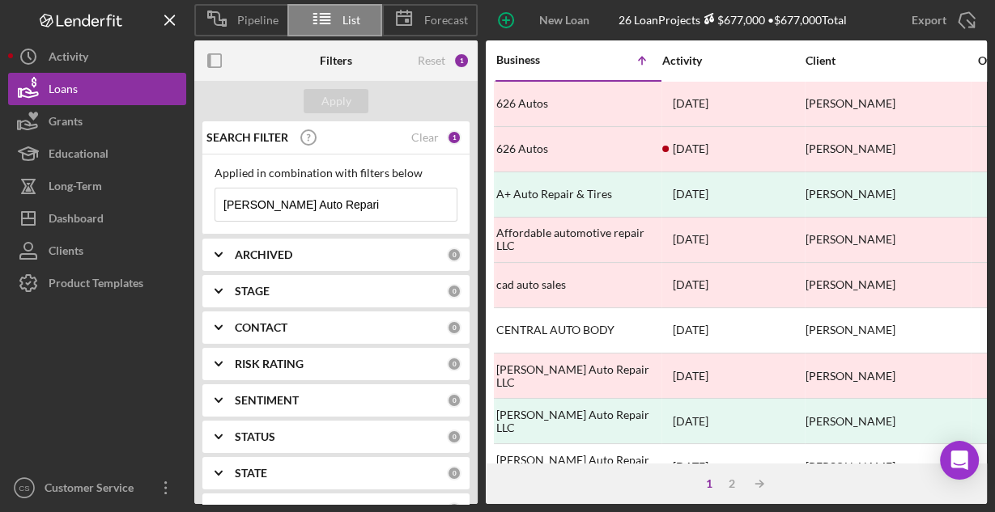
click at [367, 206] on input "[PERSON_NAME] Auto Repari" at bounding box center [335, 205] width 241 height 32
click at [369, 205] on input "[PERSON_NAME] Auto Repari" at bounding box center [335, 205] width 241 height 32
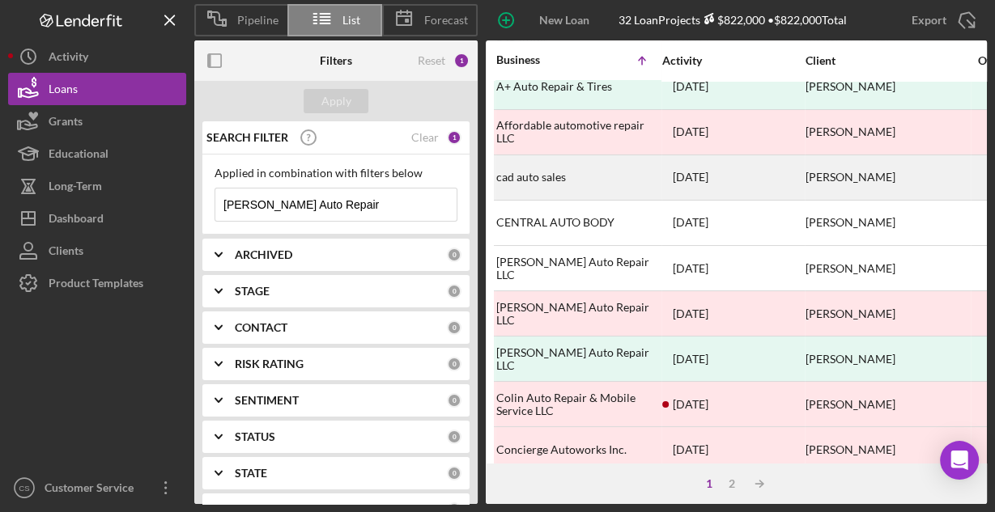
scroll to position [130, 0]
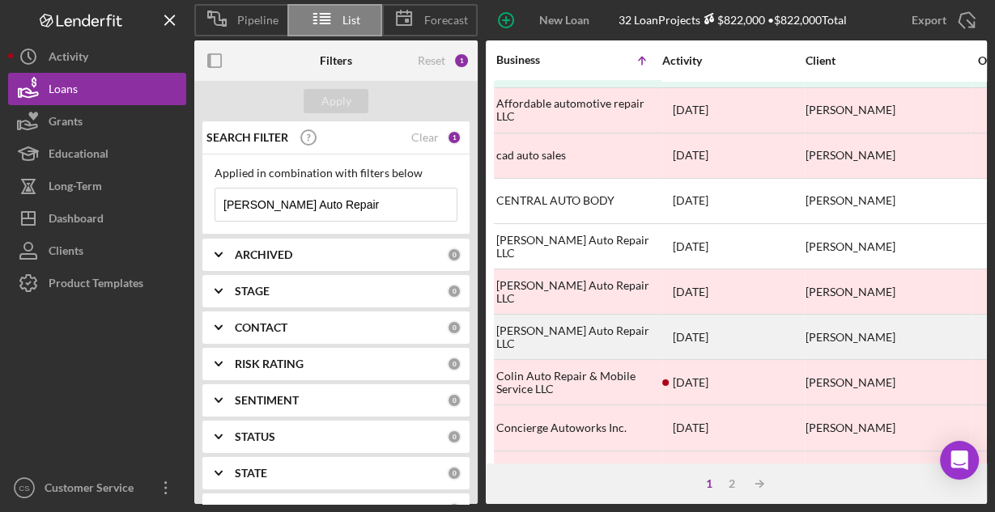
type input "[PERSON_NAME] Auto Repair"
click at [607, 334] on div "[PERSON_NAME] Auto Repair LLC" at bounding box center [577, 337] width 162 height 43
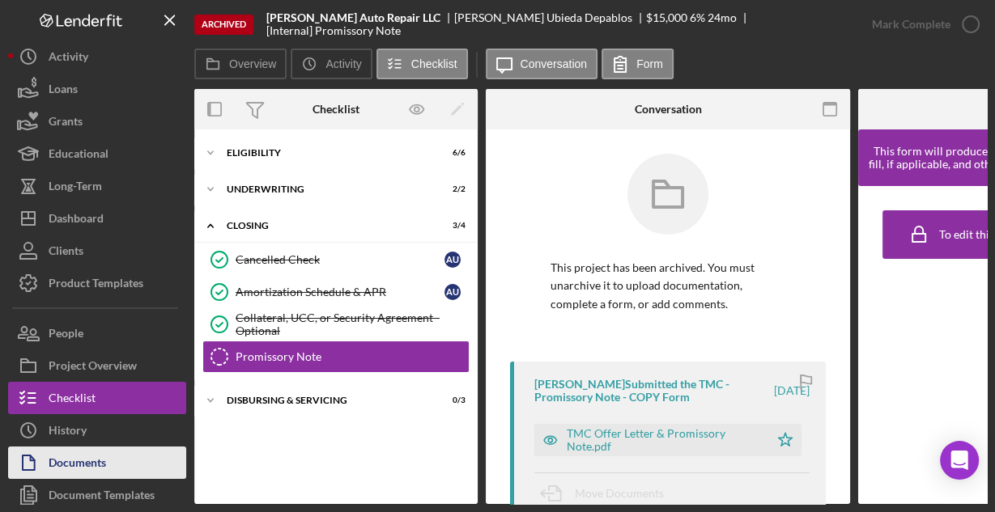
click at [112, 454] on button "Documents" at bounding box center [97, 463] width 178 height 32
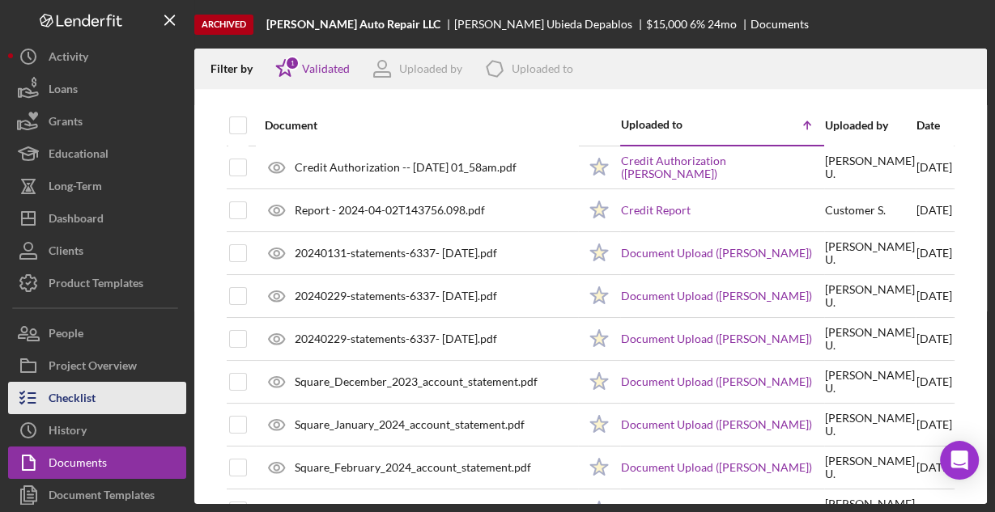
click at [71, 401] on div "Checklist" at bounding box center [72, 400] width 47 height 36
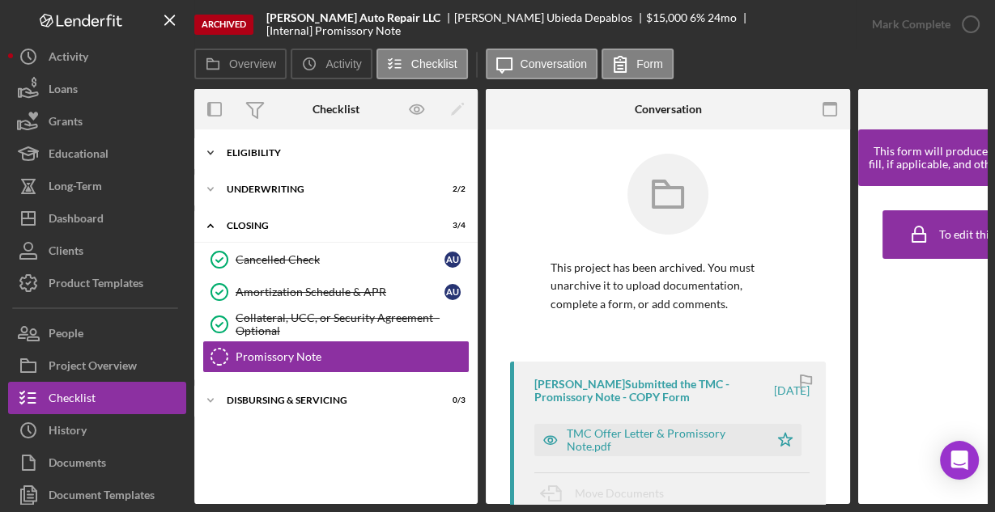
click at [272, 146] on div "Icon/Expander Eligibility 6 / 6" at bounding box center [335, 153] width 283 height 32
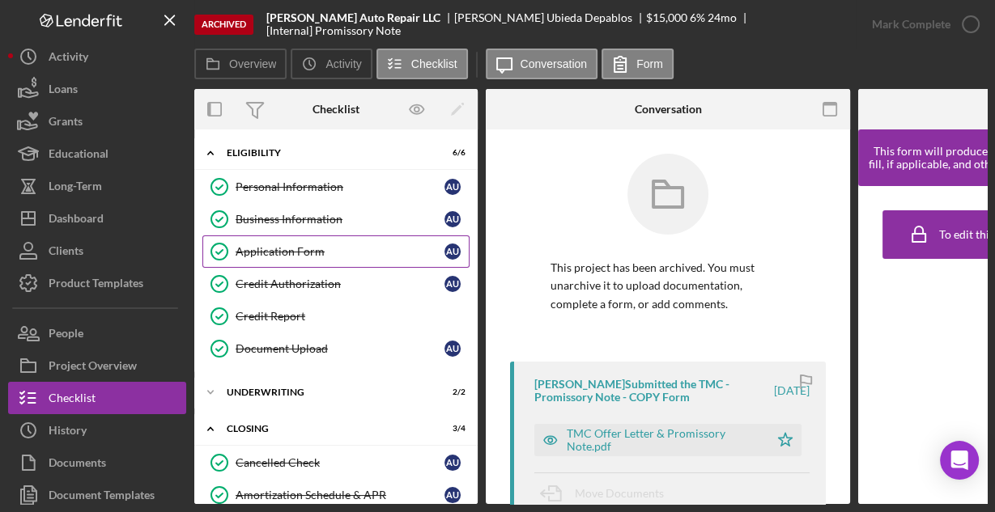
click at [282, 246] on div "Application Form" at bounding box center [340, 251] width 209 height 13
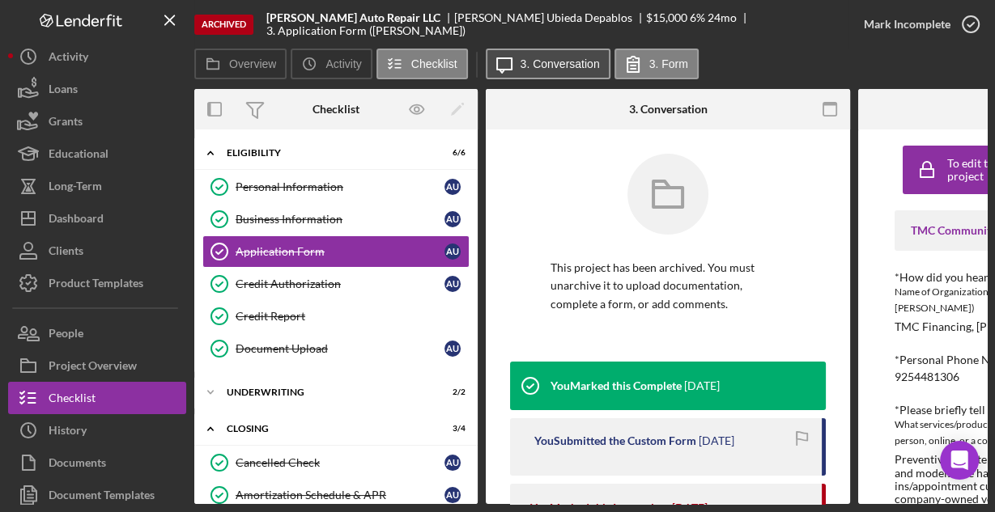
click at [555, 61] on label "3. Conversation" at bounding box center [560, 63] width 79 height 13
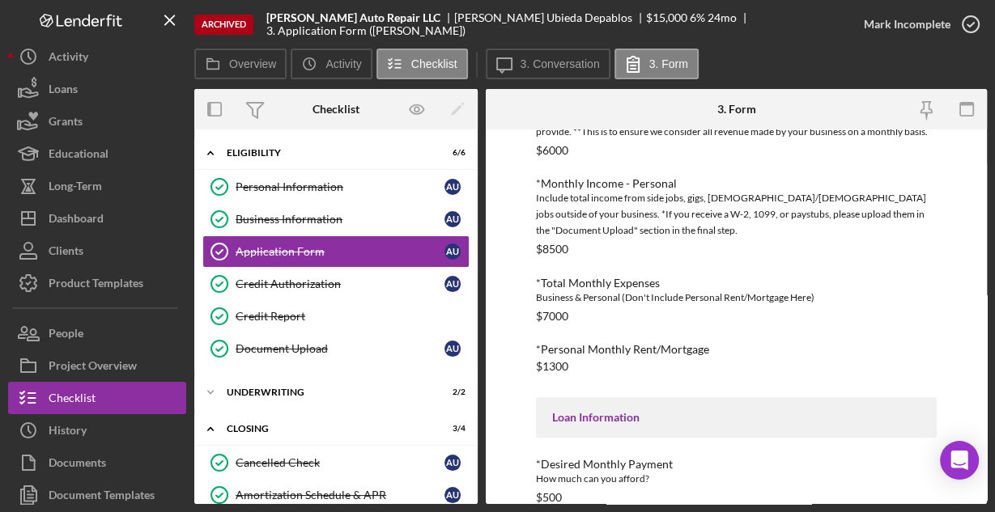
scroll to position [810, 0]
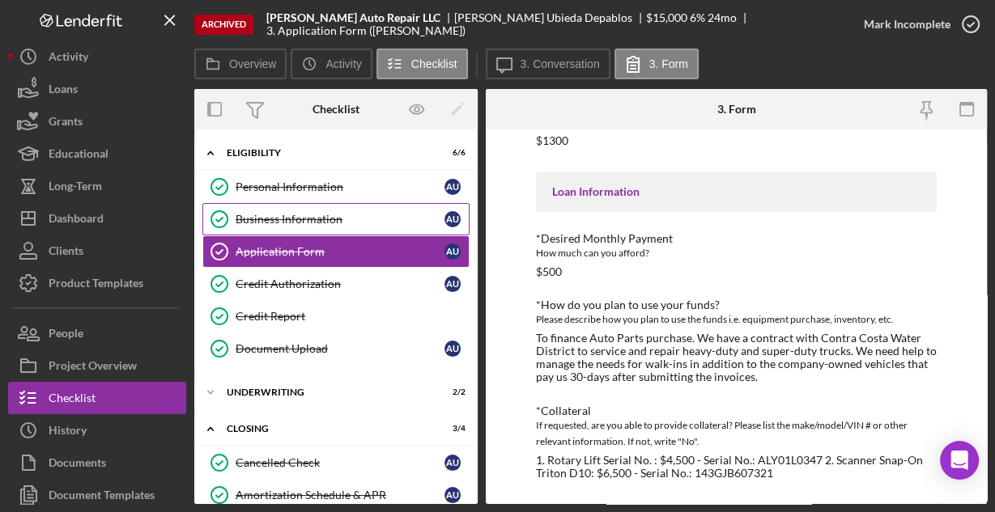
click at [259, 220] on div "Business Information" at bounding box center [340, 219] width 209 height 13
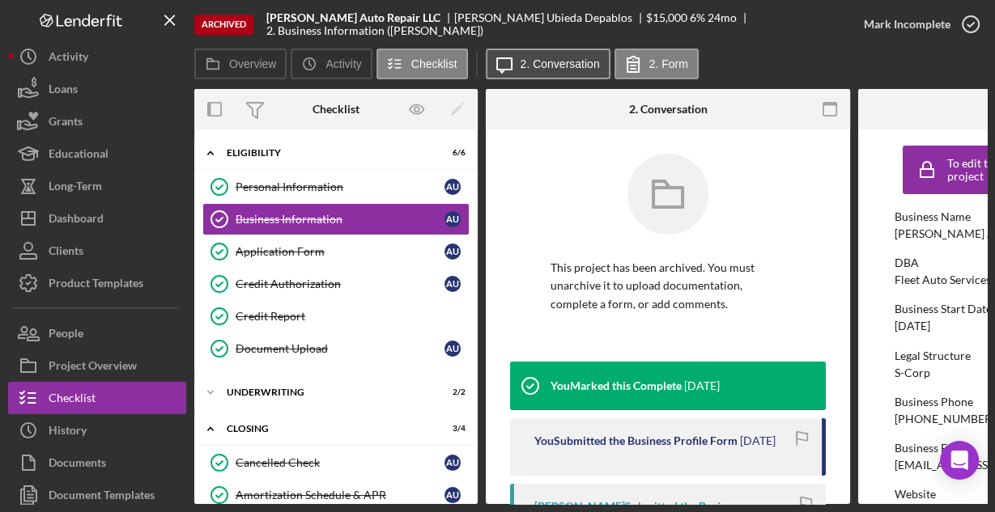
drag, startPoint x: 522, startPoint y: 68, endPoint x: 545, endPoint y: 57, distance: 25.0
click at [522, 68] on label "2. Conversation" at bounding box center [560, 63] width 79 height 13
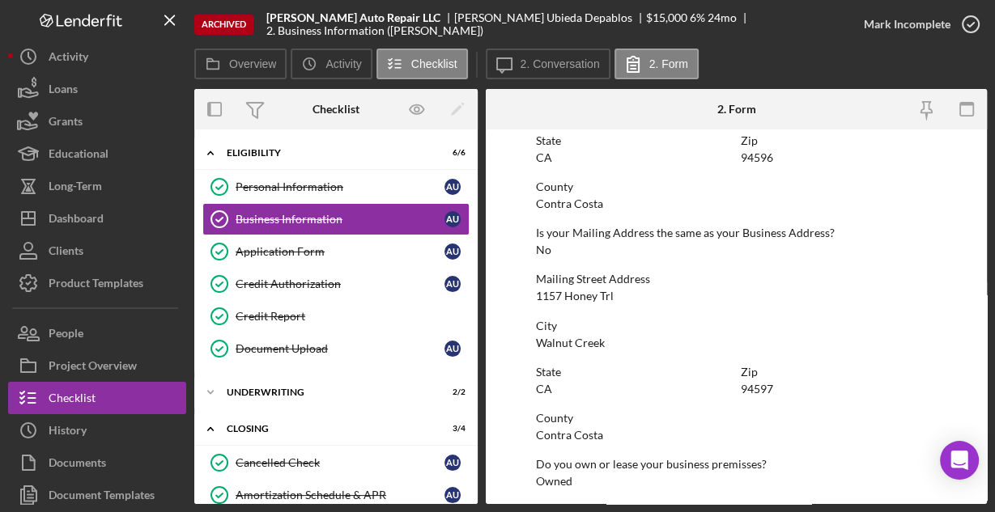
scroll to position [1127, 0]
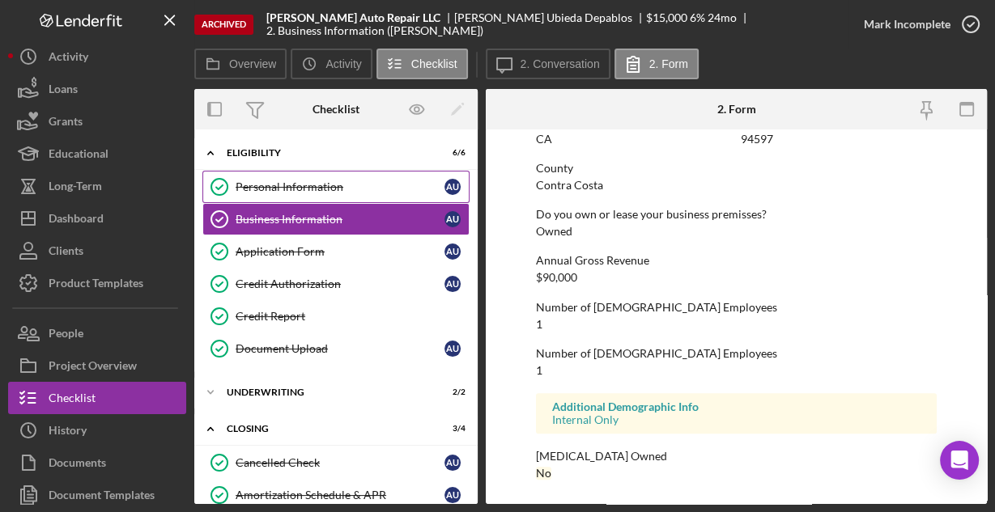
click at [259, 184] on div "Personal Information" at bounding box center [340, 187] width 209 height 13
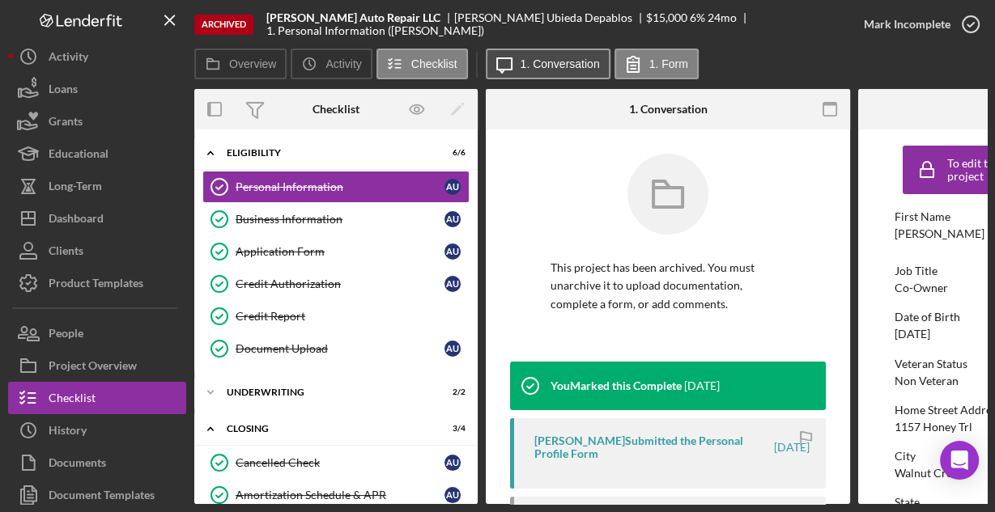
click at [550, 72] on button "Icon/Message 1. Conversation" at bounding box center [548, 64] width 125 height 31
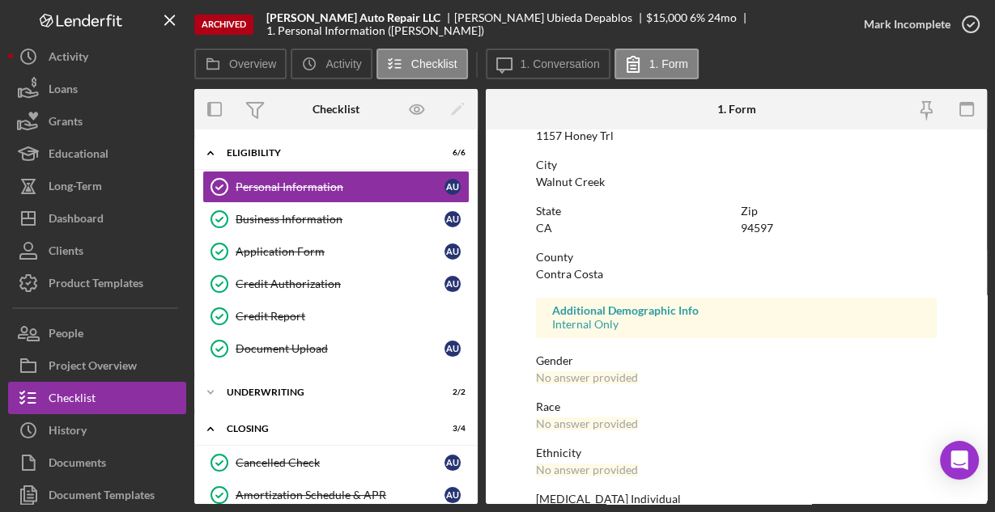
scroll to position [381, 0]
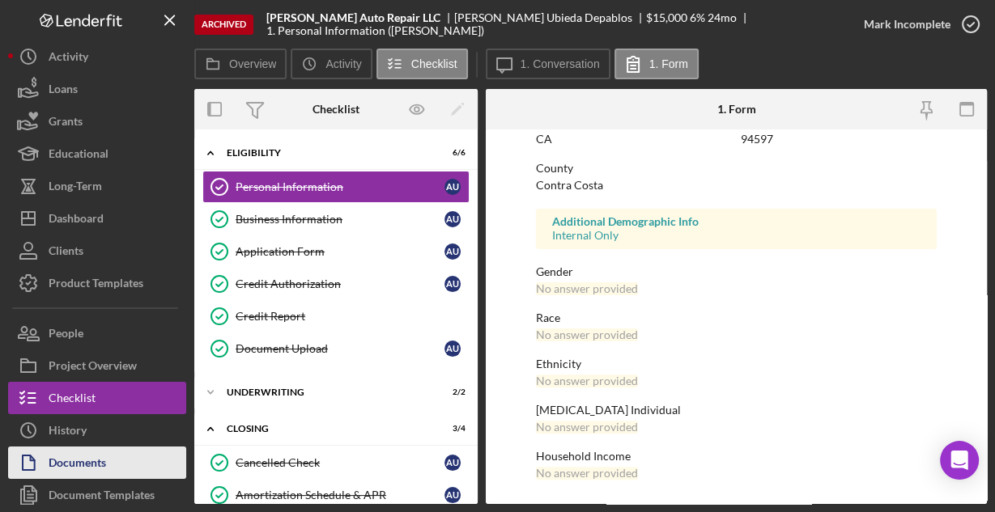
click at [66, 467] on div "Documents" at bounding box center [77, 465] width 57 height 36
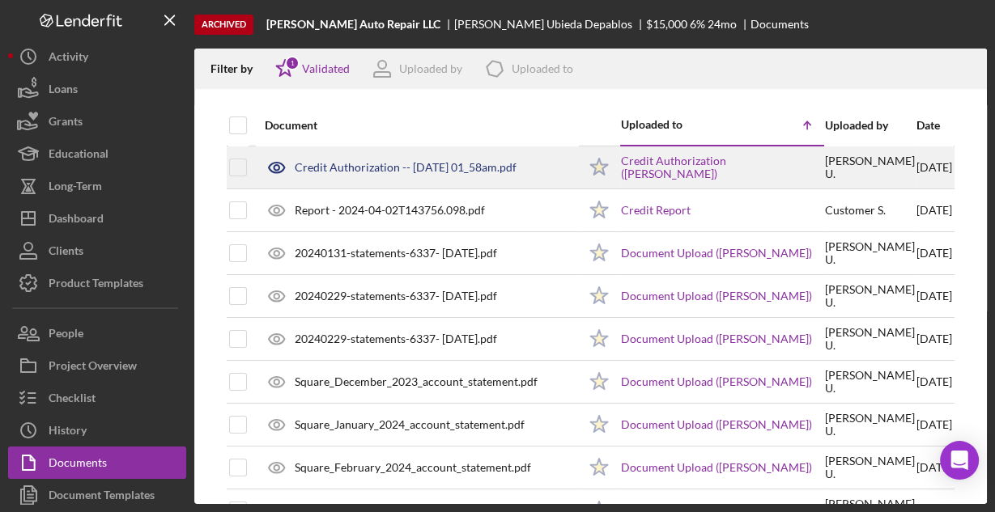
click at [390, 158] on div "Credit Authorization -- [DATE] 01_58am.pdf" at bounding box center [417, 167] width 321 height 40
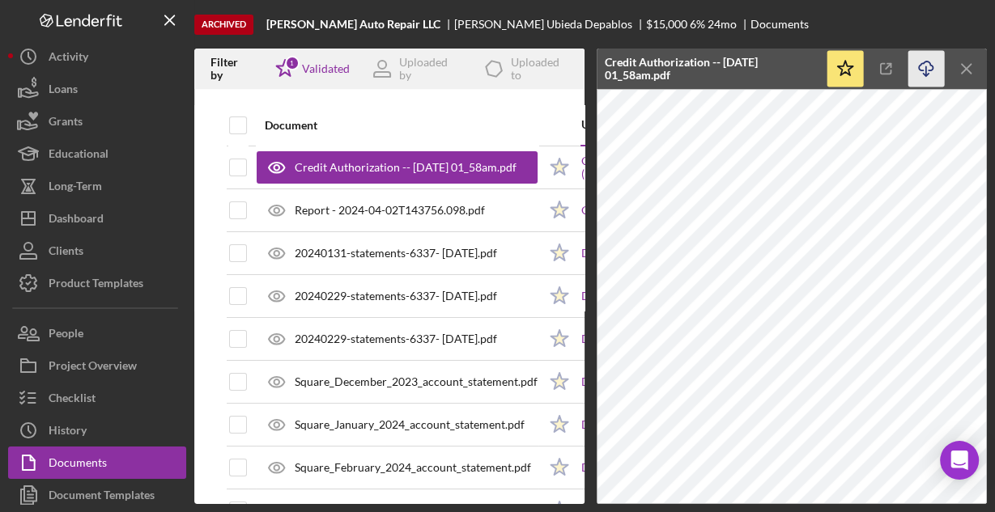
drag, startPoint x: 927, startPoint y: 72, endPoint x: 912, endPoint y: 77, distance: 16.1
click at [927, 71] on icon "Icon/Download" at bounding box center [926, 69] width 36 height 36
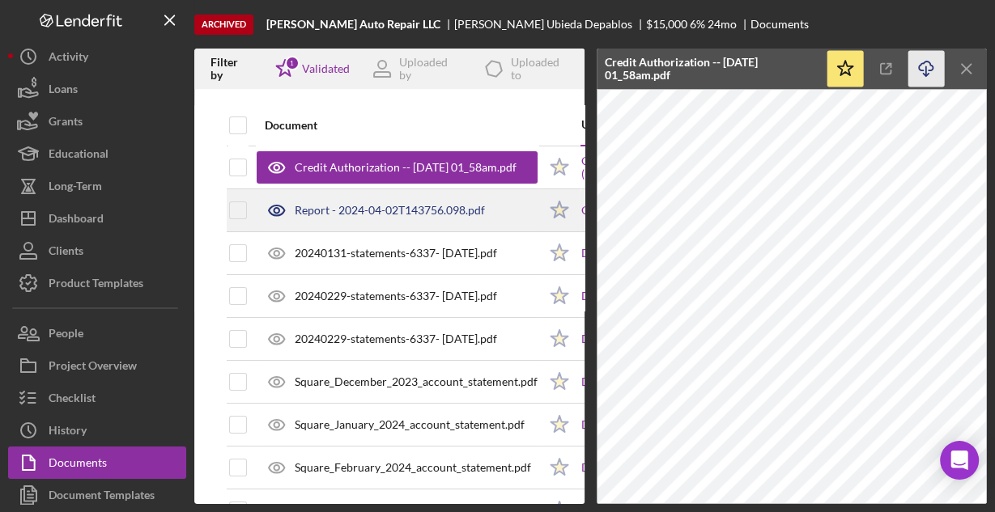
click at [426, 217] on div "Report - 2024-04-02T143756.098.pdf" at bounding box center [397, 210] width 281 height 40
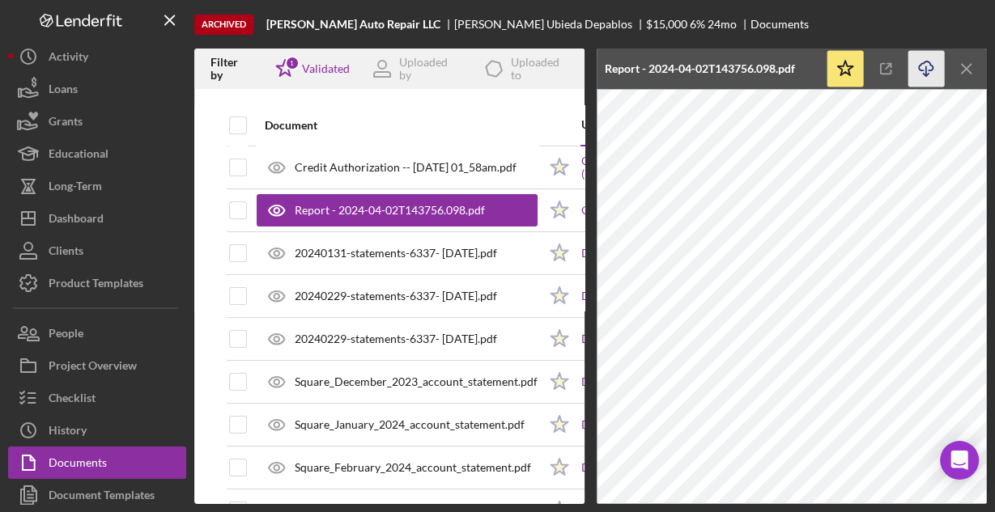
click at [928, 66] on icon "Icon/Download" at bounding box center [926, 69] width 36 height 36
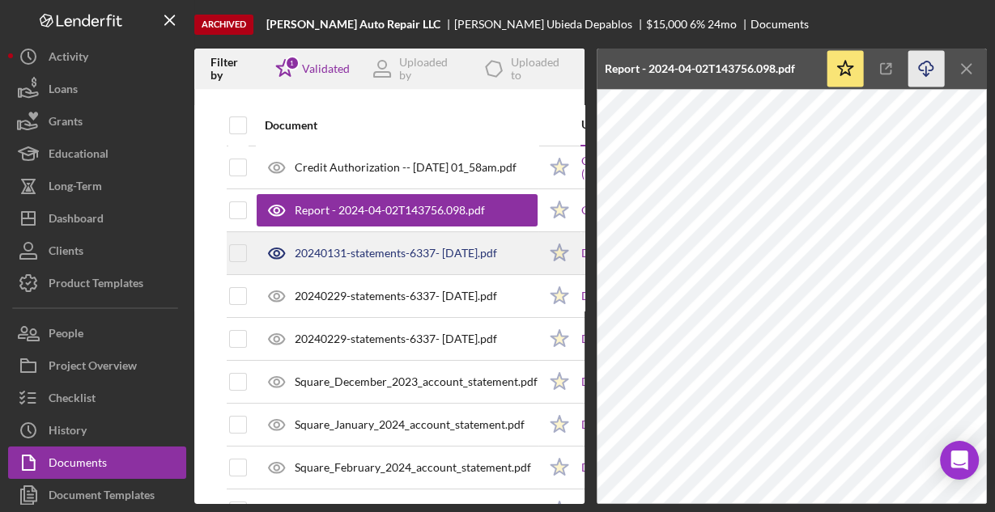
click at [434, 253] on div "20240131-statements-6337- [DATE].pdf" at bounding box center [396, 253] width 202 height 13
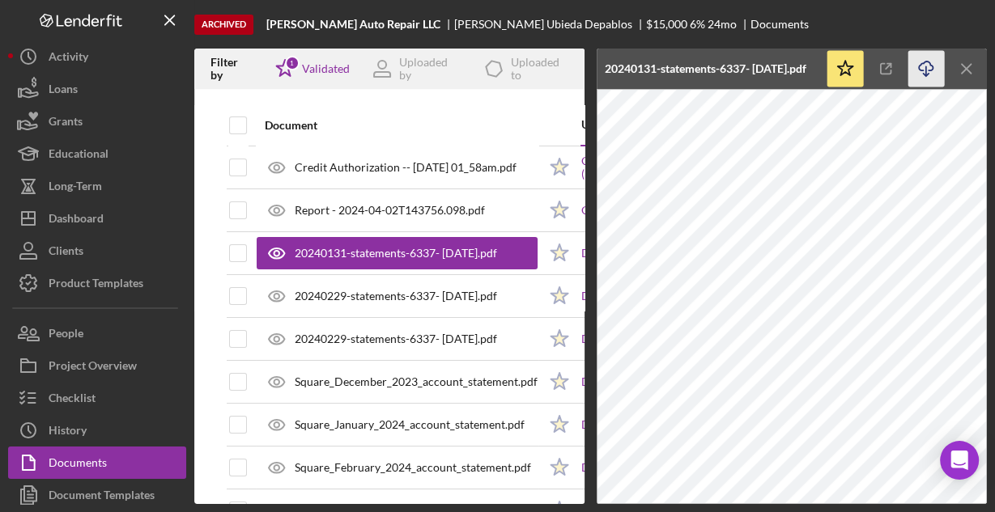
click at [922, 67] on icon "Icon/Download" at bounding box center [926, 69] width 36 height 36
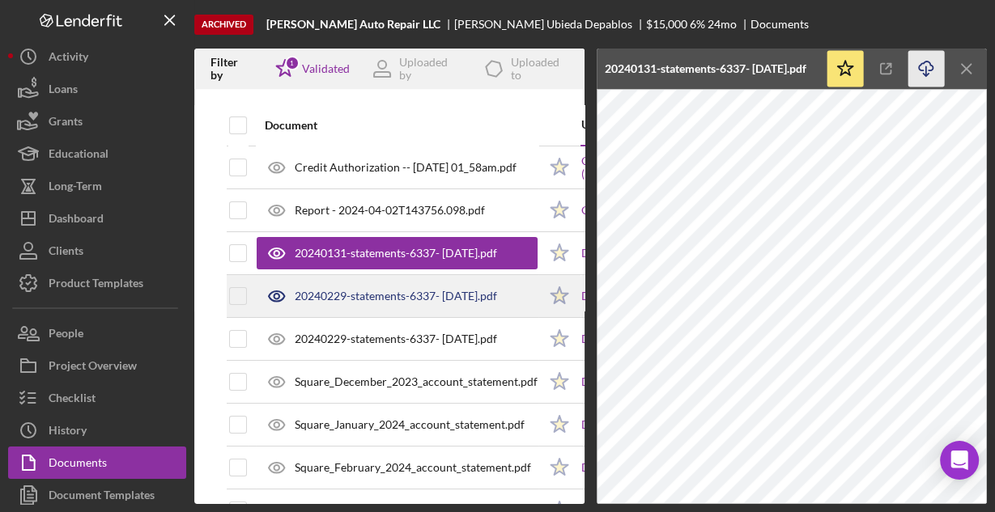
click at [408, 291] on div "20240229-statements-6337- [DATE].pdf" at bounding box center [396, 296] width 202 height 13
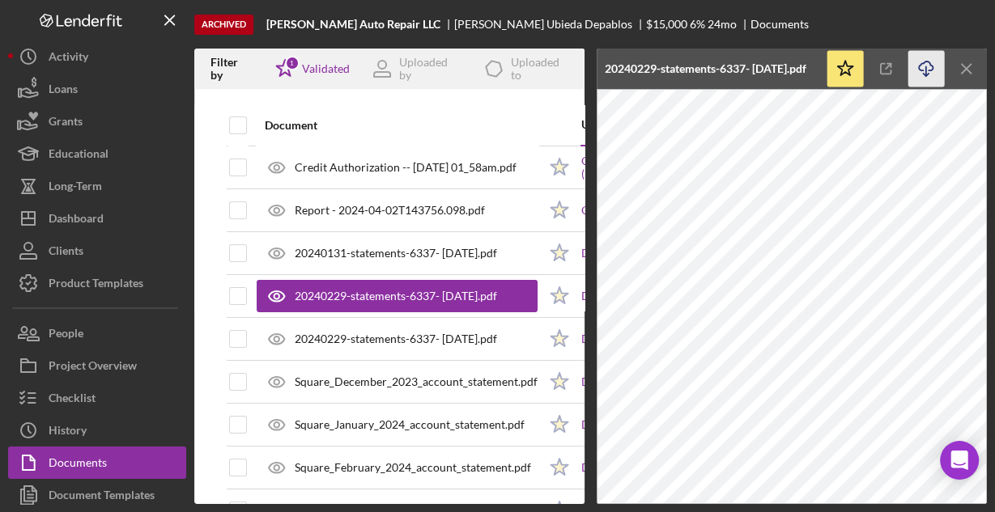
click at [924, 62] on icon "Icon/Download" at bounding box center [926, 69] width 36 height 36
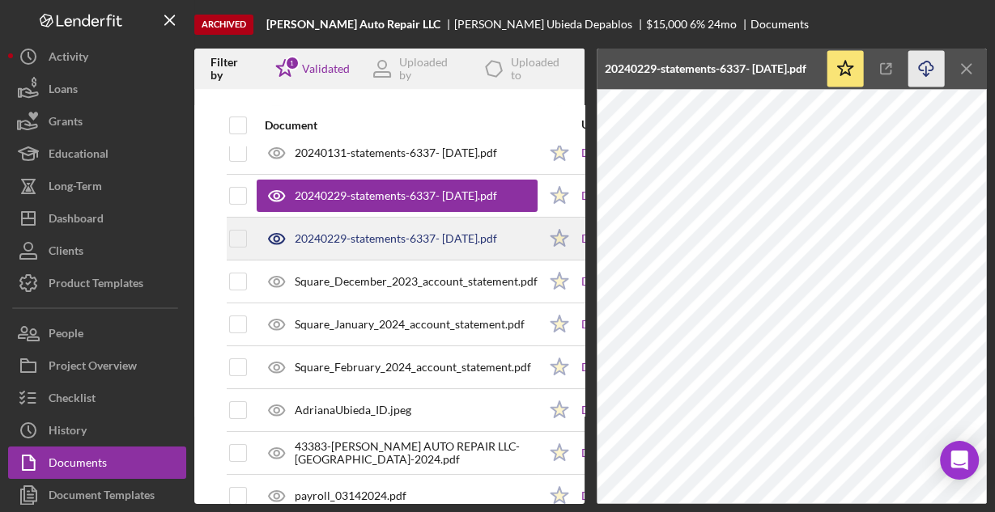
scroll to position [130, 0]
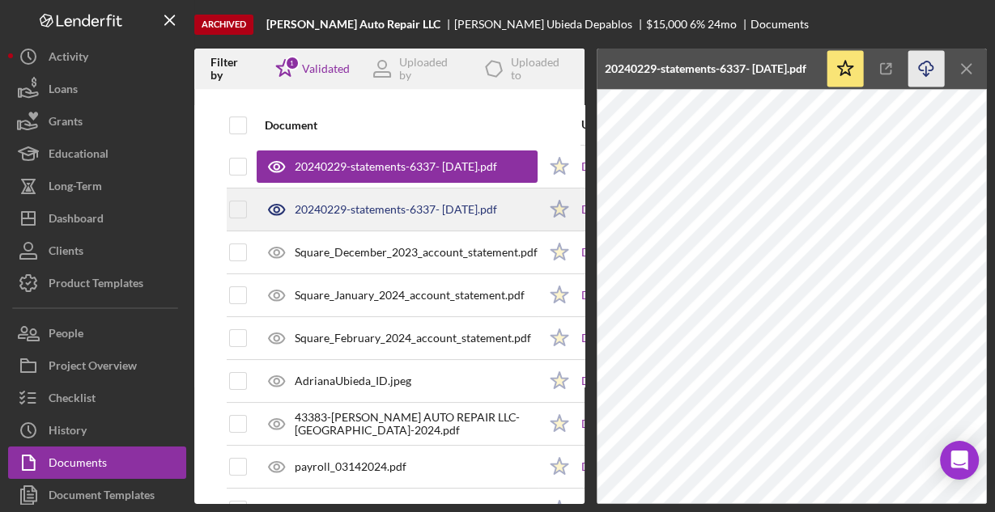
click at [443, 206] on div "20240229-statements-6337- [DATE].pdf" at bounding box center [396, 209] width 202 height 13
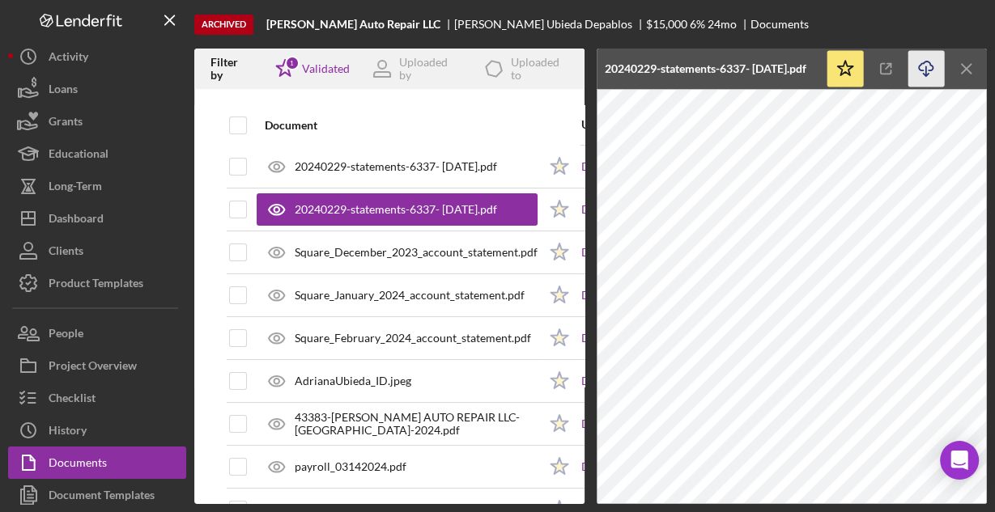
click at [928, 64] on icon "Icon/Download" at bounding box center [926, 69] width 36 height 36
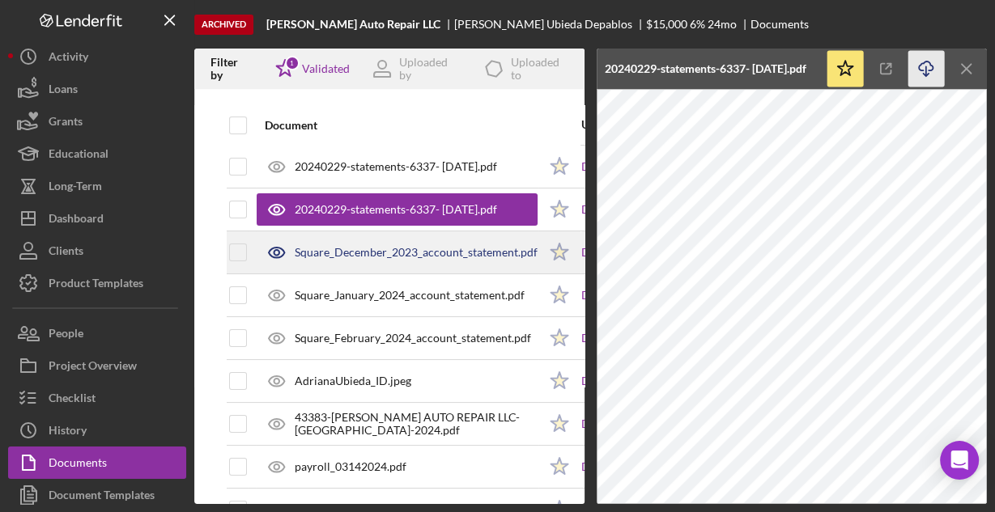
click at [446, 249] on div "Square_December_2023_account_statement.pdf" at bounding box center [416, 252] width 243 height 13
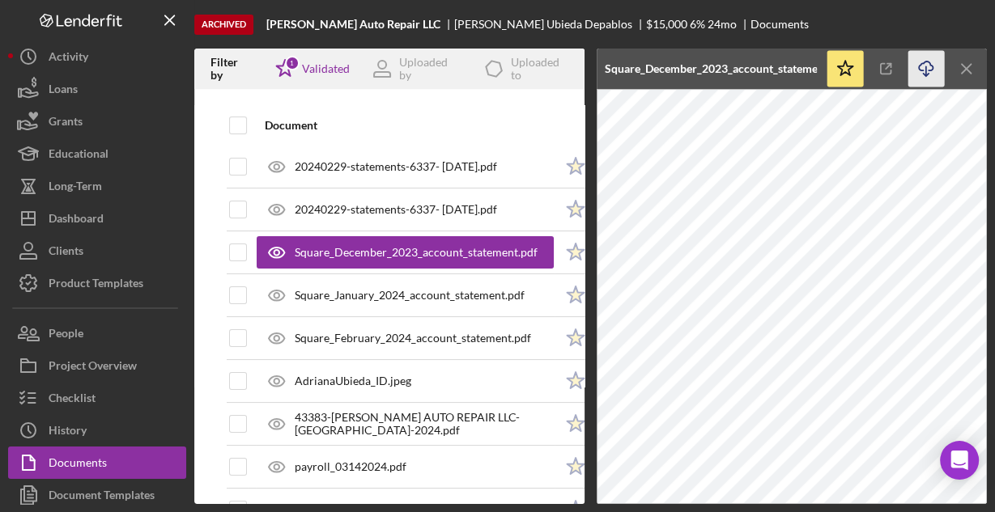
click at [919, 69] on icon "button" at bounding box center [926, 66] width 14 height 9
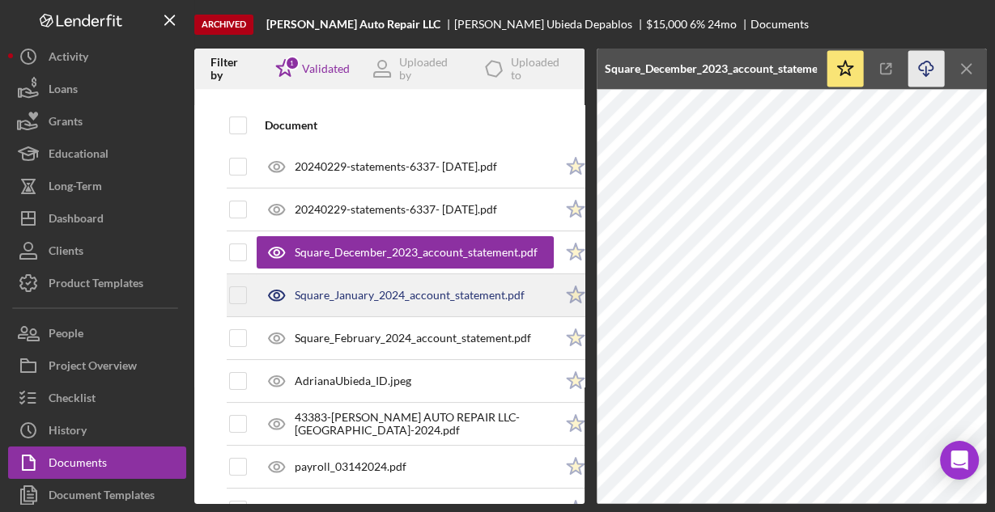
click at [393, 291] on div "Square_January_2024_account_statement.pdf" at bounding box center [410, 295] width 230 height 13
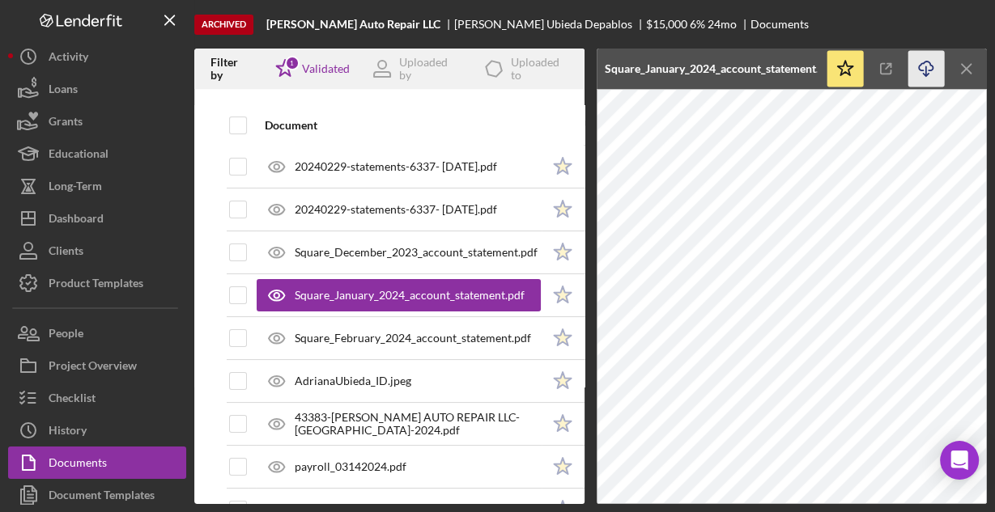
click at [929, 70] on icon "button" at bounding box center [926, 66] width 14 height 9
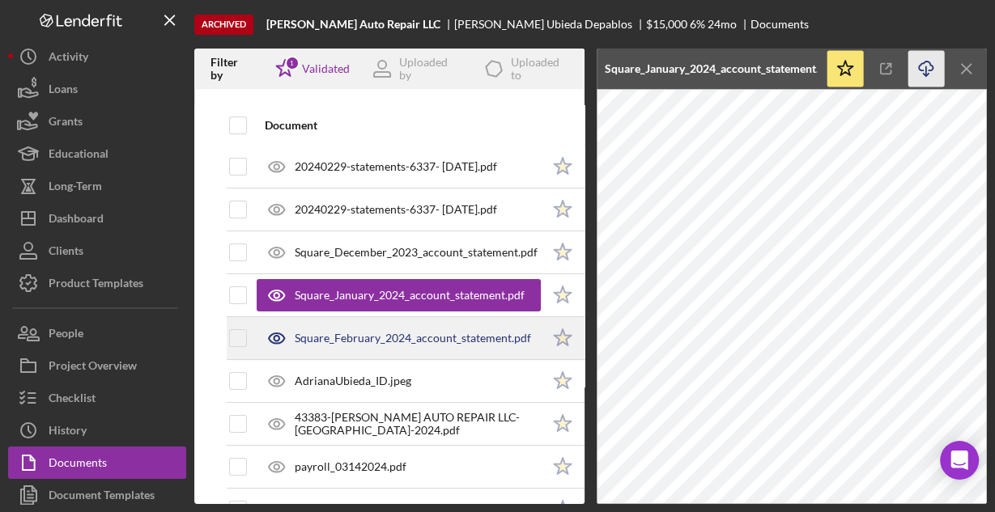
click at [384, 325] on div "Square_February_2024_account_statement.pdf" at bounding box center [399, 338] width 284 height 40
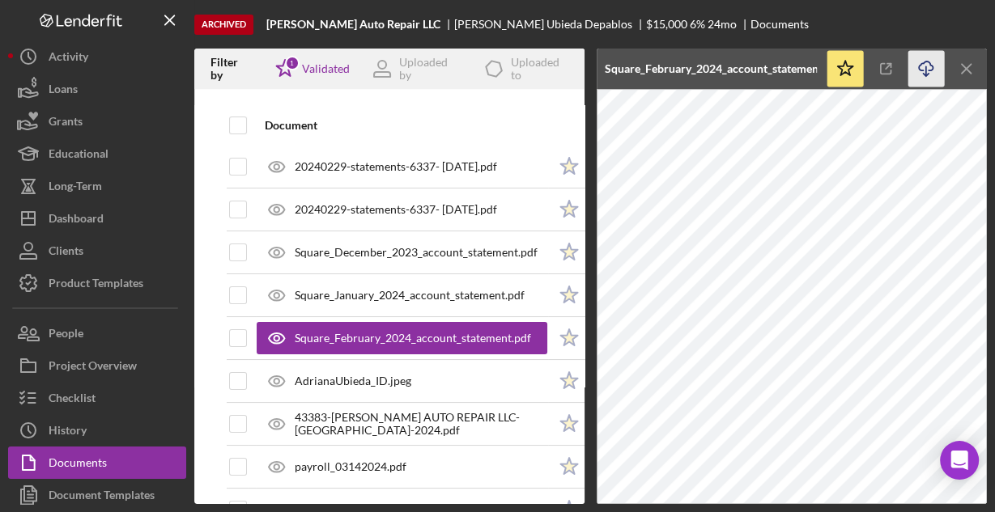
click at [933, 69] on icon "Icon/Download" at bounding box center [926, 69] width 36 height 36
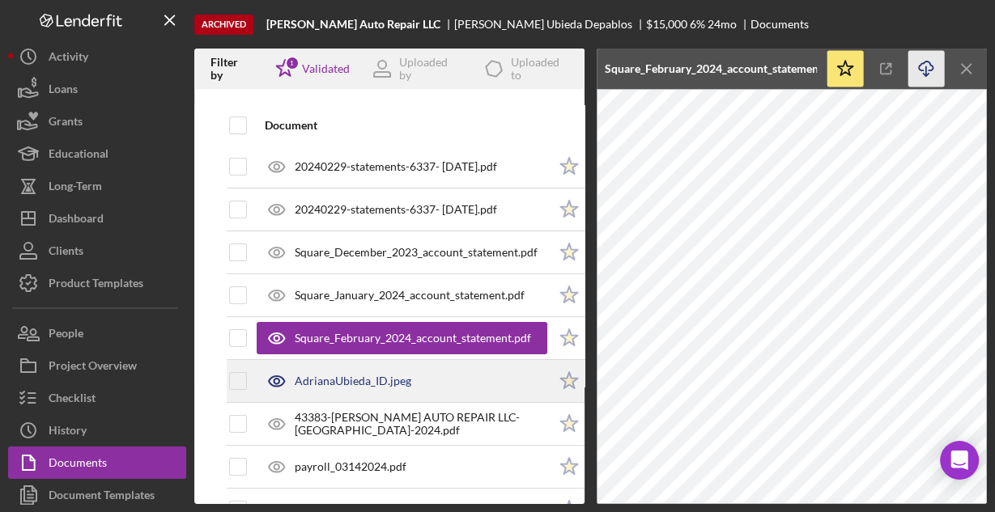
click at [461, 373] on div "AdrianaUbieda_ID.jpeg" at bounding box center [402, 381] width 291 height 40
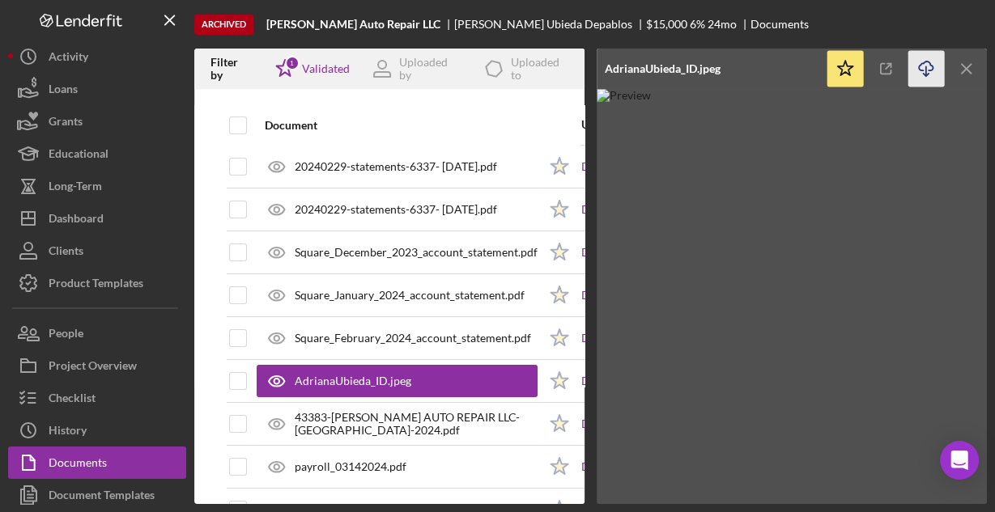
click at [920, 68] on icon "Icon/Download" at bounding box center [926, 69] width 36 height 36
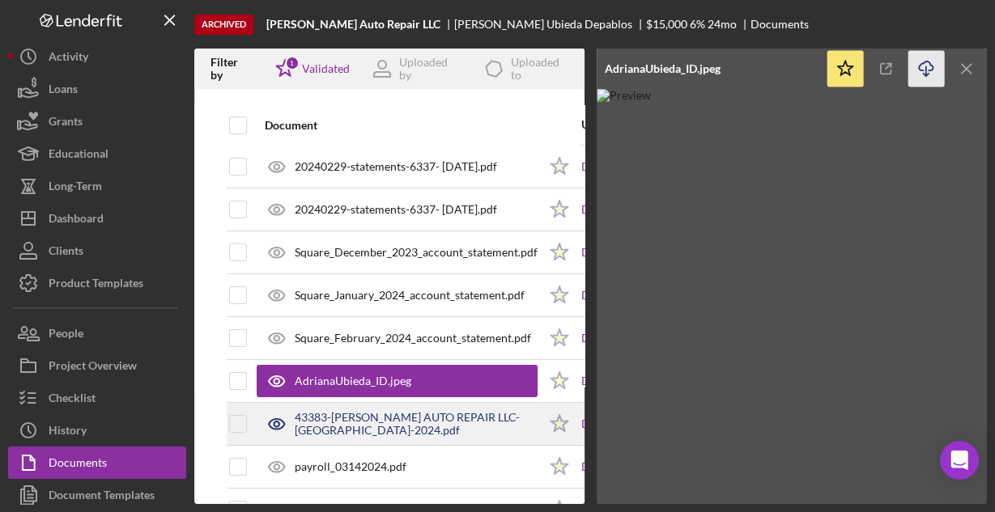
click at [409, 417] on div "43383-[PERSON_NAME] AUTO REPAIR LLC-[GEOGRAPHIC_DATA]-2024.pdf" at bounding box center [416, 424] width 243 height 26
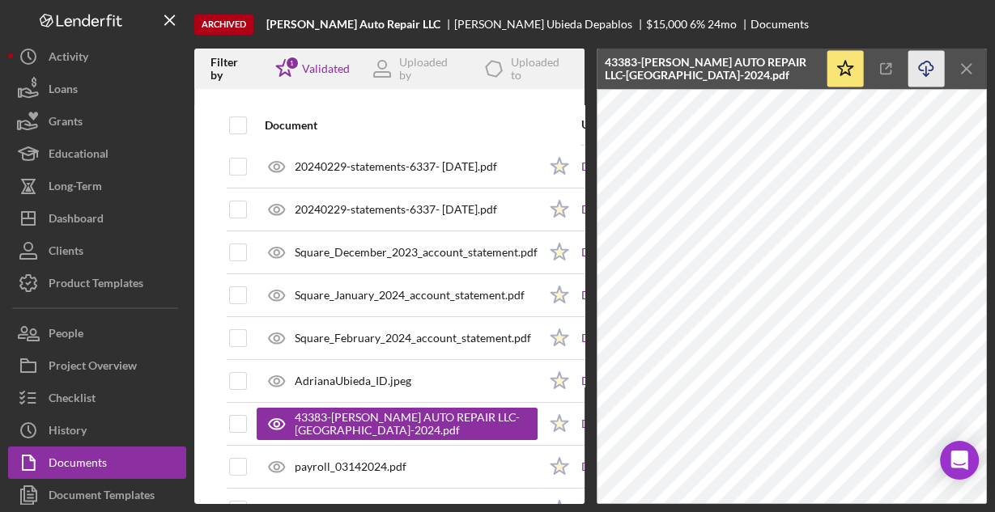
click at [926, 68] on icon "Icon/Download" at bounding box center [926, 69] width 36 height 36
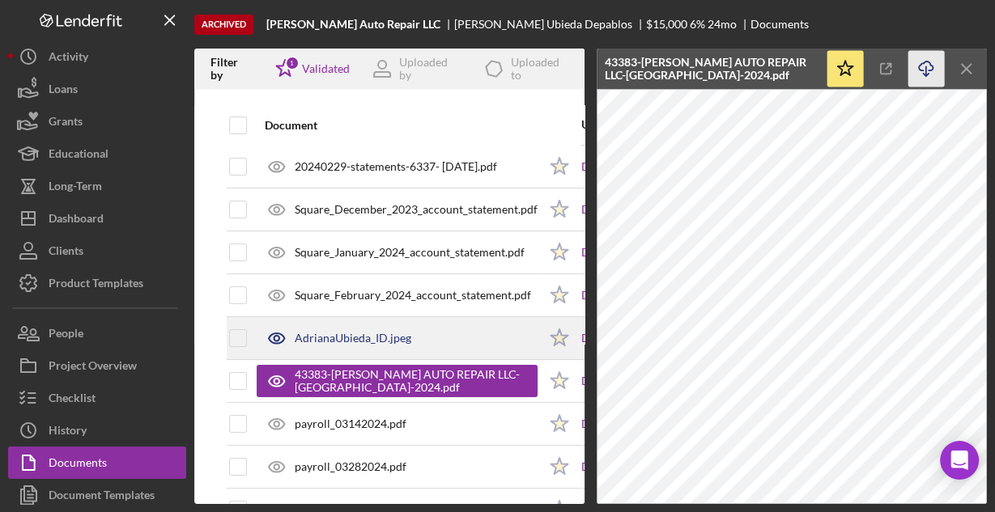
scroll to position [194, 0]
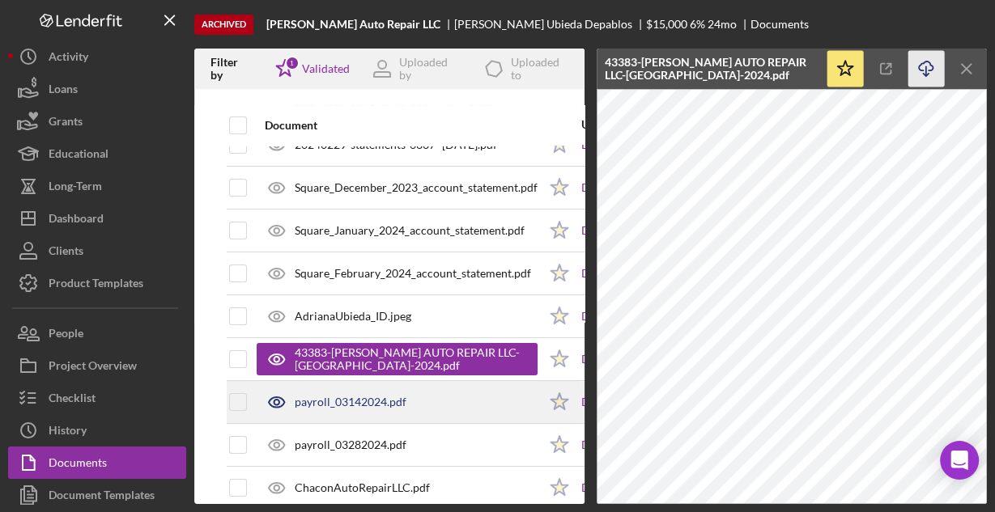
click at [359, 398] on div "payroll_03142024.pdf" at bounding box center [351, 402] width 112 height 13
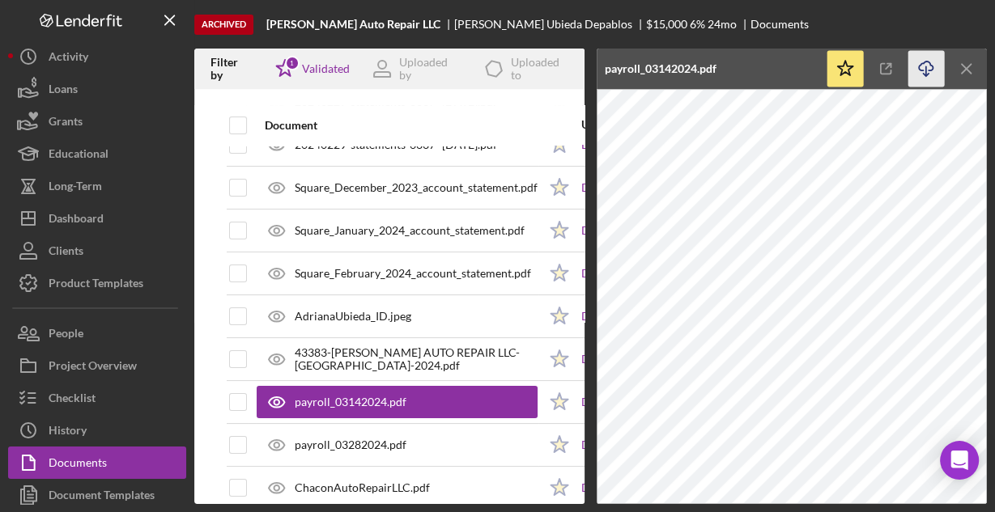
click at [920, 66] on icon "Icon/Download" at bounding box center [926, 69] width 36 height 36
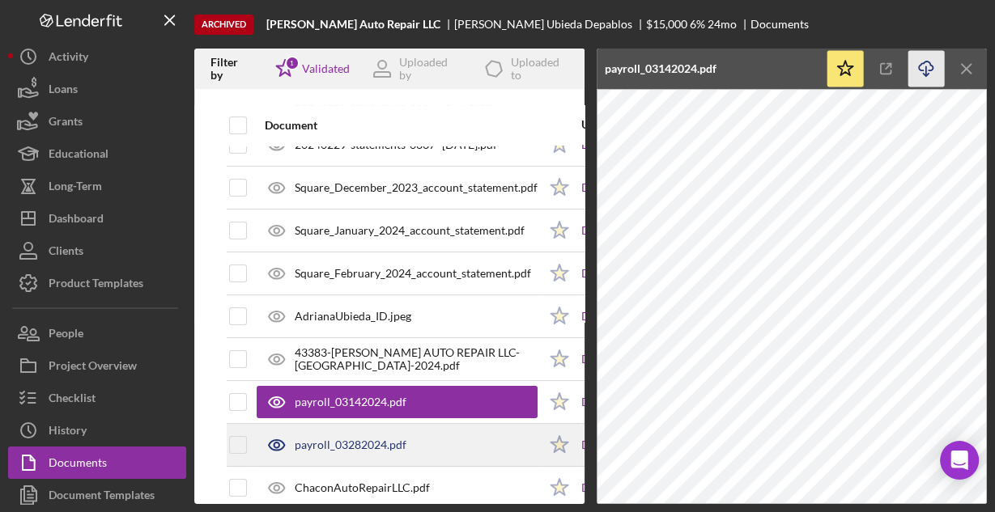
click at [418, 440] on div "payroll_03282024.pdf" at bounding box center [397, 445] width 281 height 40
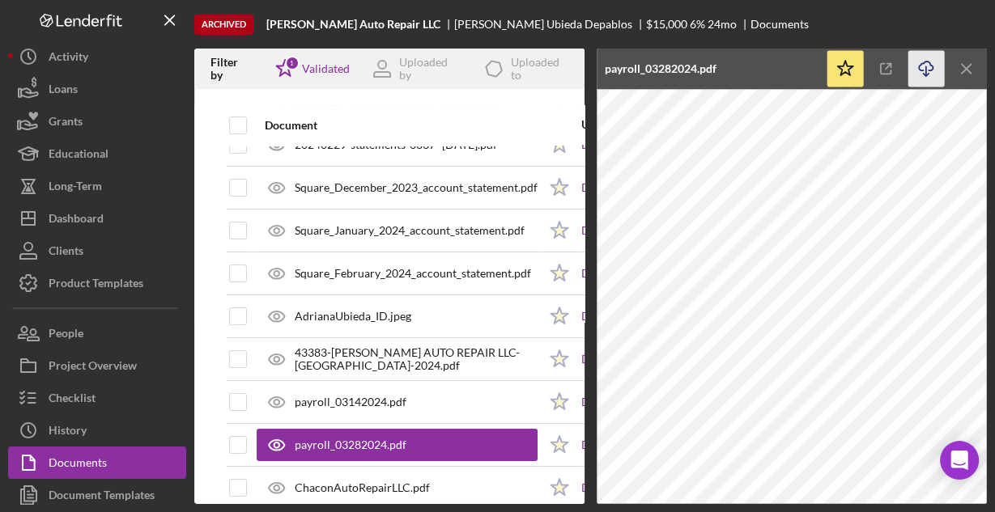
click at [919, 69] on icon "button" at bounding box center [926, 66] width 14 height 9
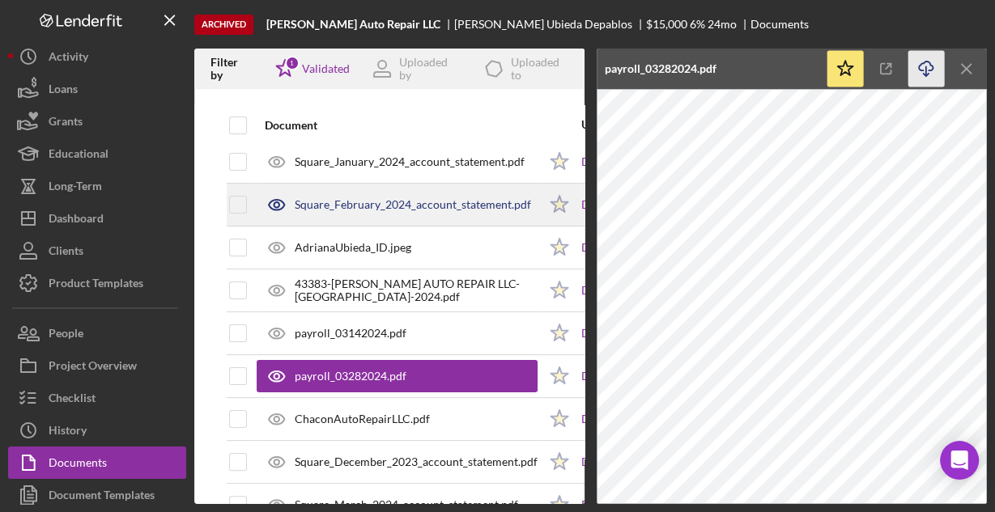
scroll to position [324, 0]
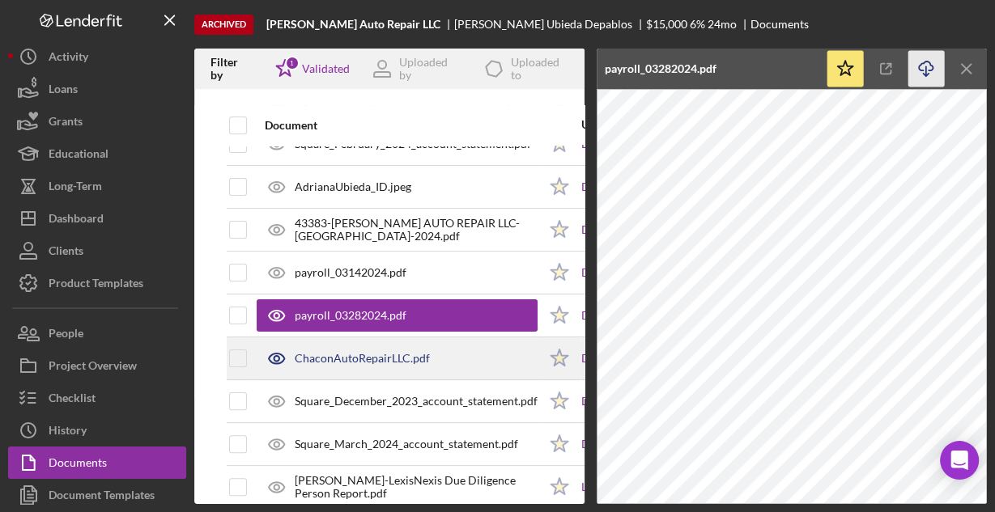
click at [453, 352] on div "ChaconAutoRepairLLC.pdf" at bounding box center [397, 358] width 281 height 40
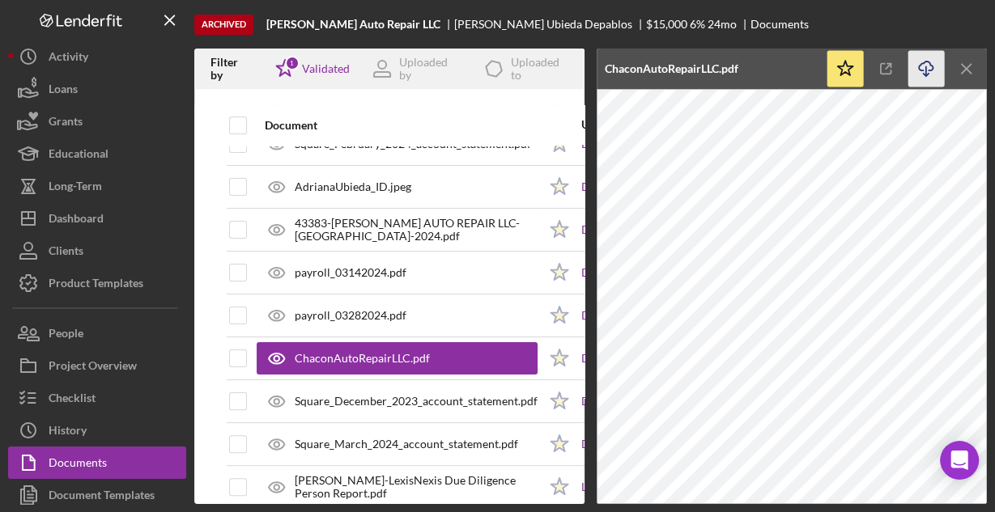
click at [924, 65] on icon "Icon/Download" at bounding box center [926, 69] width 36 height 36
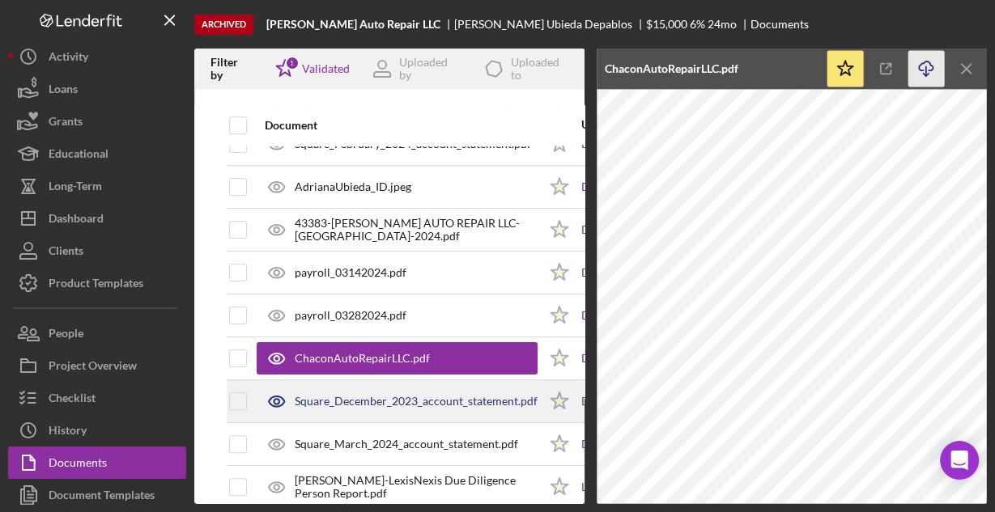
click at [471, 399] on div "Square_December_2023_account_statement.pdf" at bounding box center [416, 401] width 243 height 13
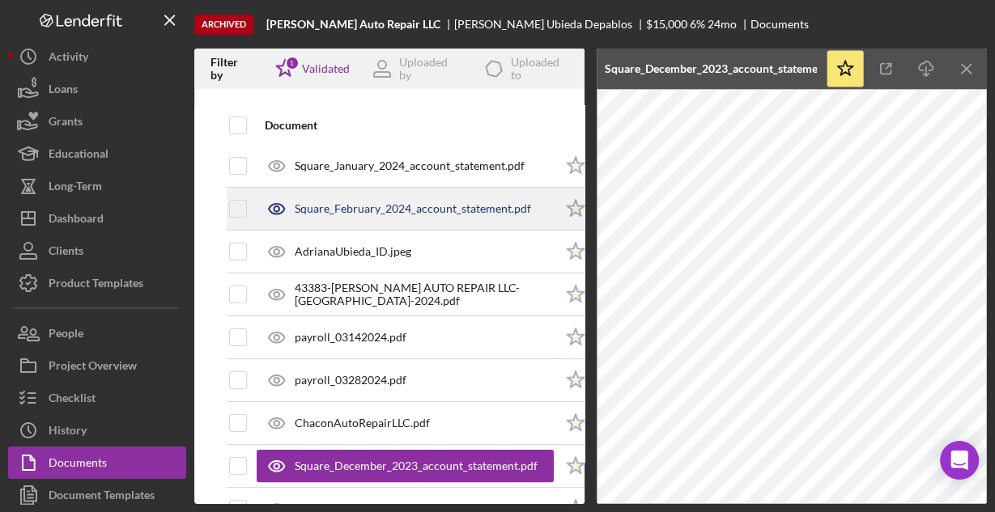
scroll to position [194, 0]
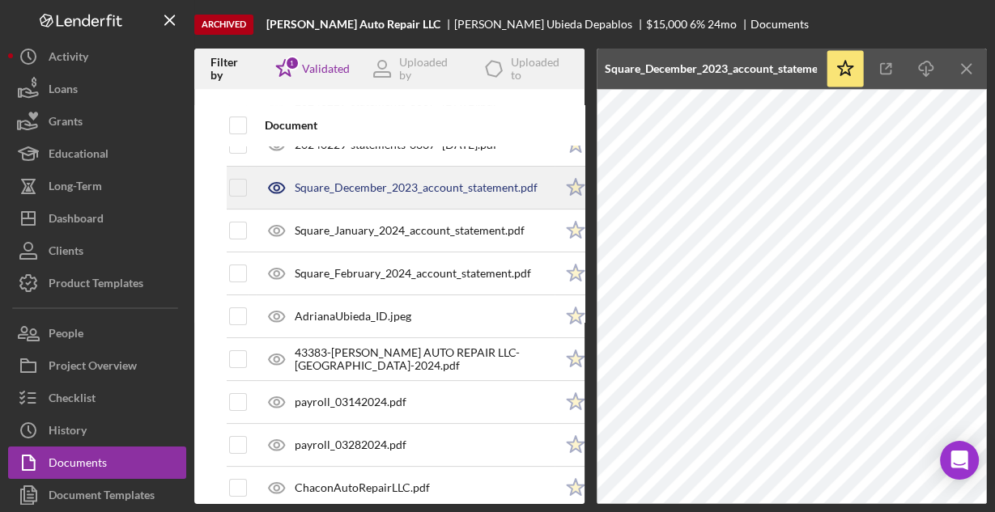
click at [437, 189] on div "Square_December_2023_account_statement.pdf" at bounding box center [416, 187] width 243 height 13
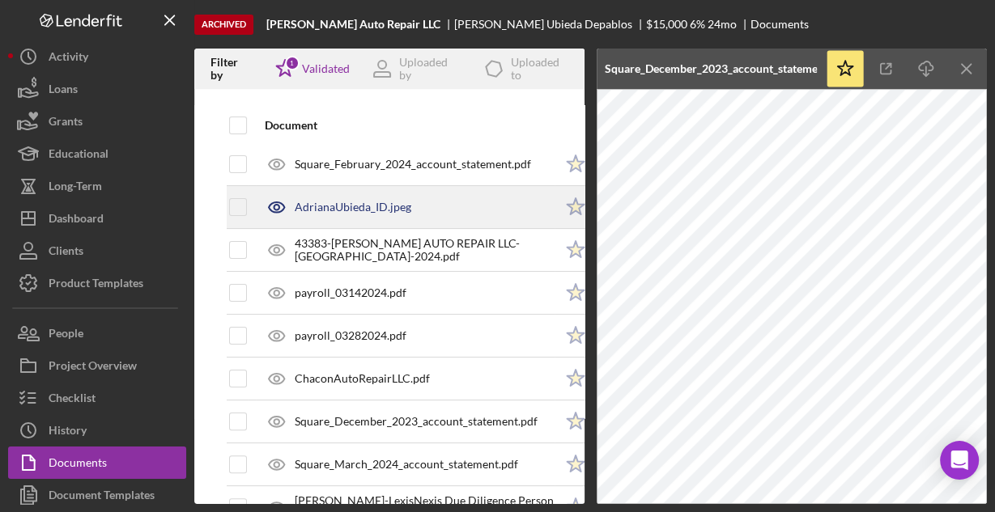
scroll to position [324, 0]
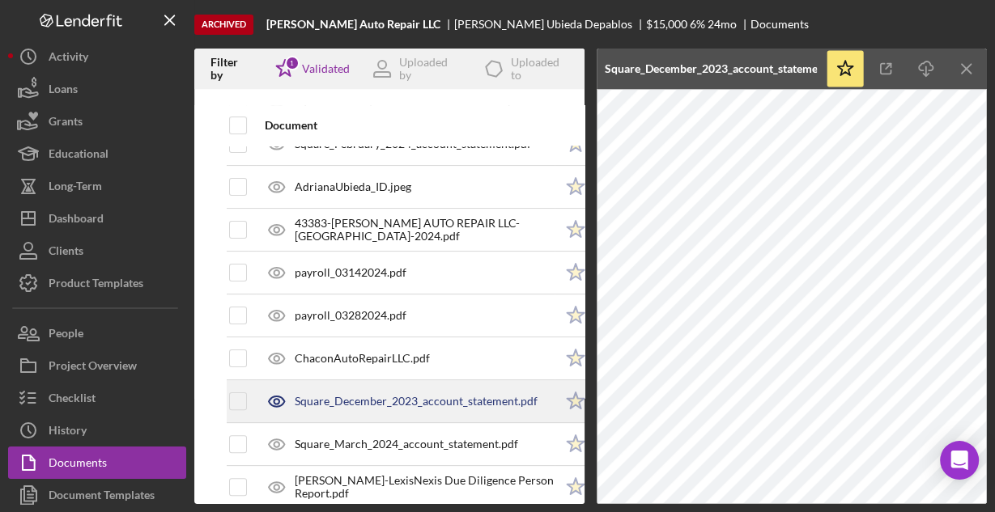
click at [414, 390] on div "Square_December_2023_account_statement.pdf" at bounding box center [405, 401] width 297 height 40
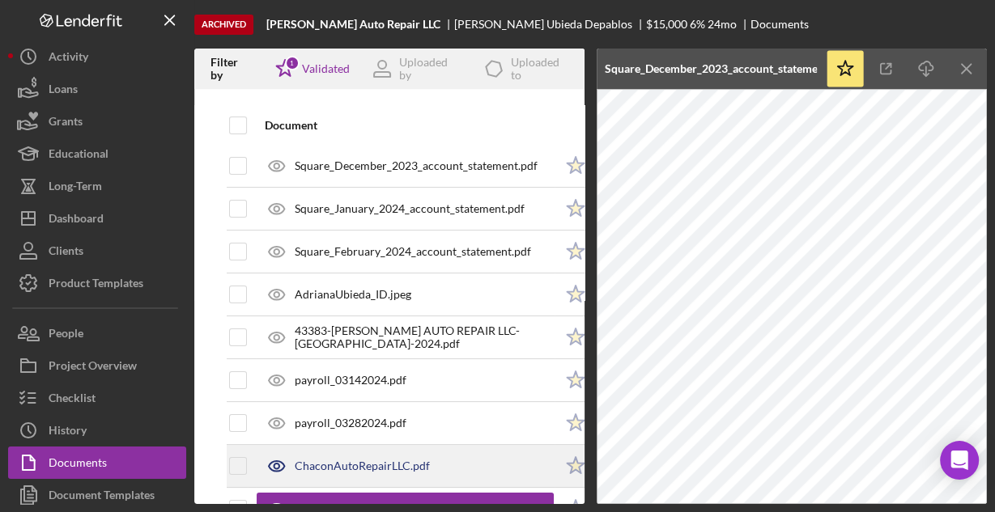
scroll to position [194, 0]
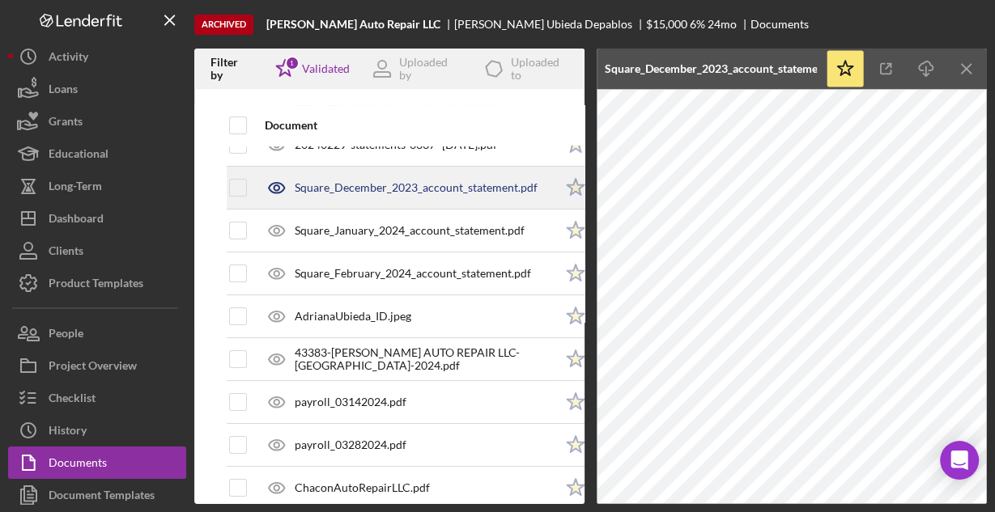
click at [438, 189] on div "Square_December_2023_account_statement.pdf" at bounding box center [416, 187] width 243 height 13
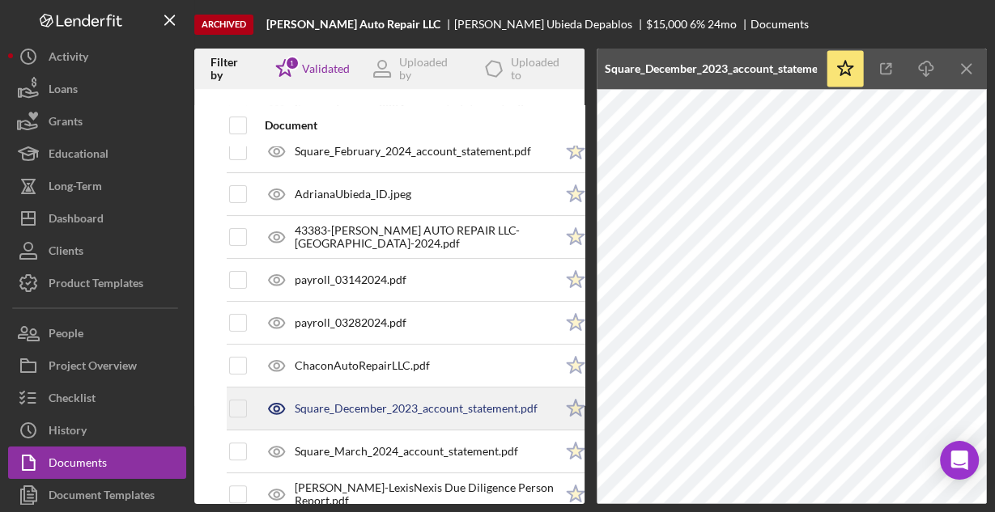
scroll to position [324, 0]
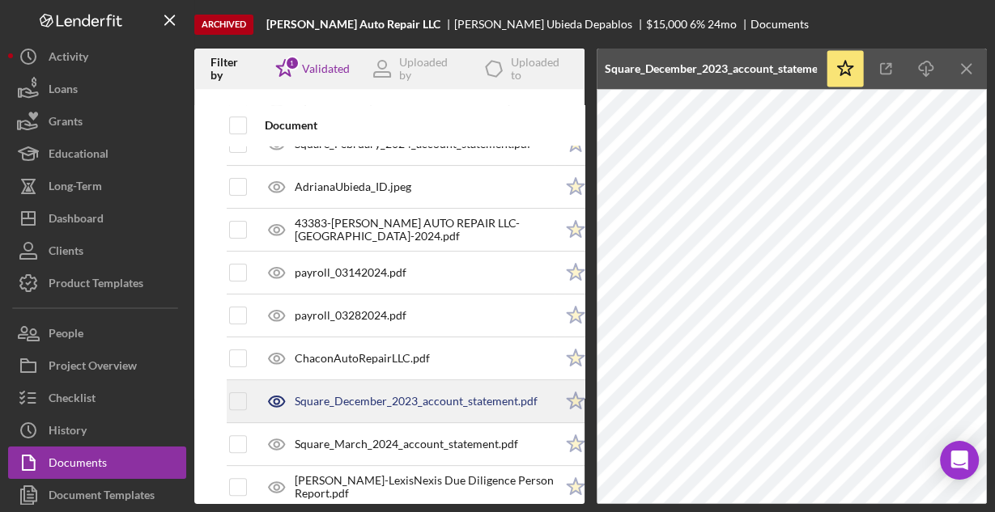
click at [416, 404] on div "Square_December_2023_account_statement.pdf" at bounding box center [416, 401] width 243 height 13
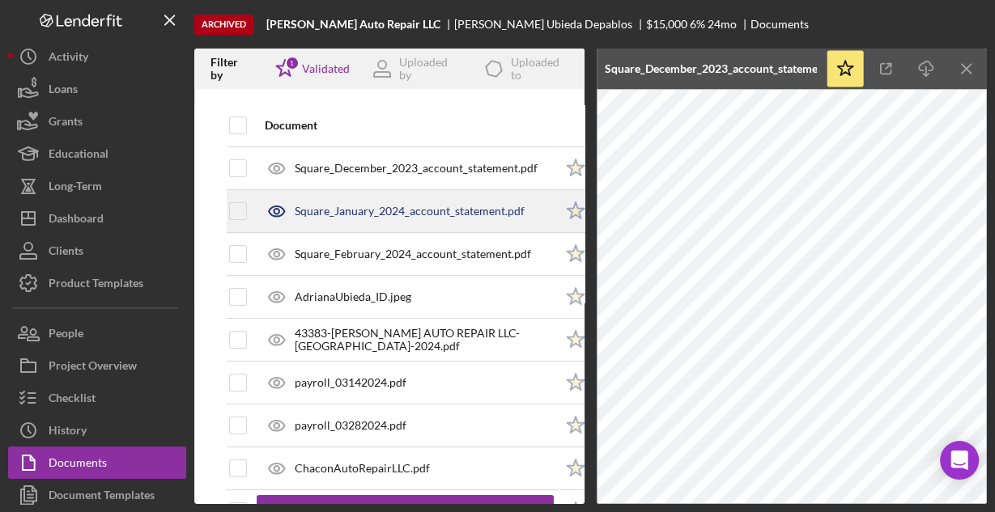
scroll to position [194, 0]
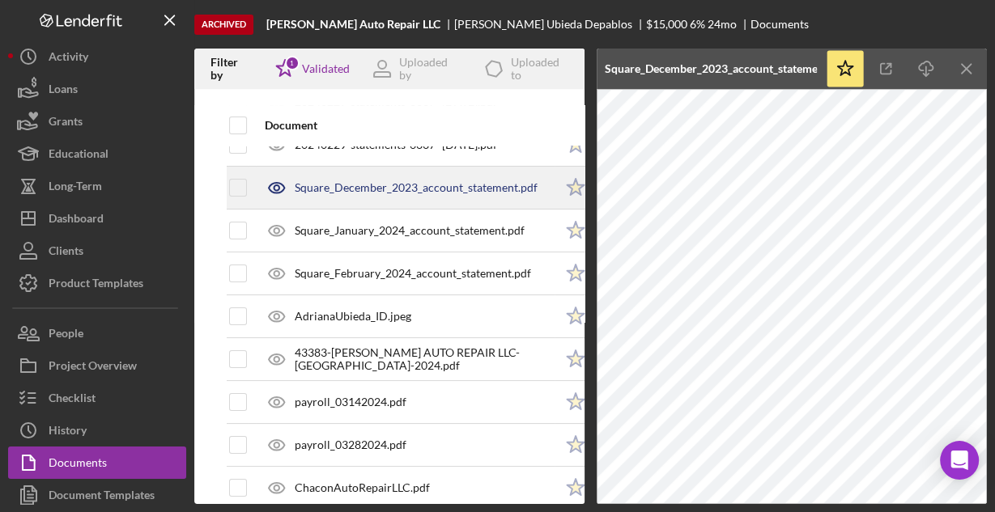
click at [430, 191] on div "Square_December_2023_account_statement.pdf" at bounding box center [416, 187] width 243 height 13
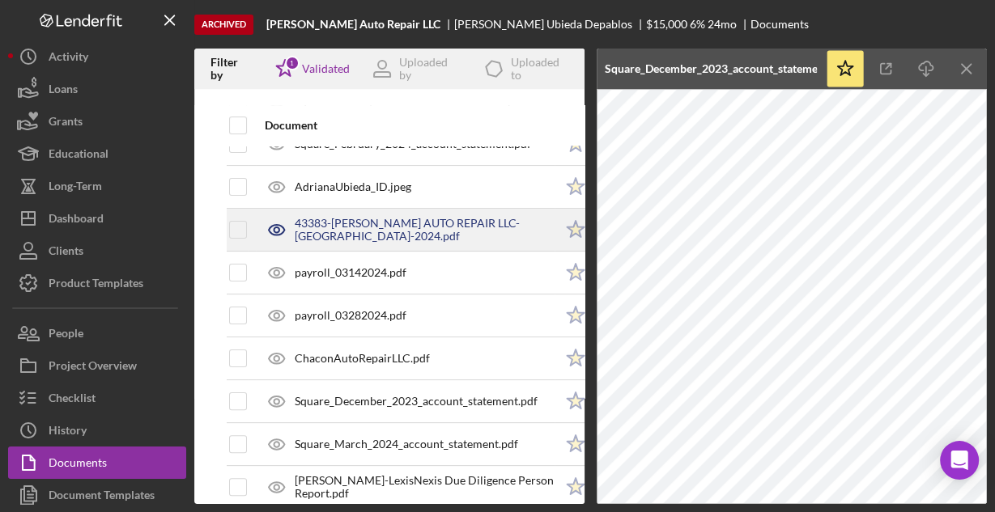
scroll to position [389, 0]
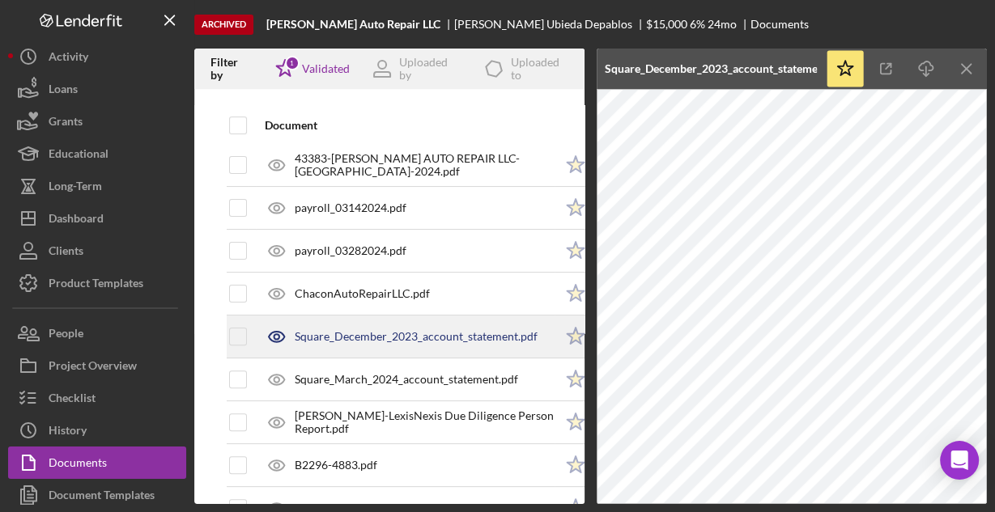
click at [444, 341] on div "Square_December_2023_account_statement.pdf" at bounding box center [405, 337] width 297 height 40
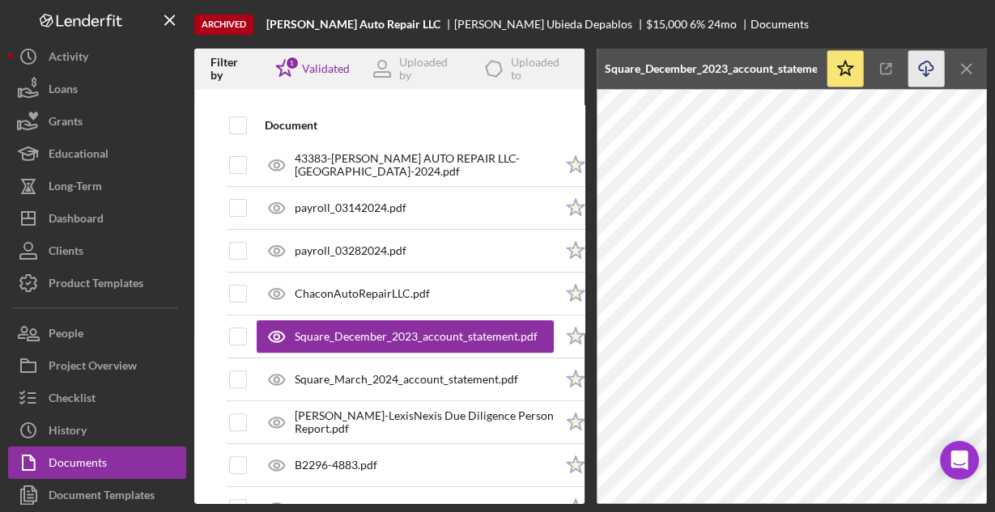
click at [919, 70] on icon "button" at bounding box center [926, 66] width 14 height 9
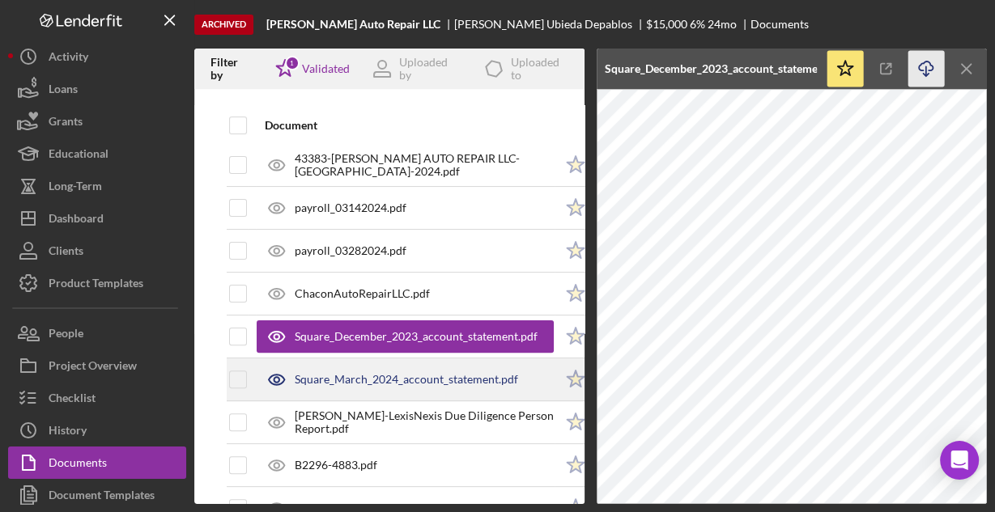
click at [434, 373] on div "Square_March_2024_account_statement.pdf" at bounding box center [406, 379] width 223 height 13
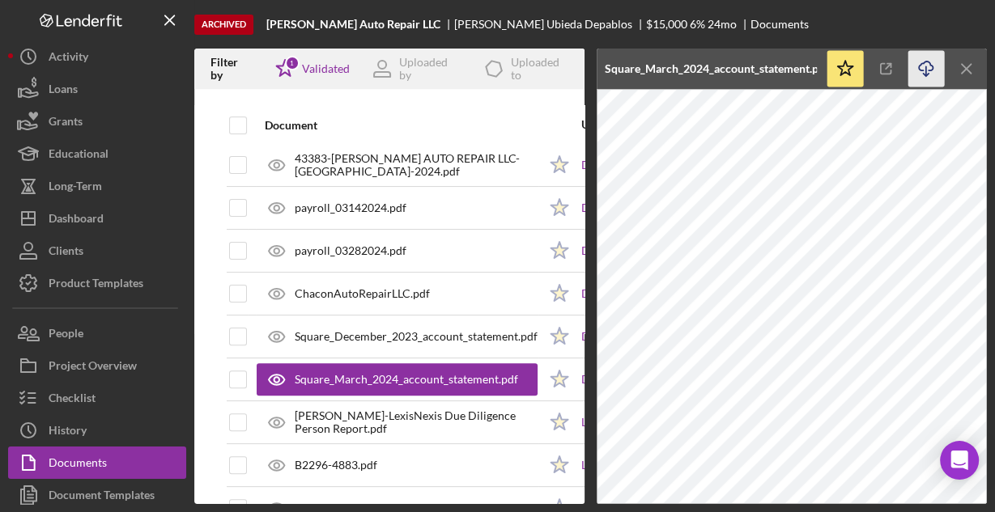
click at [926, 70] on line "button" at bounding box center [926, 70] width 0 height 9
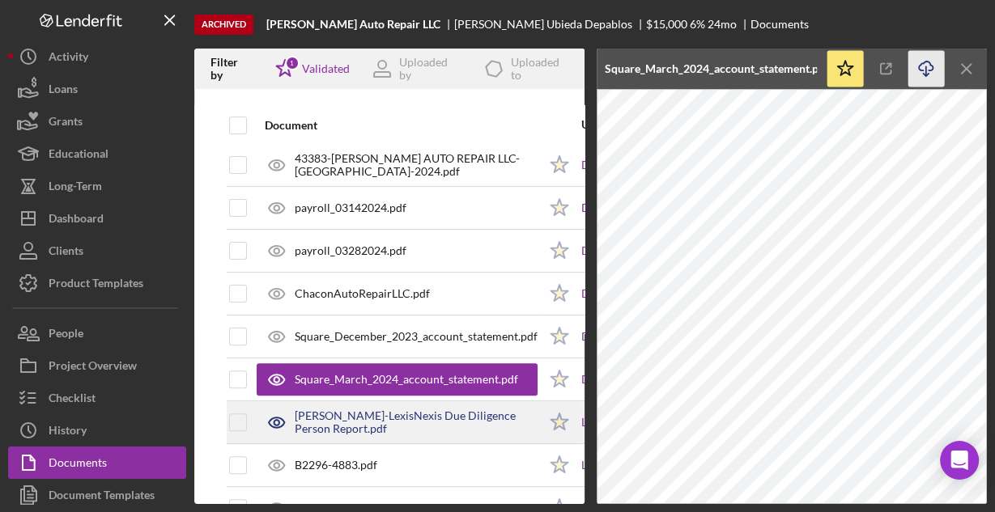
click at [386, 412] on div "[PERSON_NAME]-LexisNexis Due Diligence Person Report.pdf" at bounding box center [416, 423] width 243 height 26
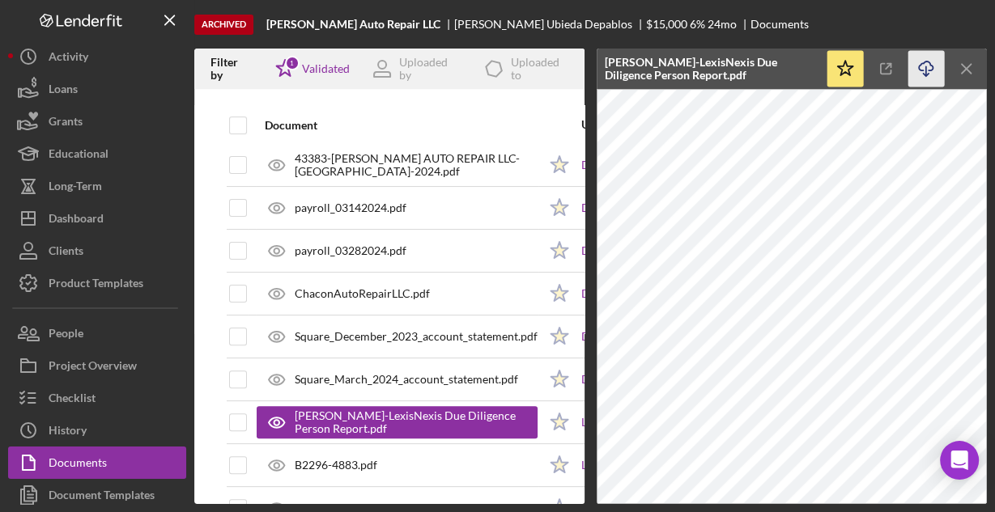
click at [918, 71] on icon "Icon/Download" at bounding box center [926, 69] width 36 height 36
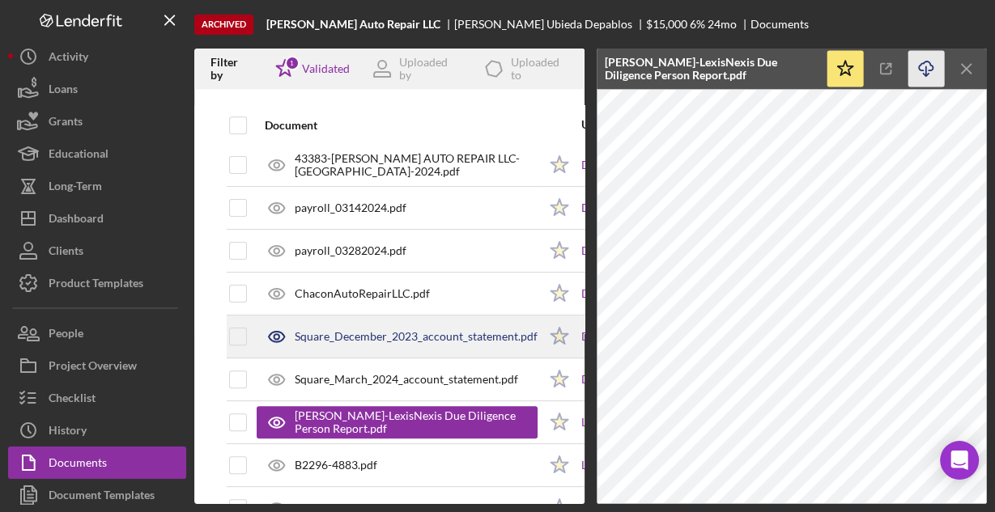
scroll to position [453, 0]
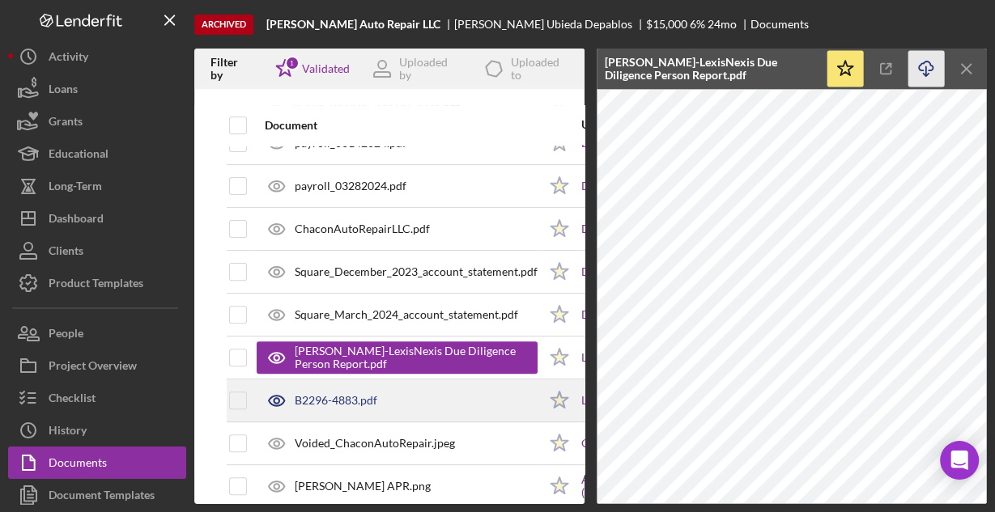
click at [341, 394] on div "B2296-4883.pdf" at bounding box center [336, 400] width 83 height 13
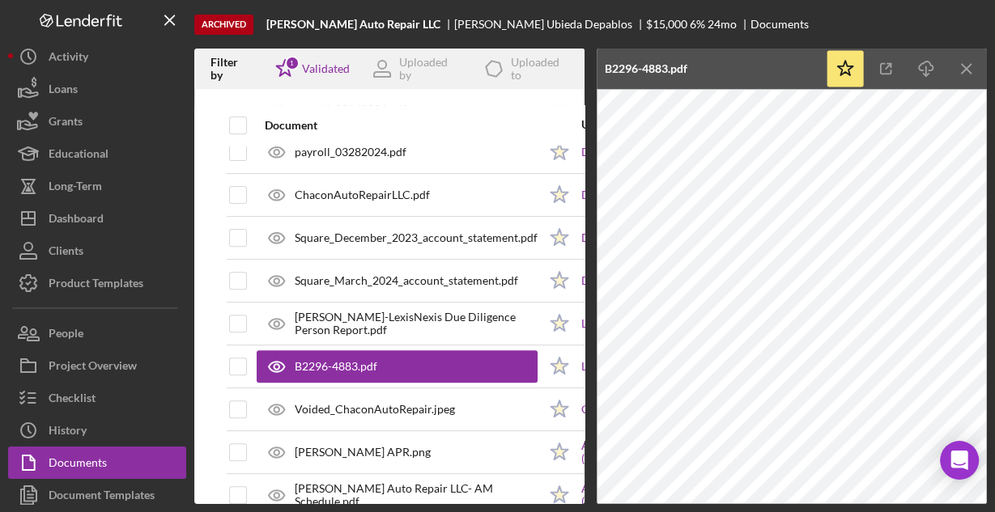
scroll to position [518, 0]
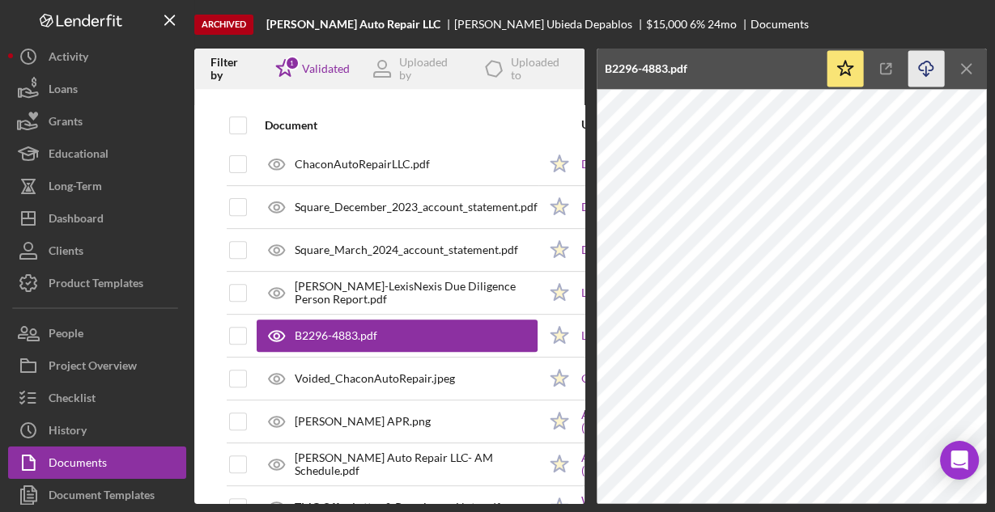
click at [926, 68] on icon "Icon/Download" at bounding box center [926, 69] width 36 height 36
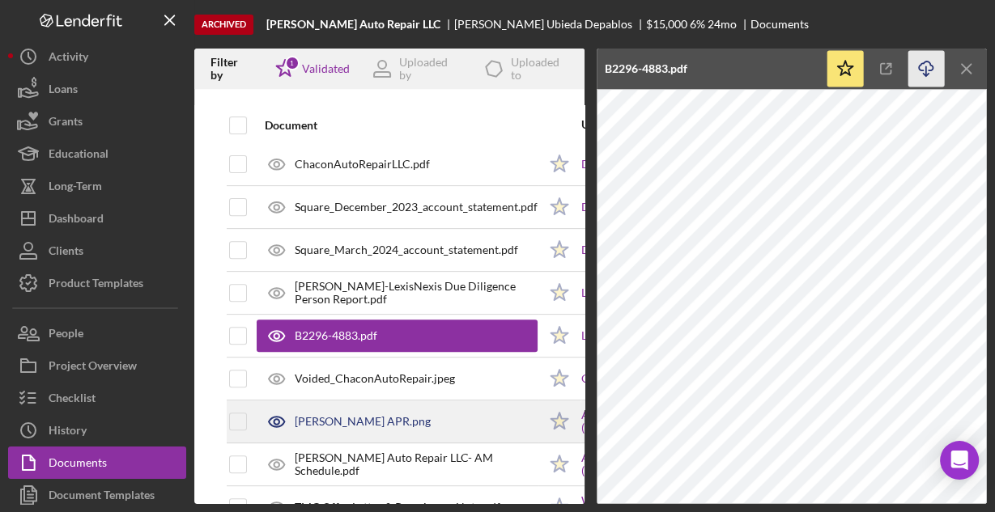
click at [428, 423] on div "[PERSON_NAME] APR.png" at bounding box center [397, 422] width 281 height 40
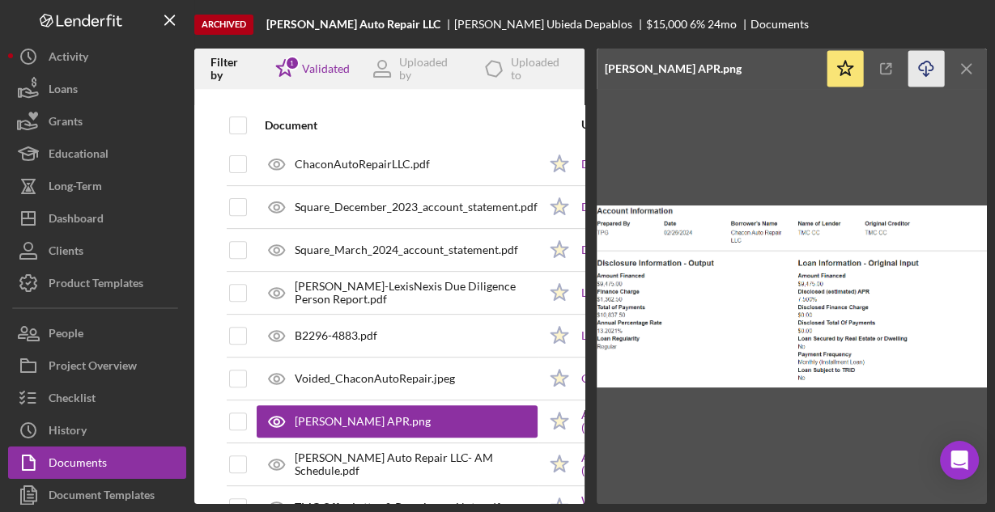
click at [921, 62] on icon "button" at bounding box center [926, 66] width 14 height 9
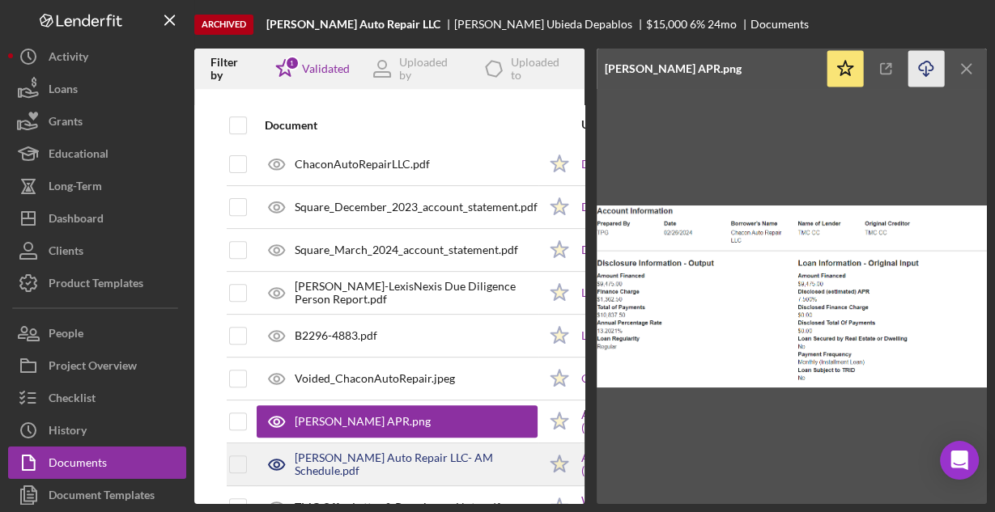
click at [463, 457] on div "[PERSON_NAME] Auto Repair LLC- AM Schedule.pdf" at bounding box center [416, 465] width 243 height 26
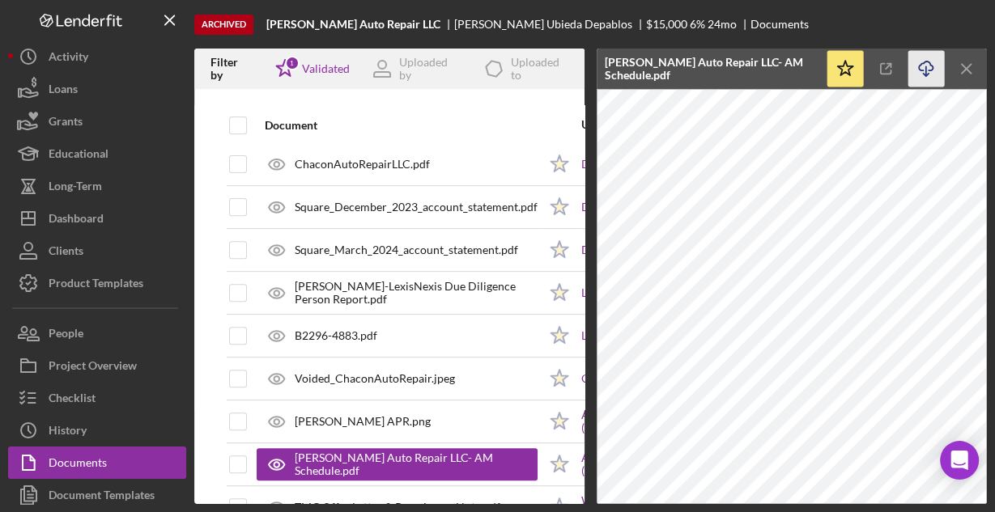
click at [925, 66] on icon "Icon/Download" at bounding box center [926, 69] width 36 height 36
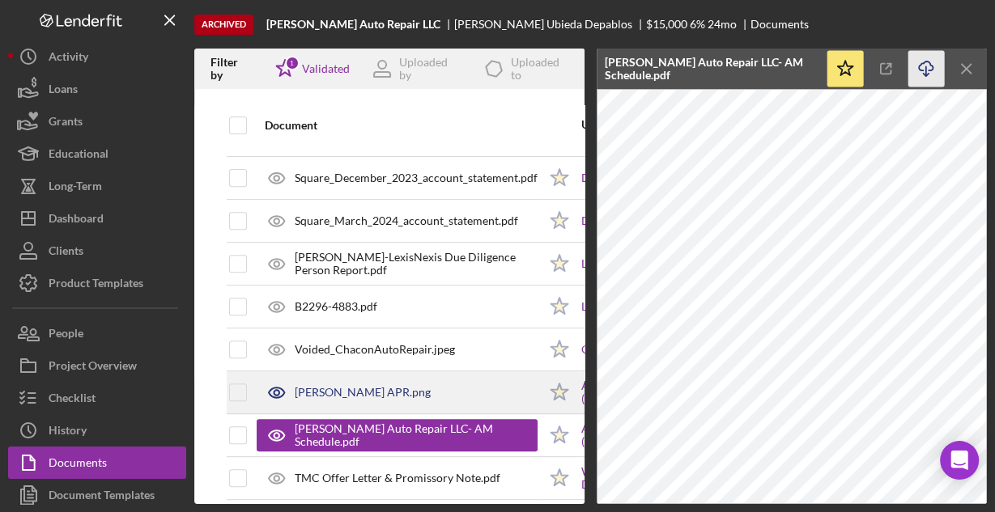
scroll to position [563, 0]
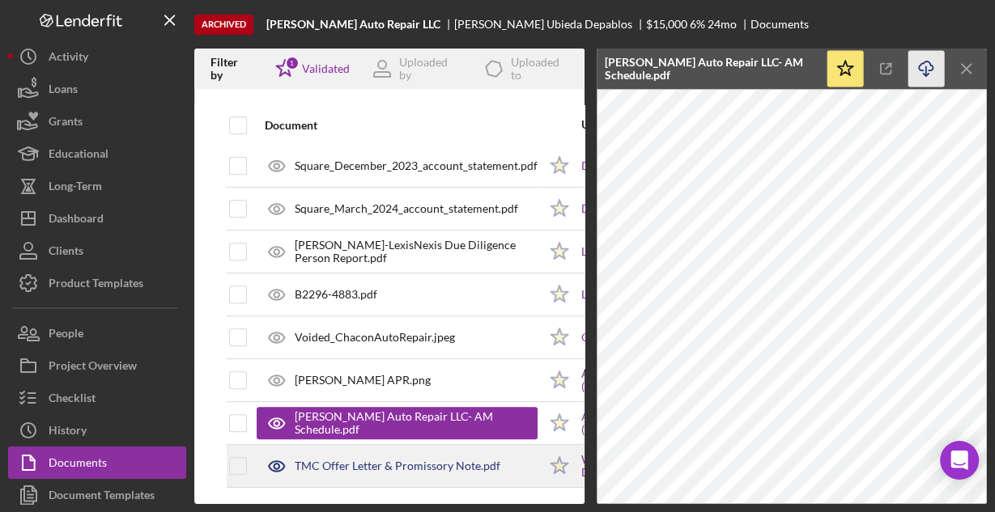
click at [390, 461] on div "TMC Offer Letter & Promissory Note.pdf" at bounding box center [398, 466] width 206 height 13
